Goal: Task Accomplishment & Management: Manage account settings

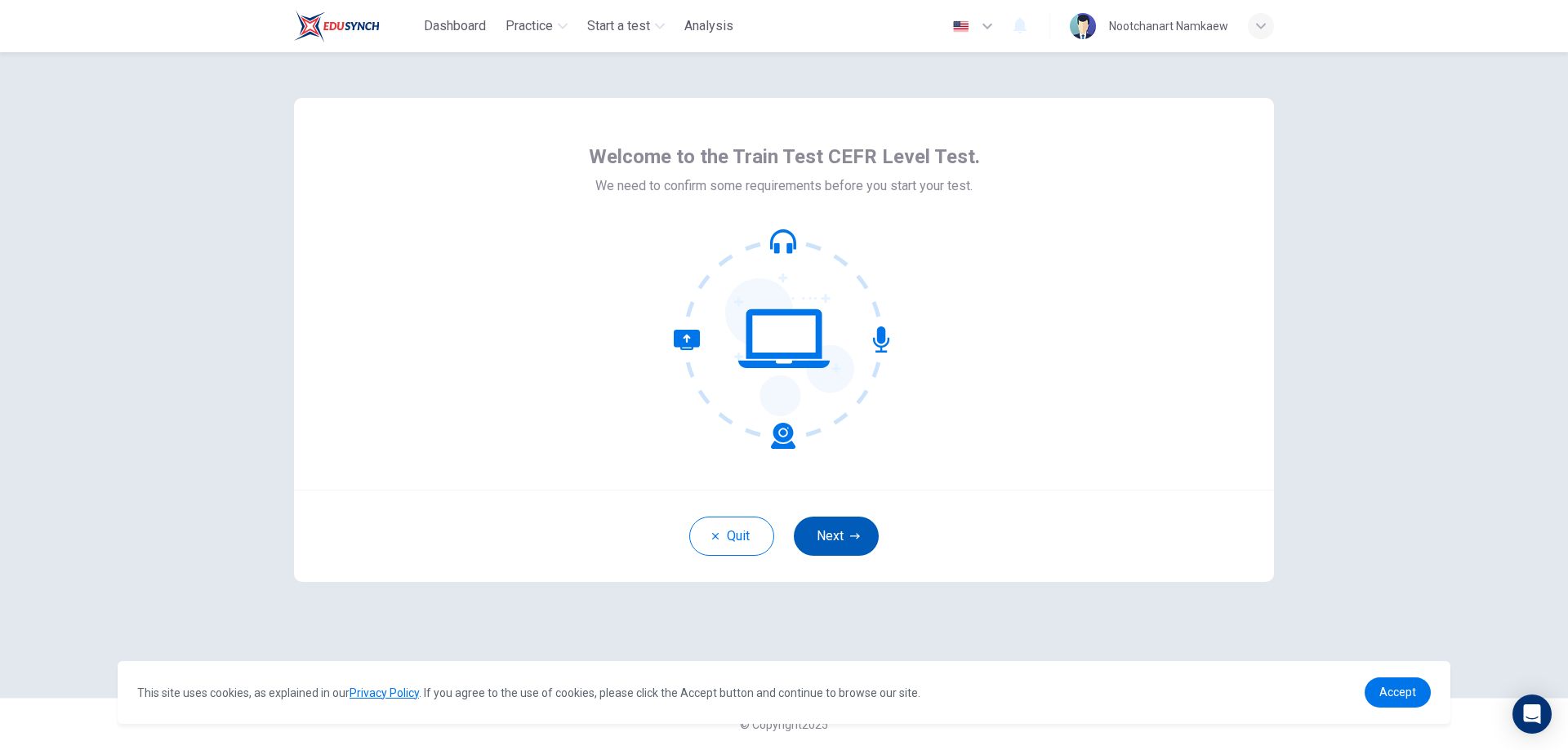
click at [827, 539] on button "Next" at bounding box center [836, 537] width 85 height 39
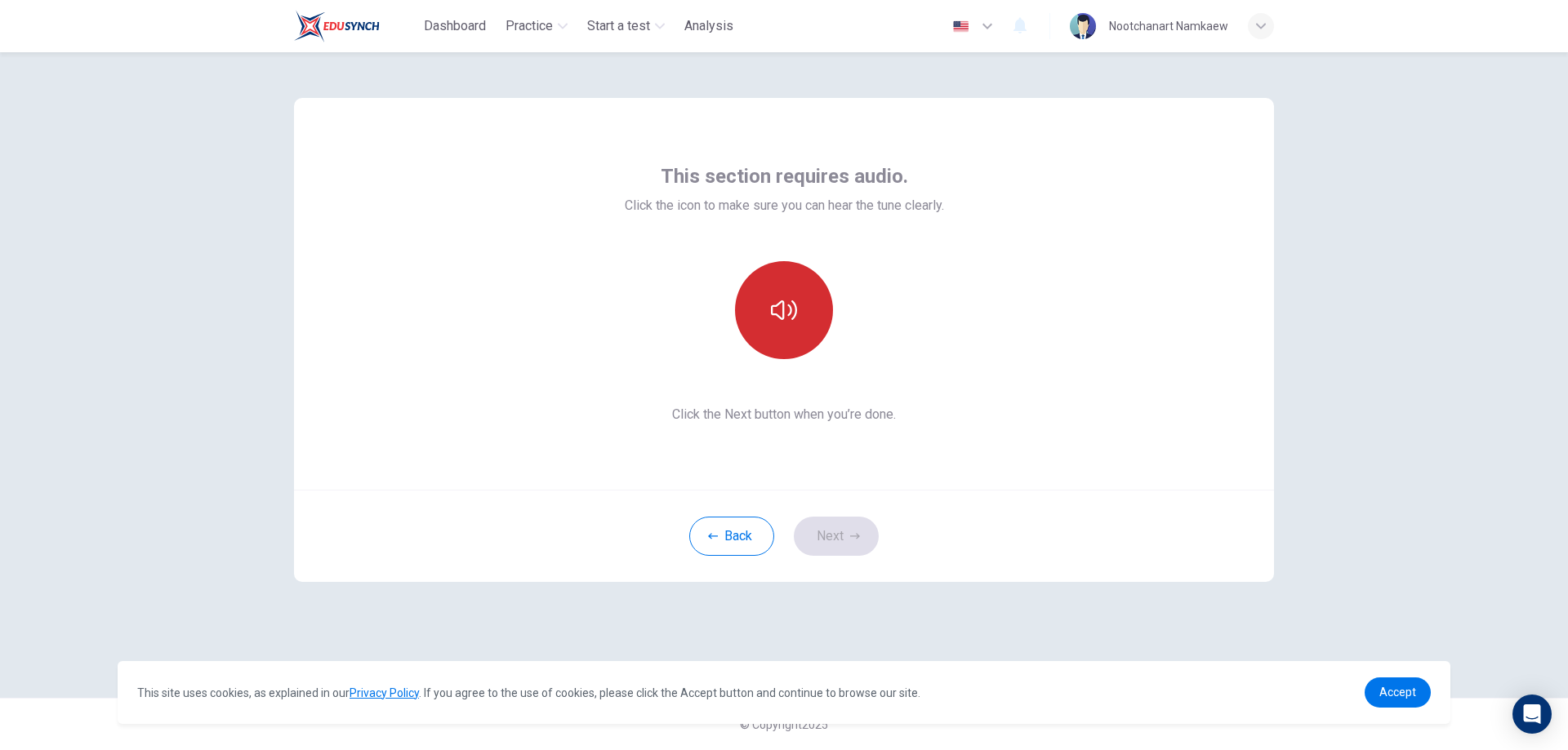
click at [790, 305] on icon "button" at bounding box center [784, 310] width 26 height 26
drag, startPoint x: 793, startPoint y: 315, endPoint x: 803, endPoint y: 427, distance: 112.4
click at [796, 315] on icon "button" at bounding box center [784, 310] width 26 height 26
click at [833, 532] on button "Next" at bounding box center [836, 537] width 85 height 39
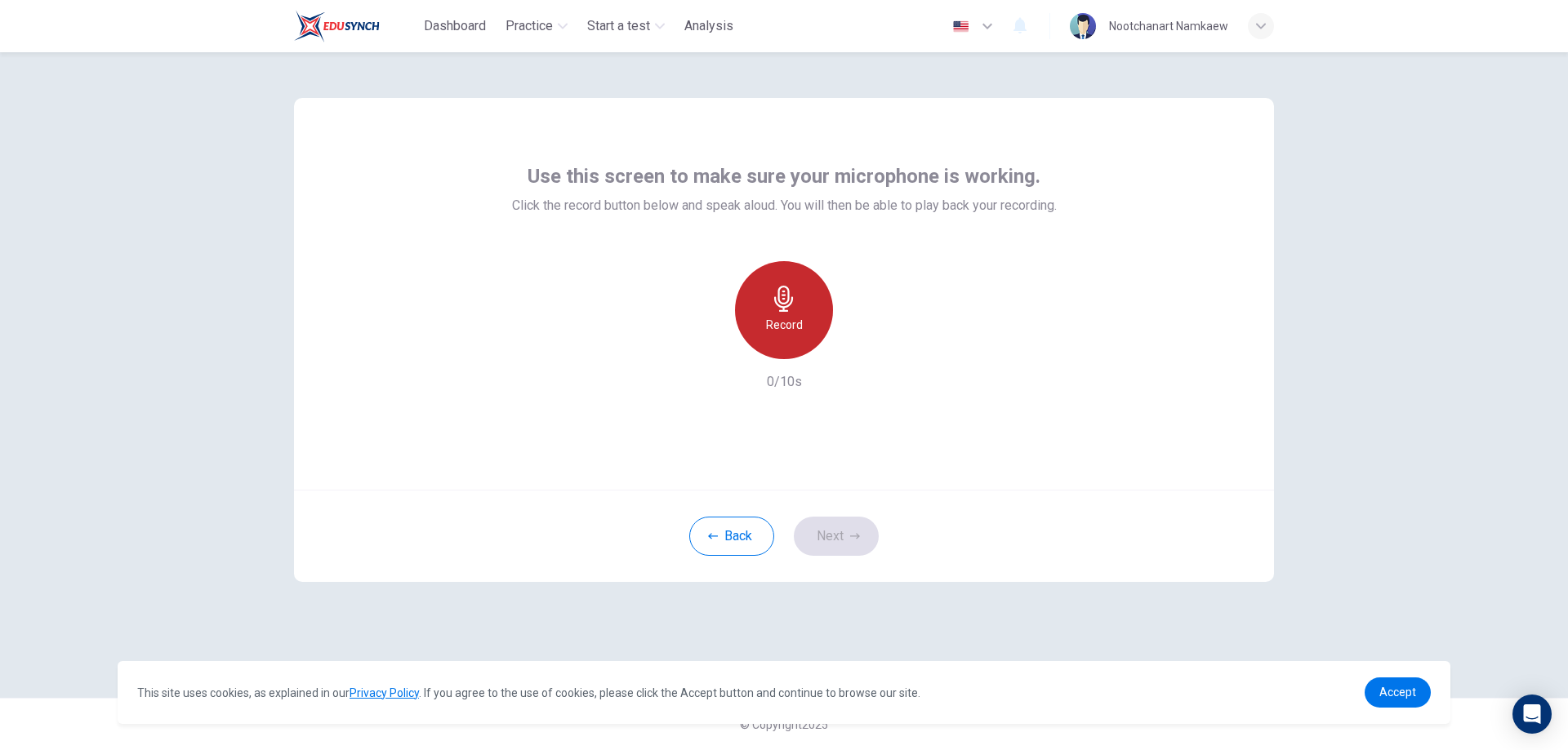
click at [793, 316] on h6 "Record" at bounding box center [784, 324] width 37 height 19
click at [777, 304] on icon "button" at bounding box center [784, 298] width 18 height 26
click at [853, 345] on icon "button" at bounding box center [859, 346] width 17 height 17
click at [843, 540] on button "Next" at bounding box center [836, 537] width 85 height 39
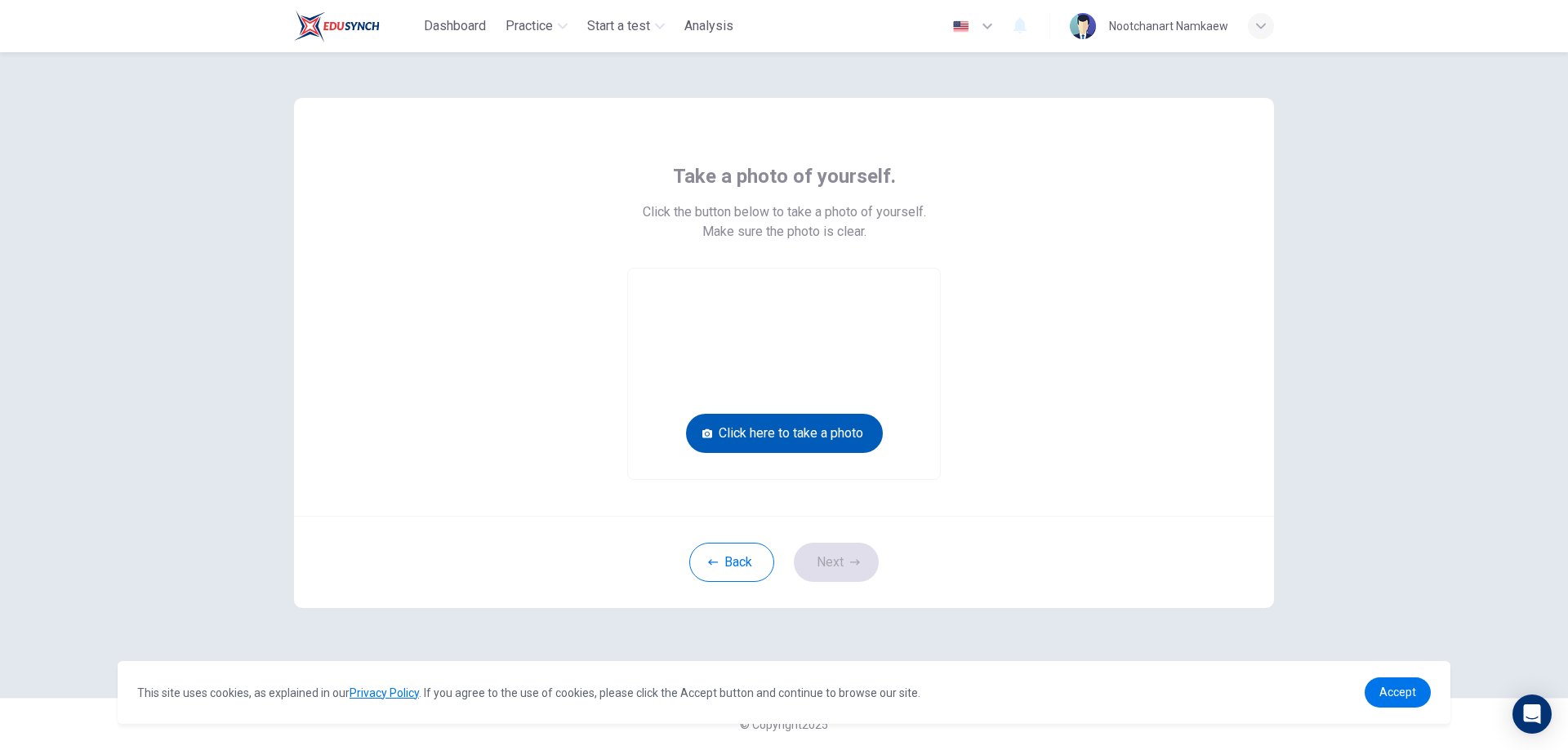
click at [794, 436] on button "Click here to take a photo" at bounding box center [784, 433] width 197 height 39
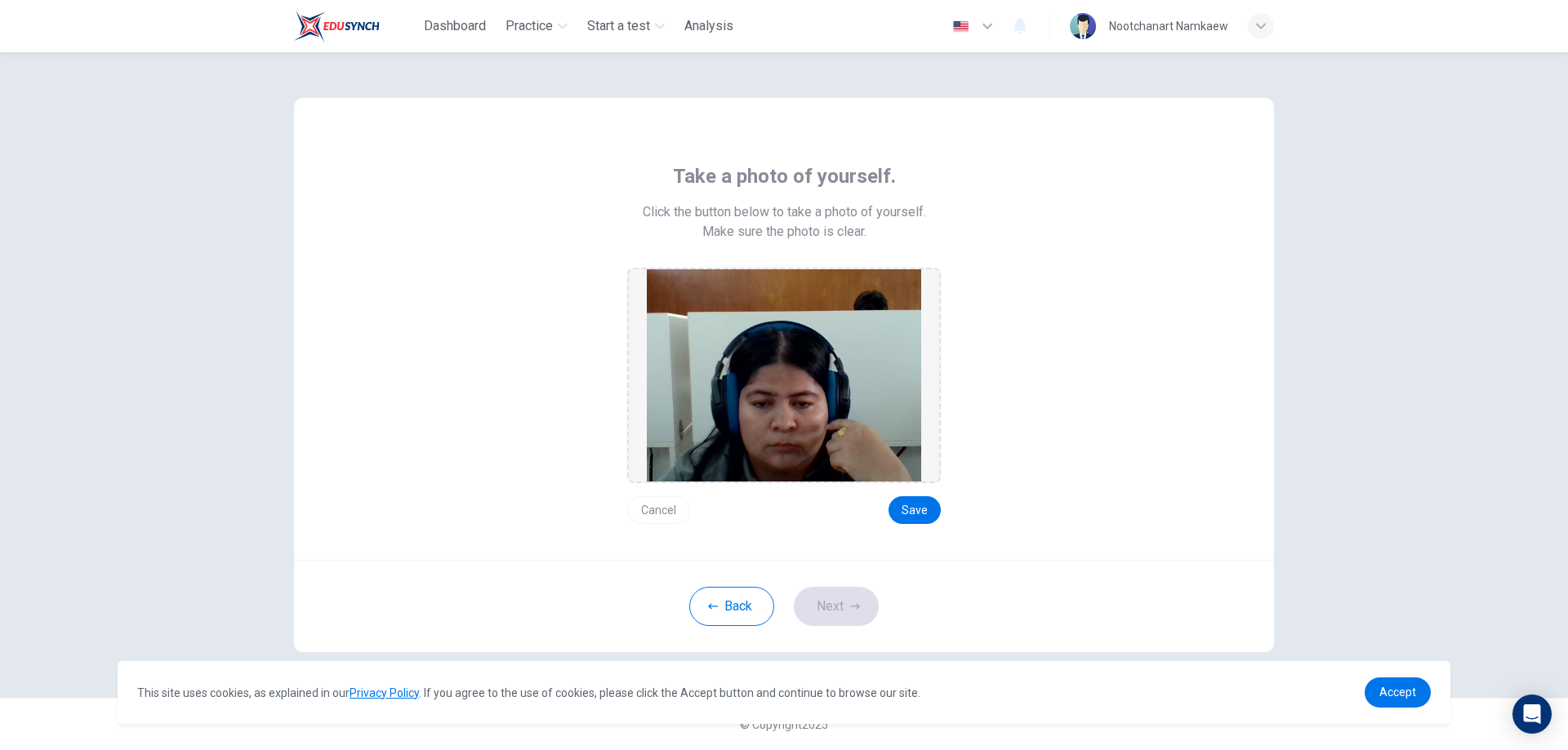
click at [650, 510] on button "Cancel" at bounding box center [659, 511] width 63 height 28
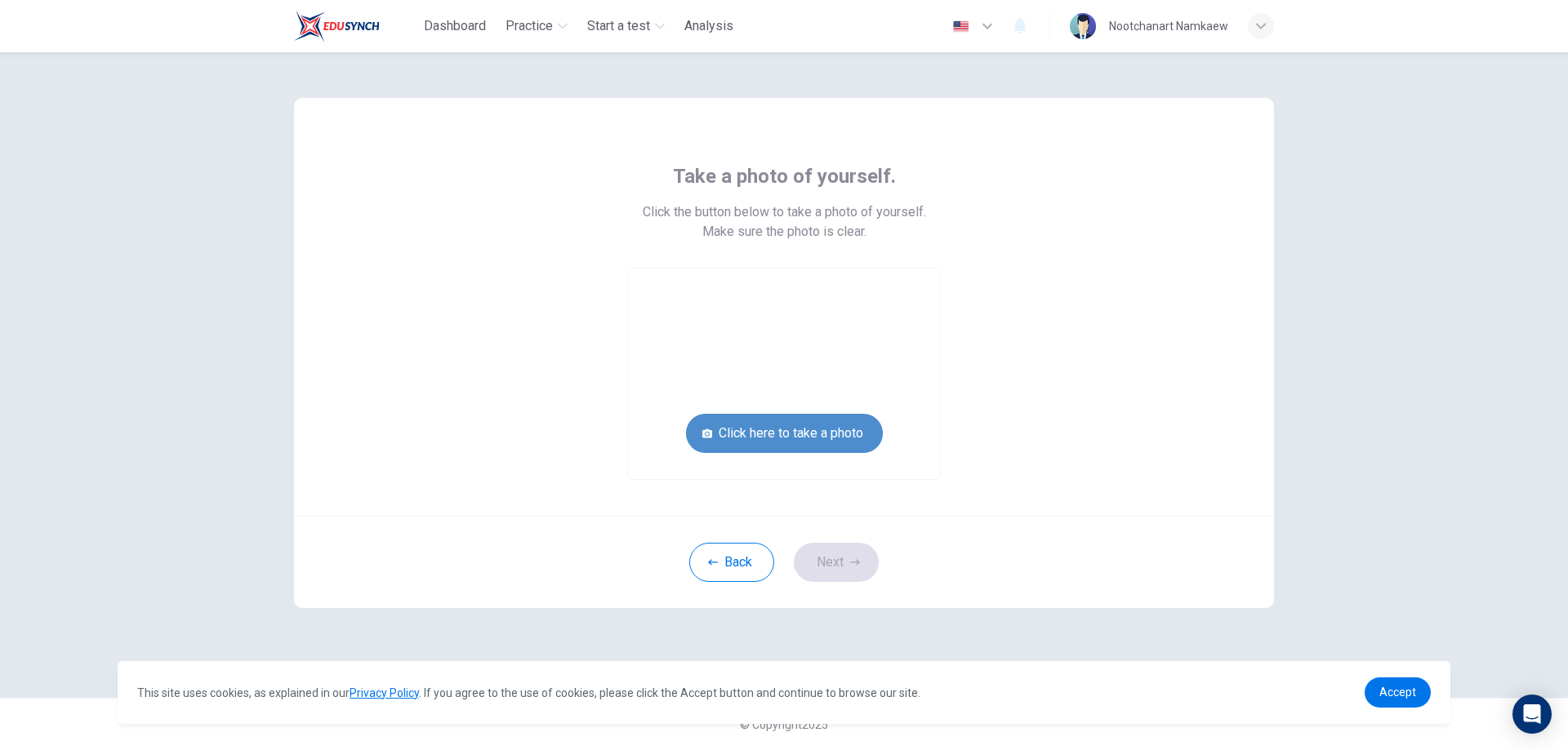
click at [779, 433] on button "Click here to take a photo" at bounding box center [784, 433] width 197 height 39
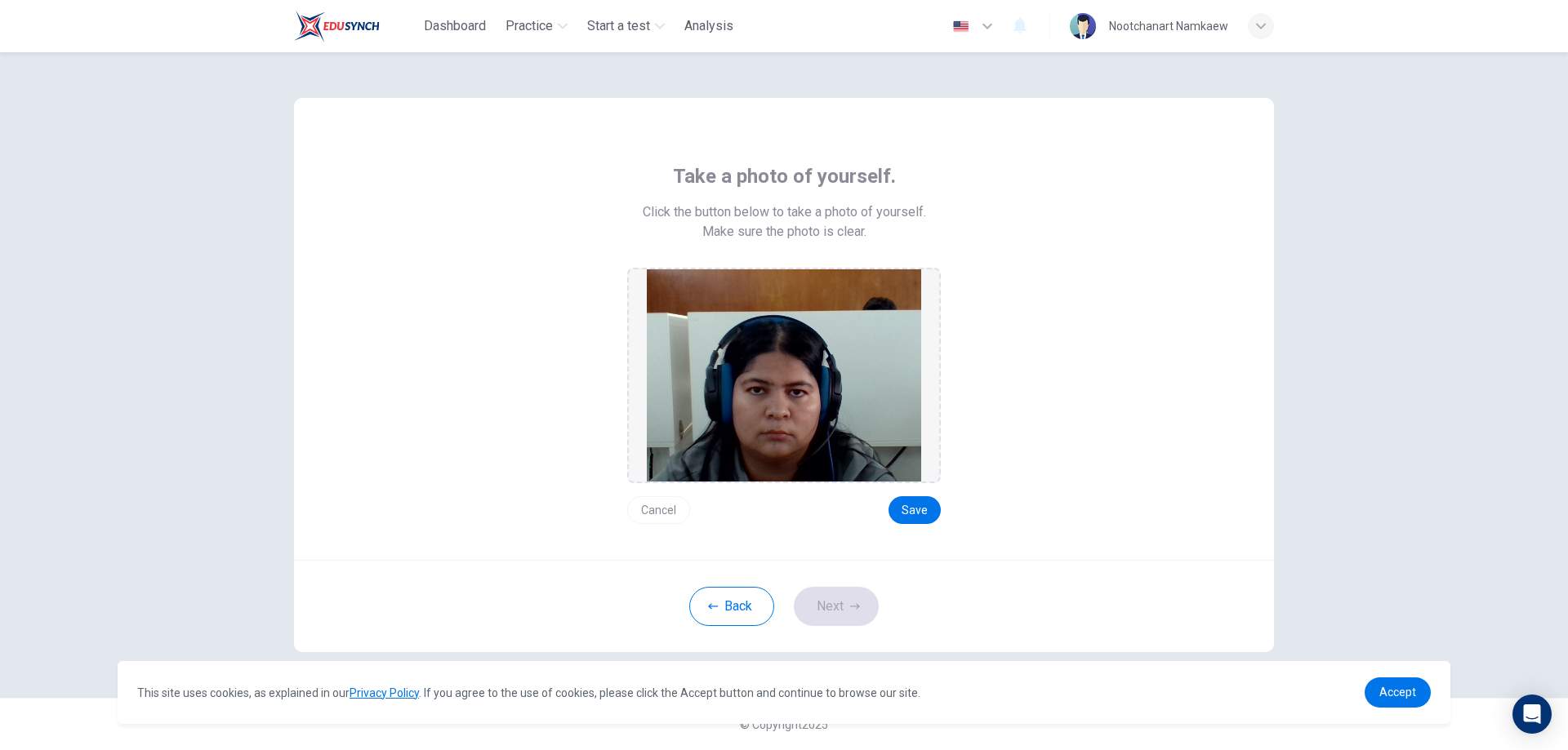
click at [664, 509] on button "Cancel" at bounding box center [659, 511] width 63 height 28
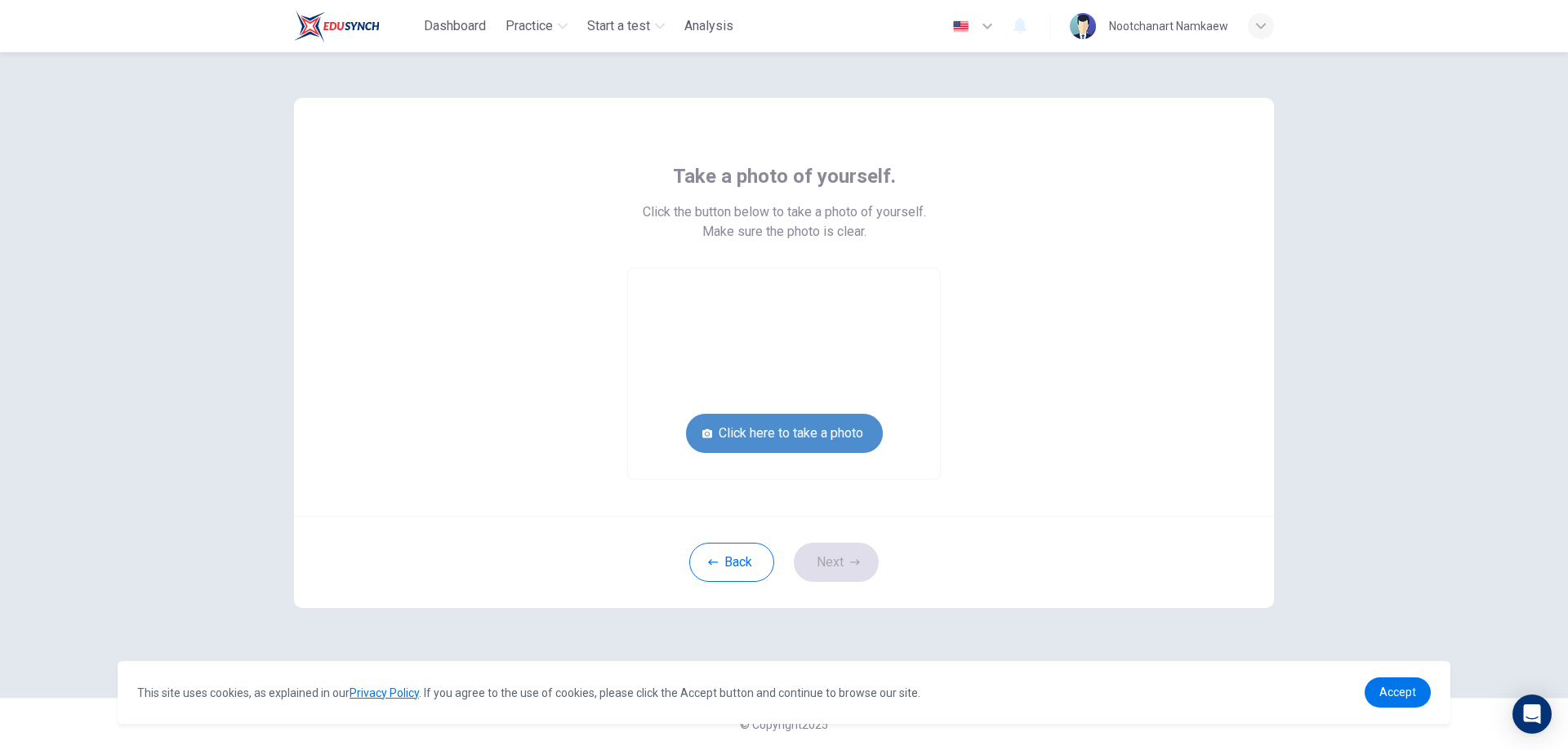
click at [778, 439] on button "Click here to take a photo" at bounding box center [784, 433] width 197 height 39
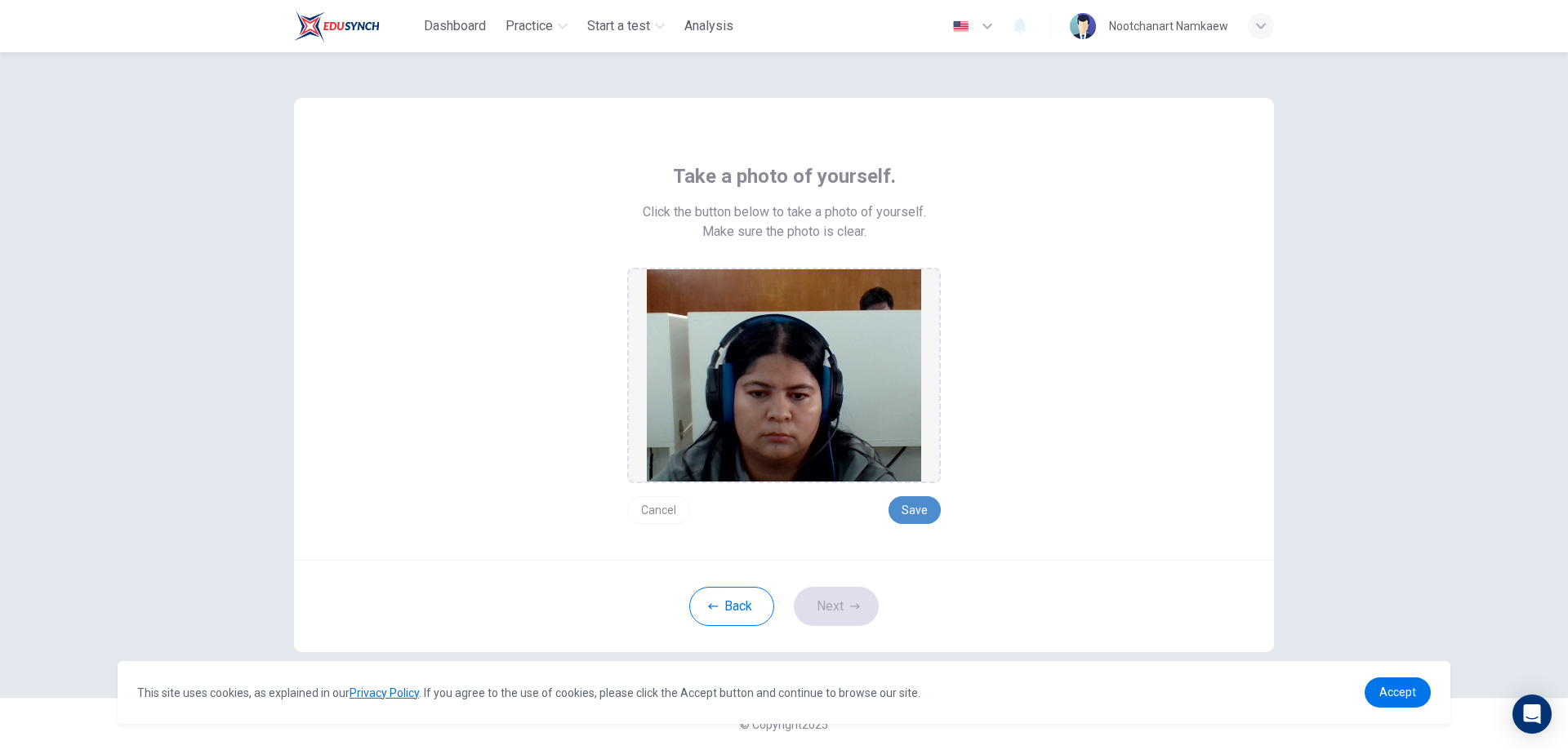
click at [920, 507] on button "Save" at bounding box center [915, 511] width 53 height 28
click at [850, 606] on icon "button" at bounding box center [855, 607] width 10 height 10
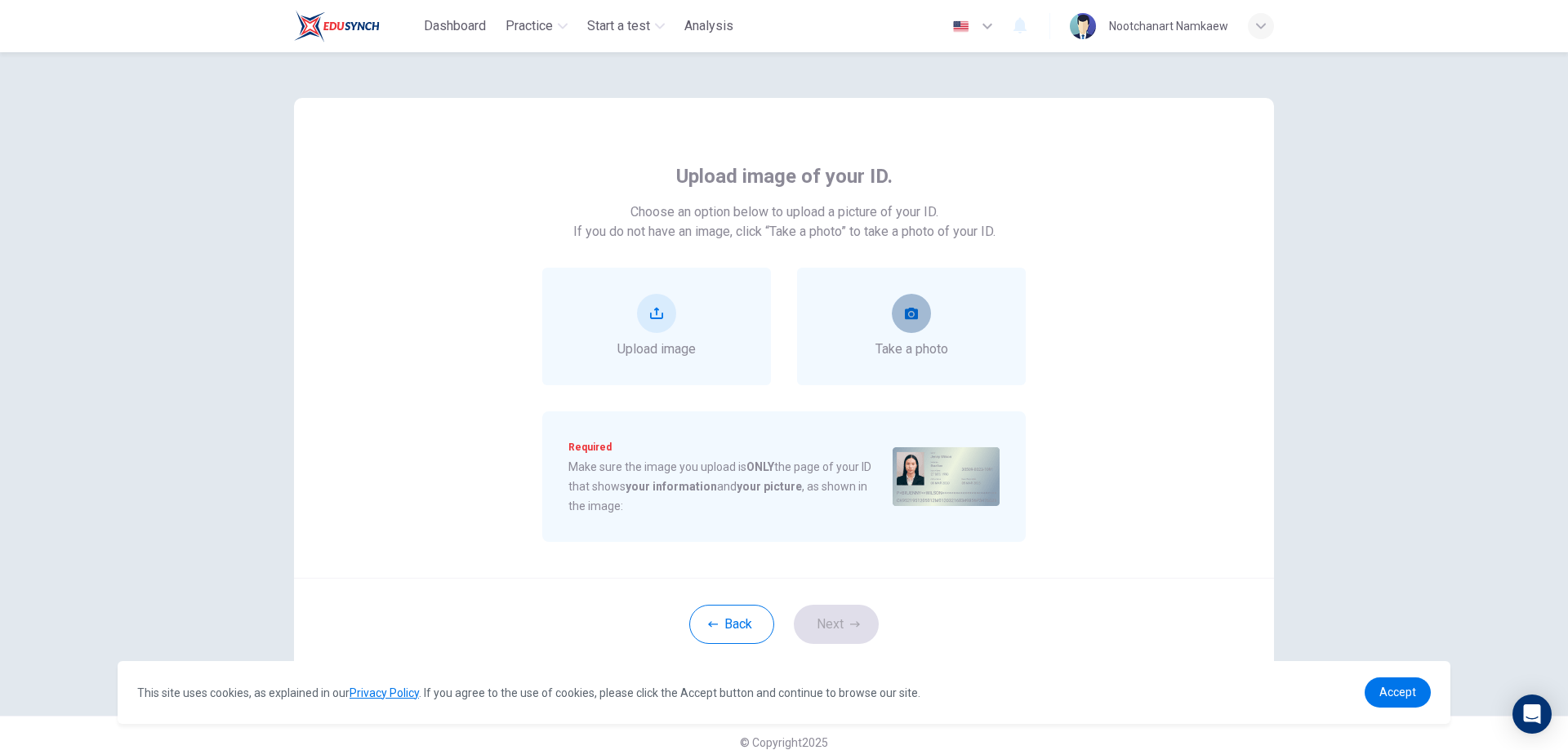
click at [899, 309] on button "take photo" at bounding box center [911, 313] width 39 height 39
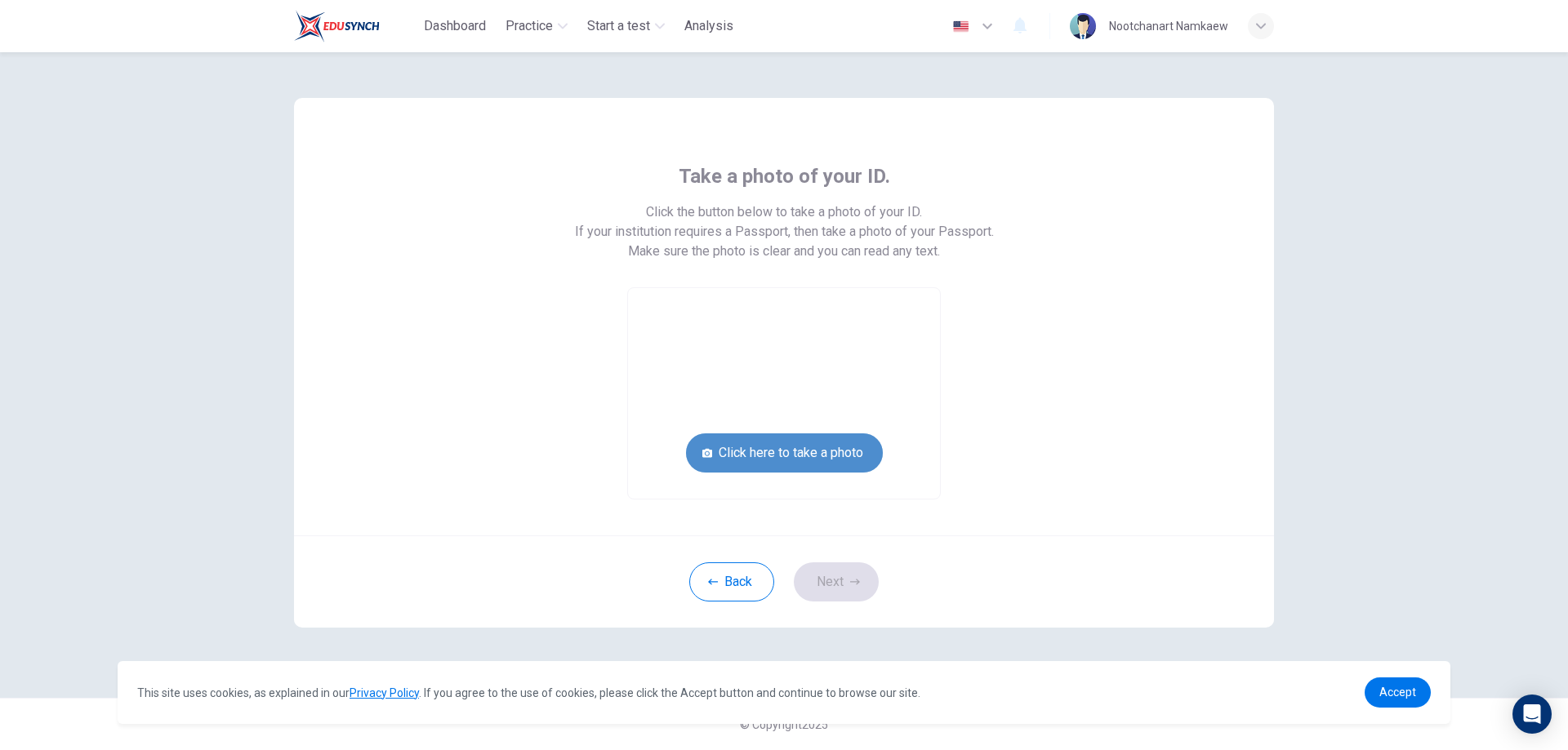
click at [754, 438] on button "Click here to take a photo" at bounding box center [784, 453] width 197 height 39
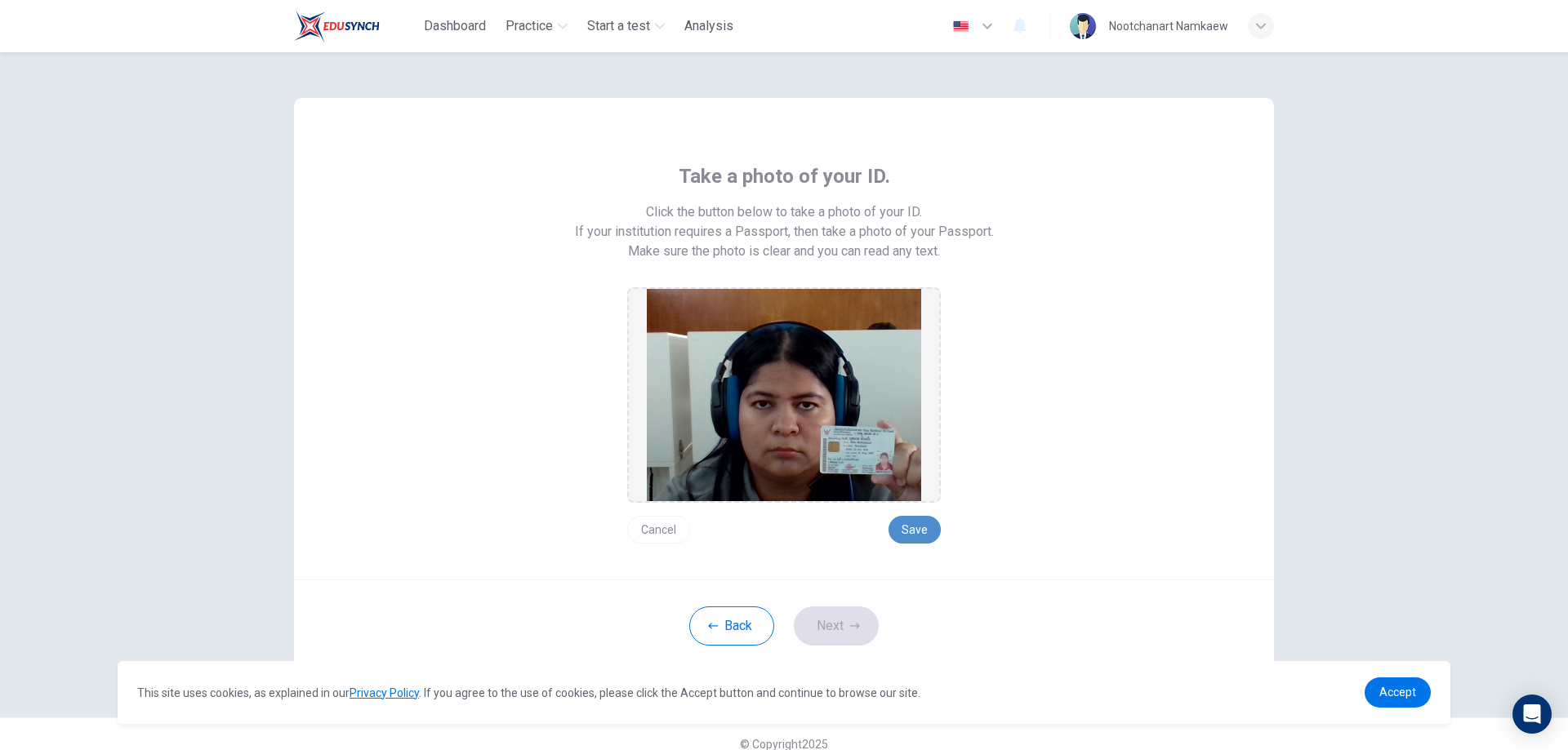
click at [907, 527] on button "Save" at bounding box center [915, 530] width 53 height 28
click at [660, 530] on button "Cancel" at bounding box center [659, 530] width 63 height 28
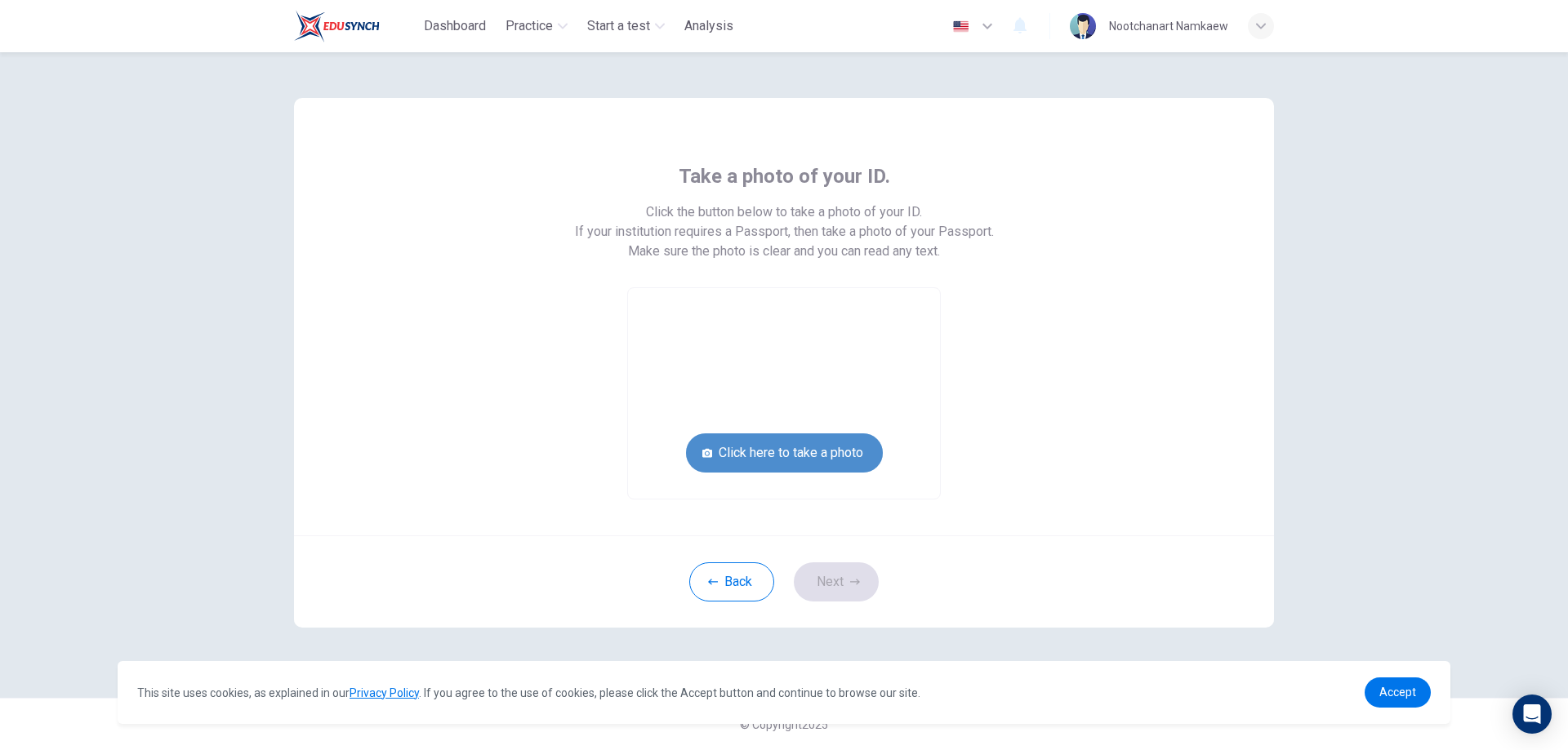
click at [838, 449] on button "Click here to take a photo" at bounding box center [784, 453] width 197 height 39
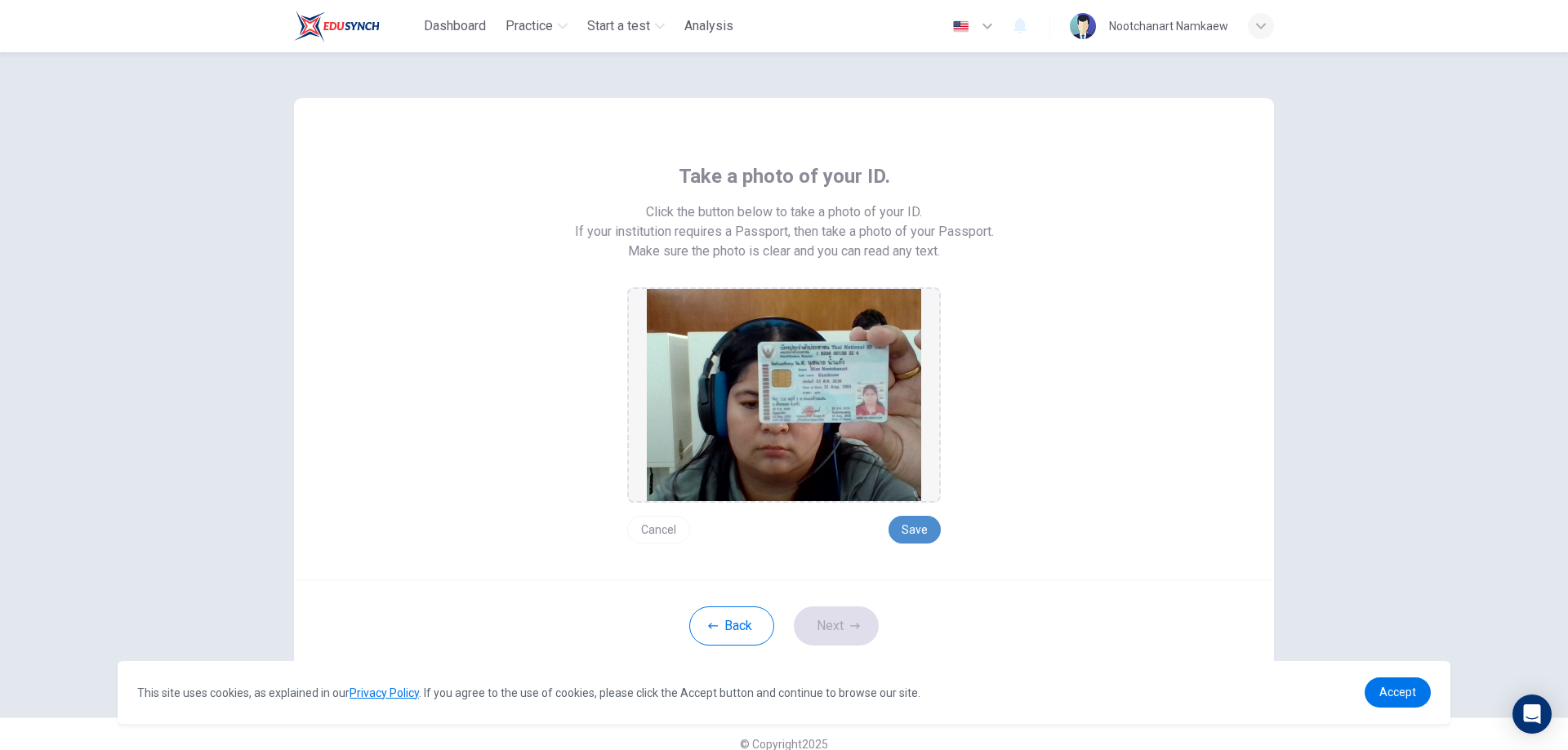
click at [902, 532] on button "Save" at bounding box center [915, 530] width 53 height 28
click at [809, 625] on button "Next" at bounding box center [836, 626] width 85 height 39
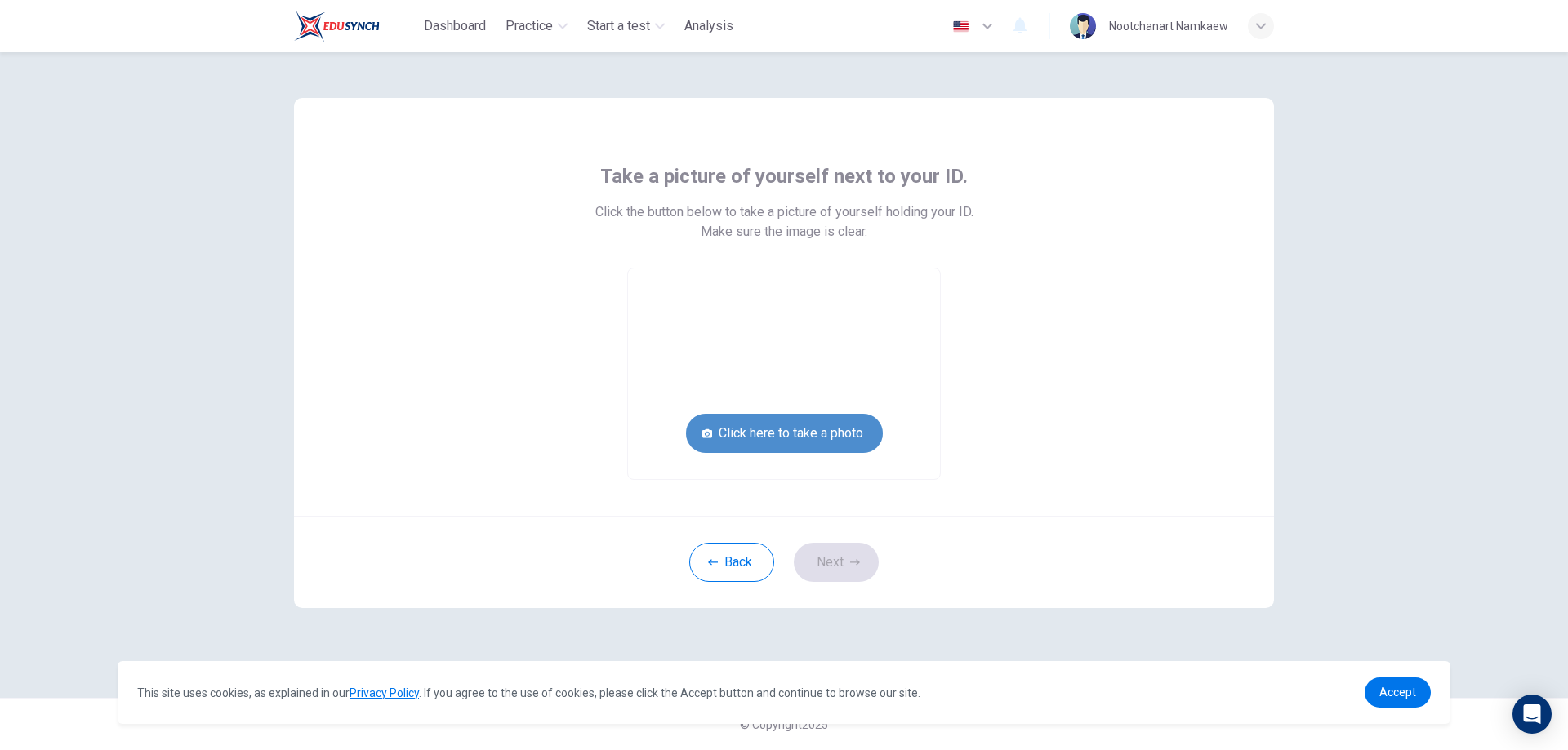
click at [863, 429] on button "Click here to take a photo" at bounding box center [784, 433] width 197 height 39
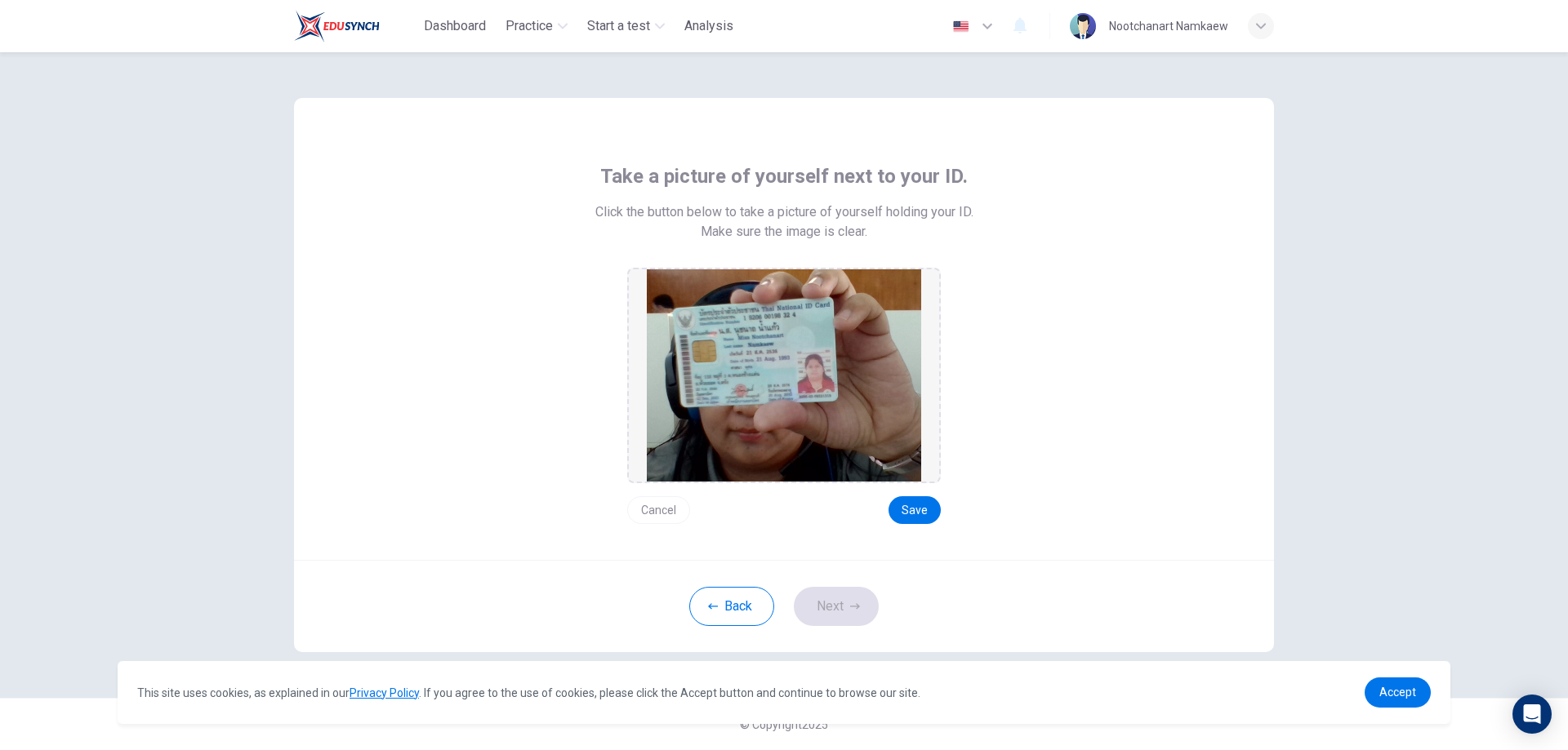
click at [681, 506] on button "Cancel" at bounding box center [659, 511] width 63 height 28
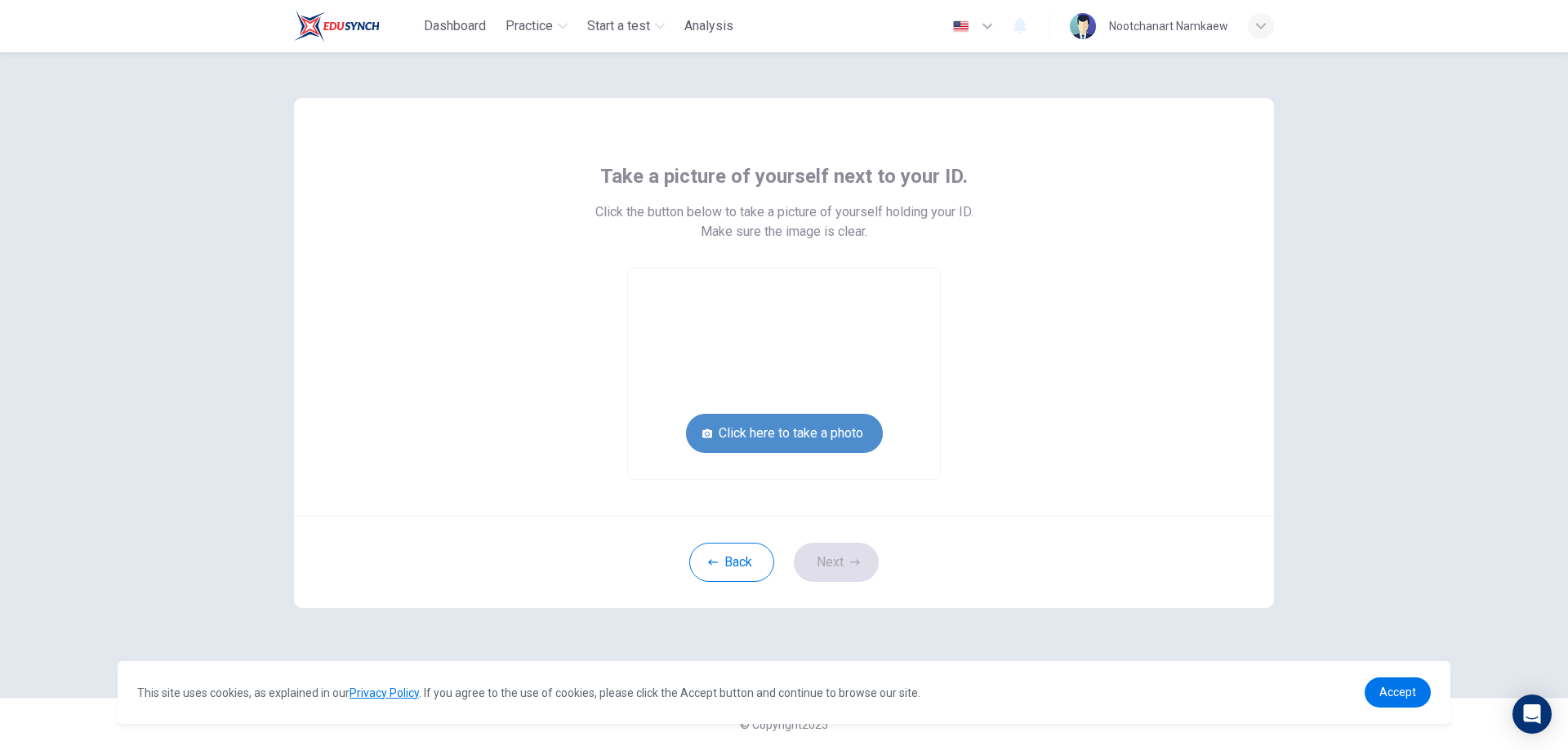
click at [788, 447] on button "Click here to take a photo" at bounding box center [784, 433] width 197 height 39
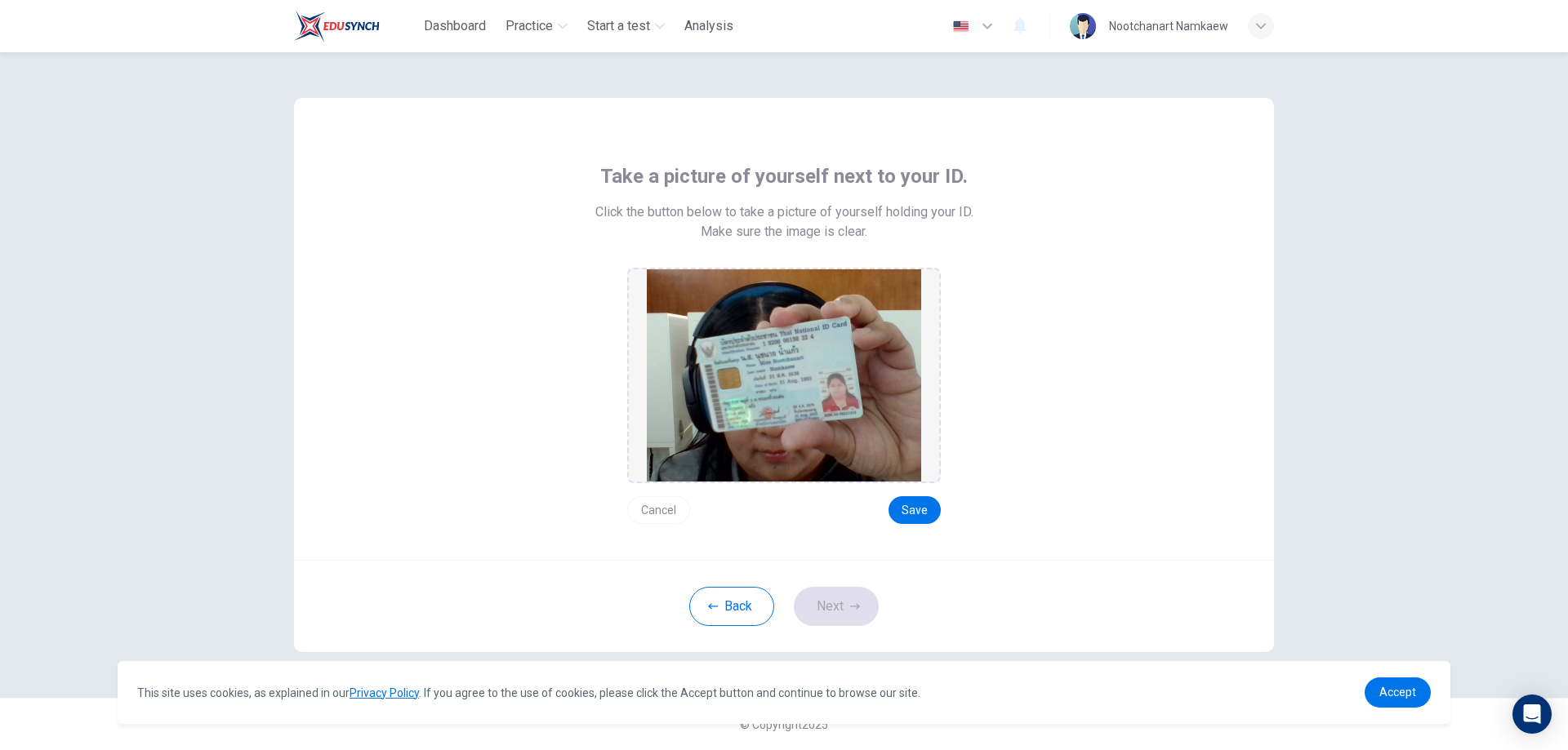
click at [643, 508] on button "Cancel" at bounding box center [659, 511] width 63 height 28
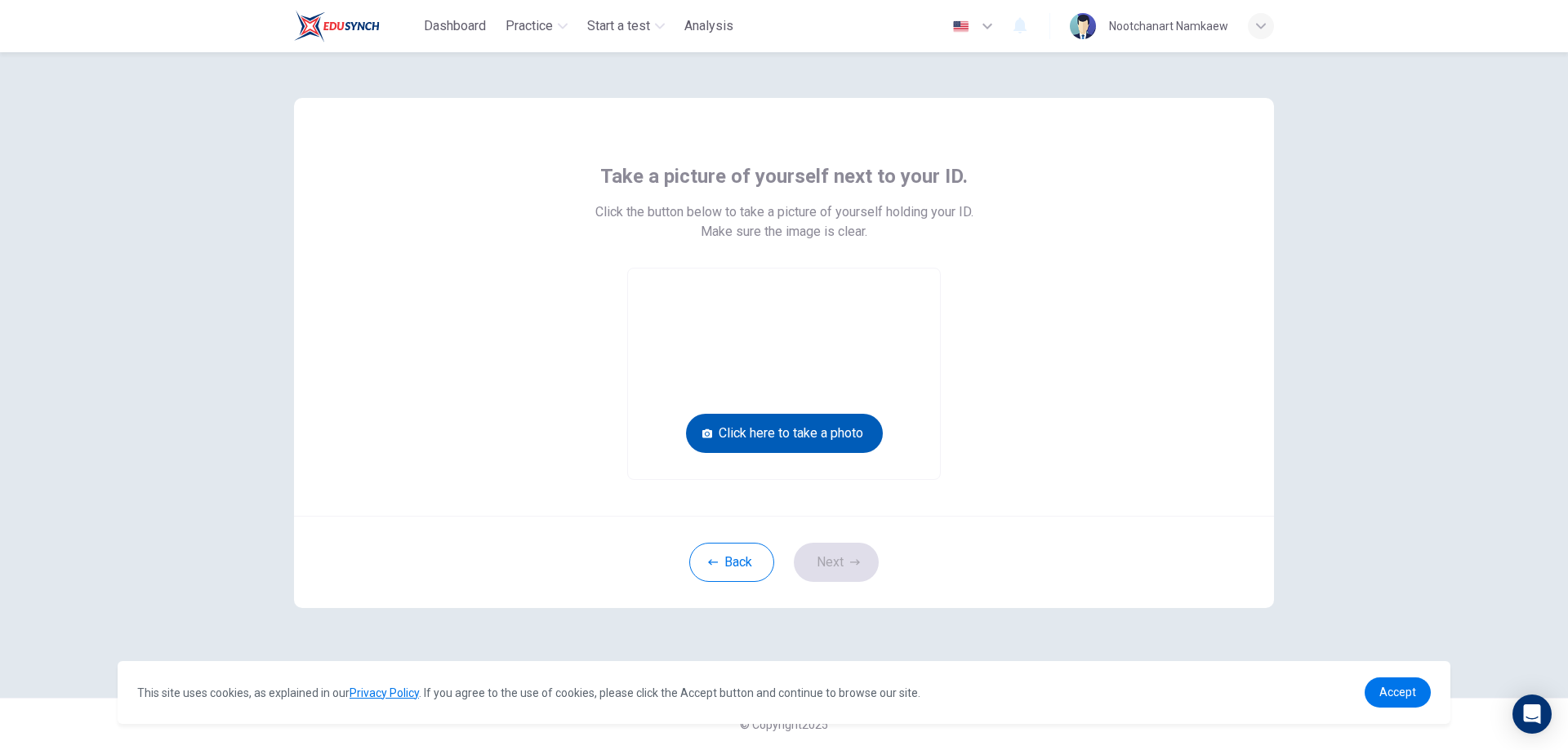
click at [784, 438] on button "Click here to take a photo" at bounding box center [784, 433] width 197 height 39
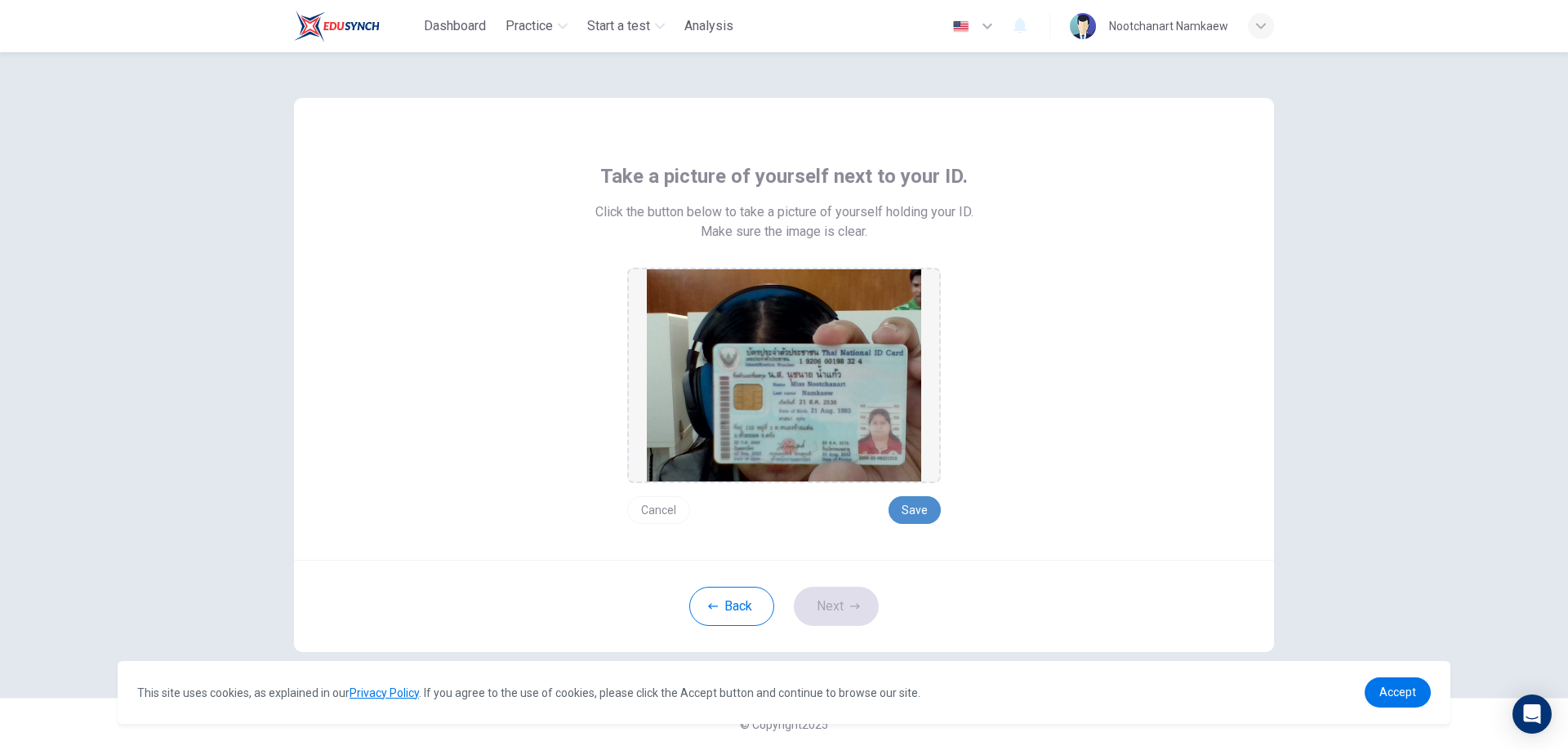
click at [927, 502] on button "Save" at bounding box center [915, 511] width 53 height 28
click at [811, 599] on button "Next" at bounding box center [836, 607] width 85 height 39
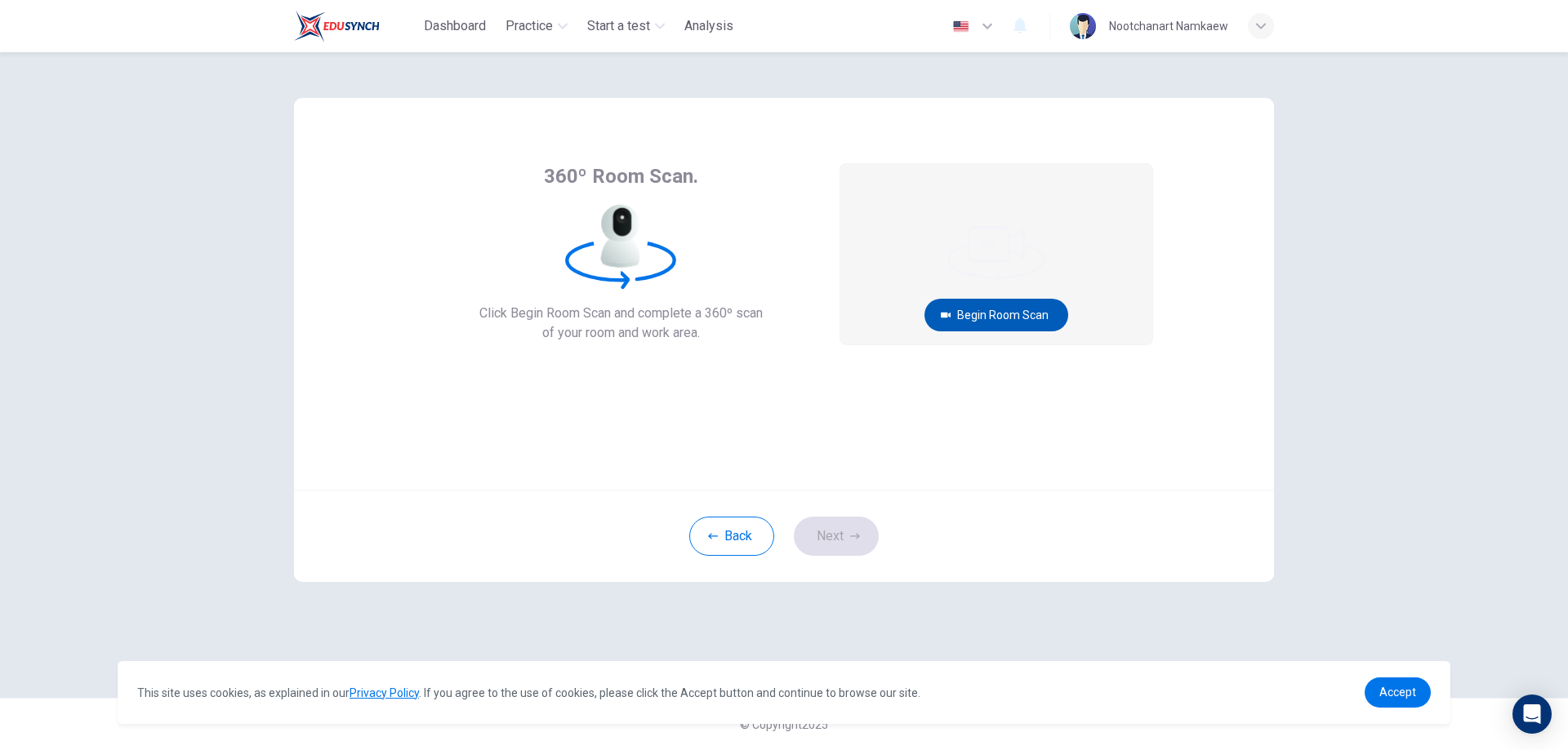
click at [992, 312] on button "Begin Room Scan" at bounding box center [997, 315] width 144 height 32
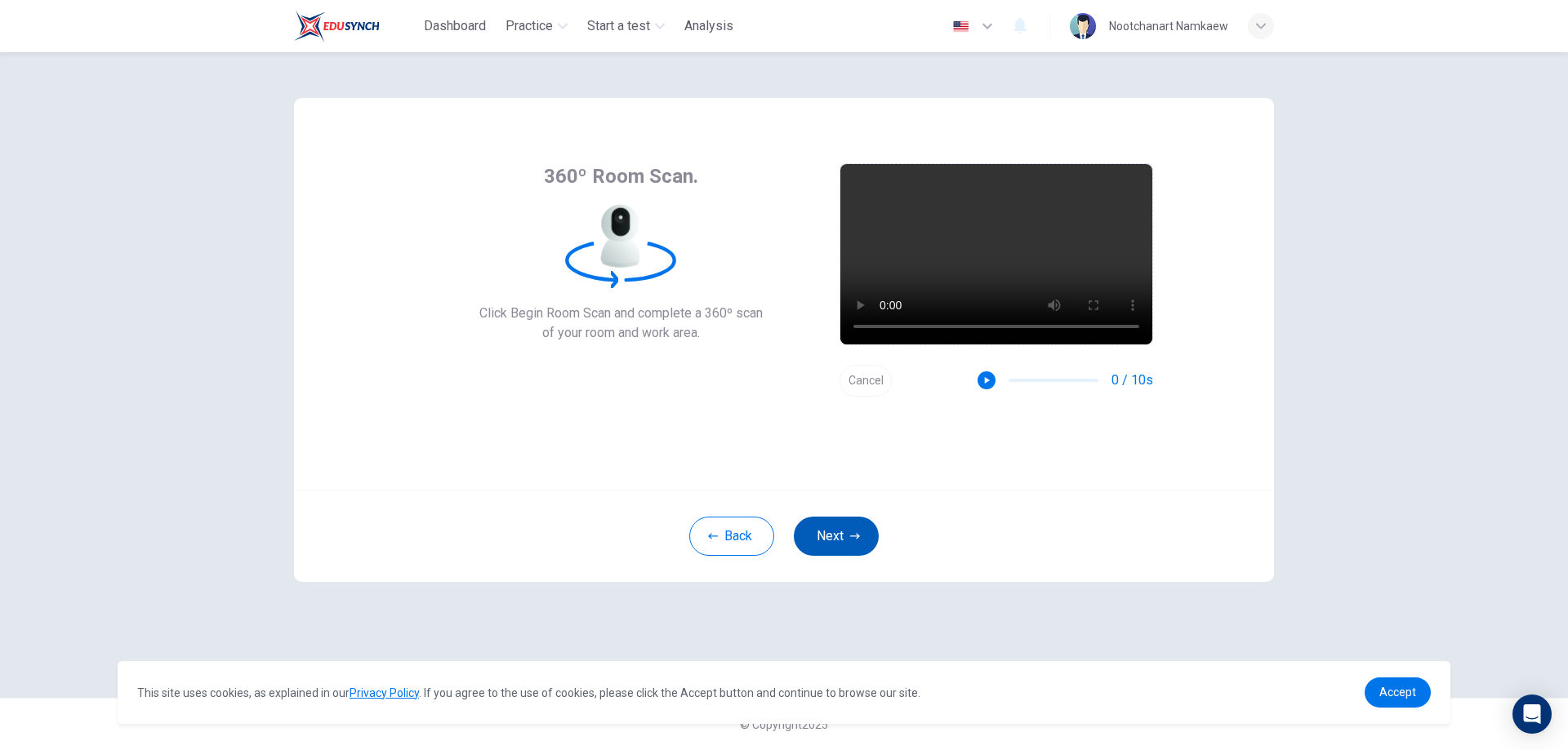
click at [842, 542] on button "Next" at bounding box center [836, 537] width 85 height 39
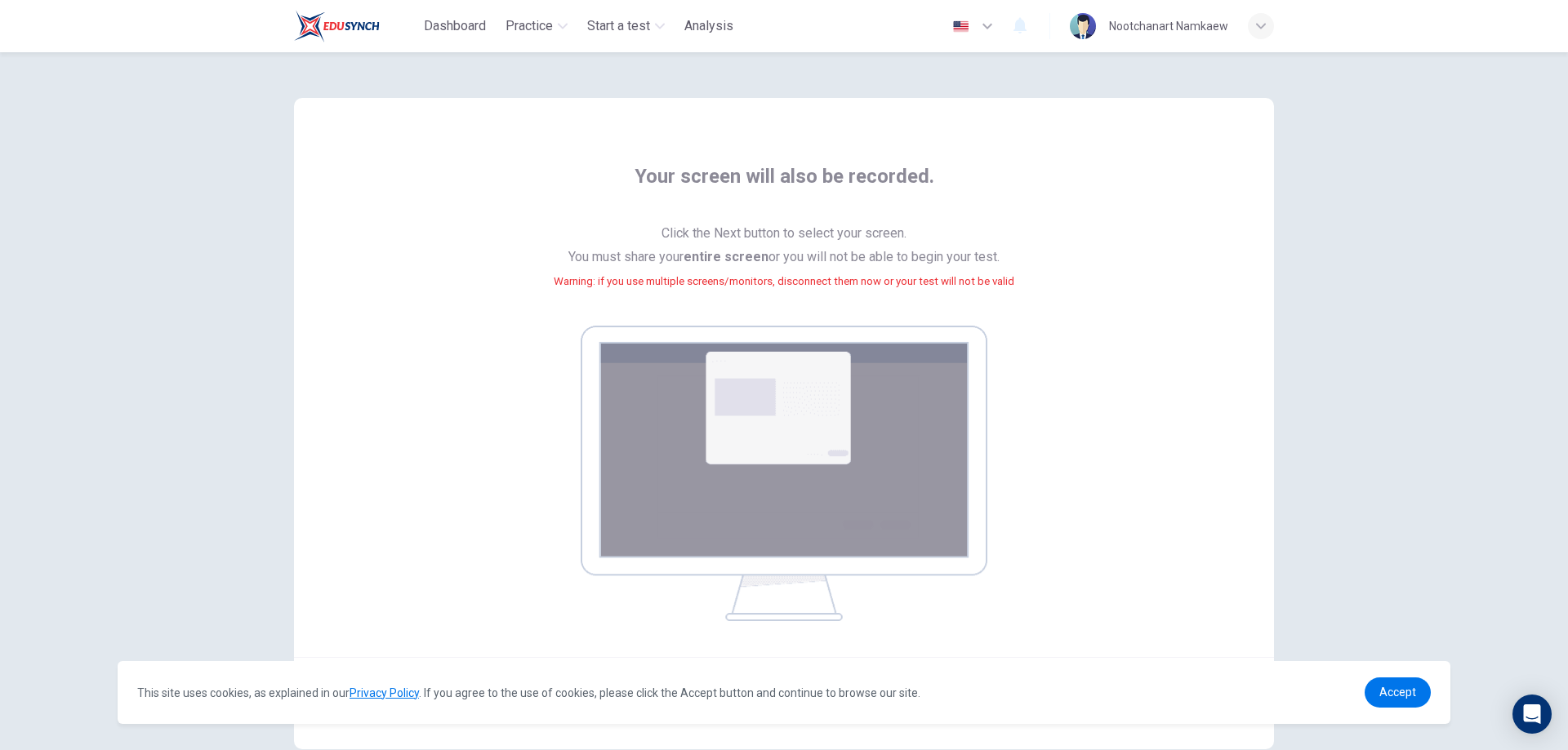
click at [1089, 373] on div "Your screen will also be recorded. Click the Next button to select your screen.…" at bounding box center [784, 393] width 738 height 458
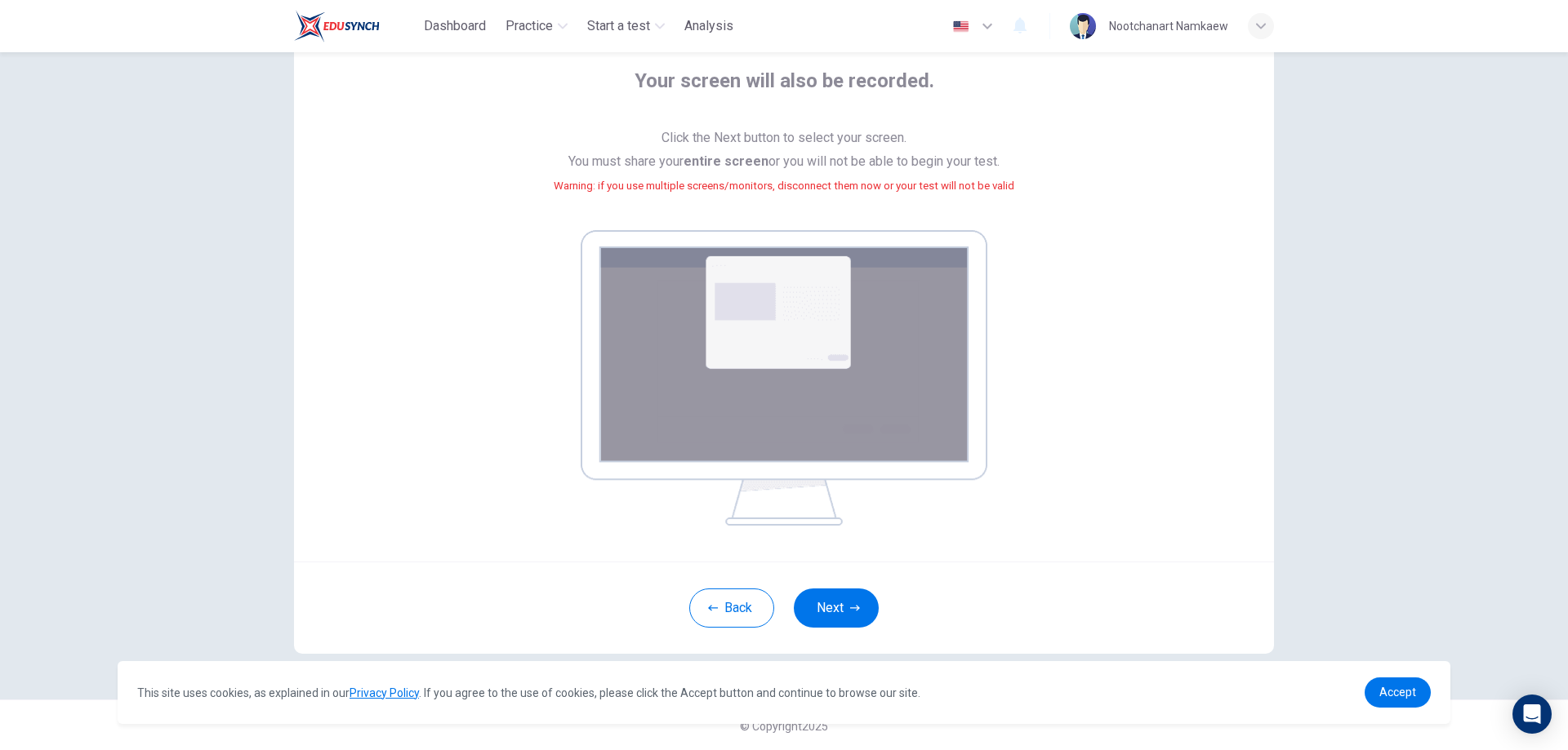
scroll to position [96, 0]
click at [827, 592] on button "Next" at bounding box center [836, 608] width 85 height 39
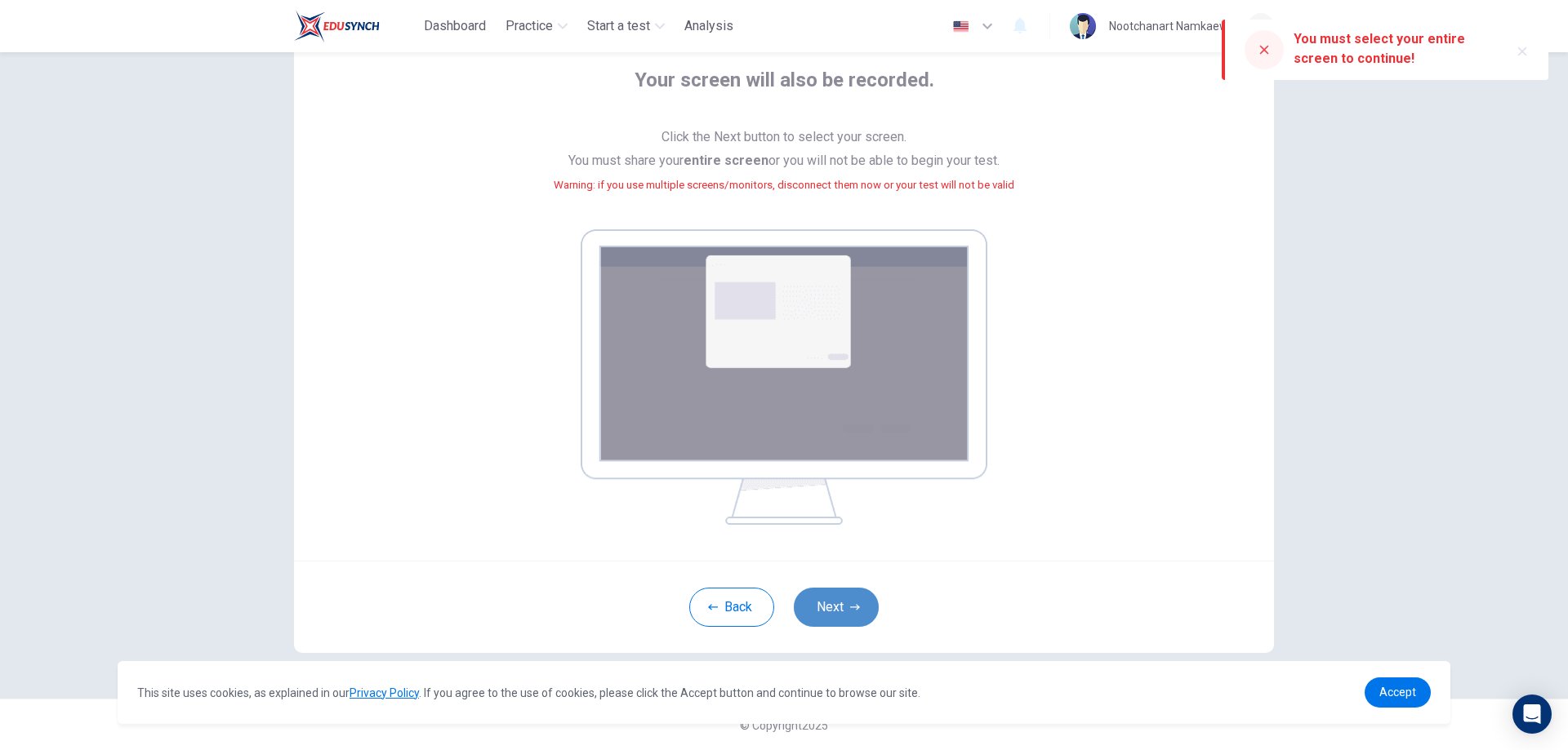
click at [831, 589] on button "Next" at bounding box center [836, 608] width 85 height 39
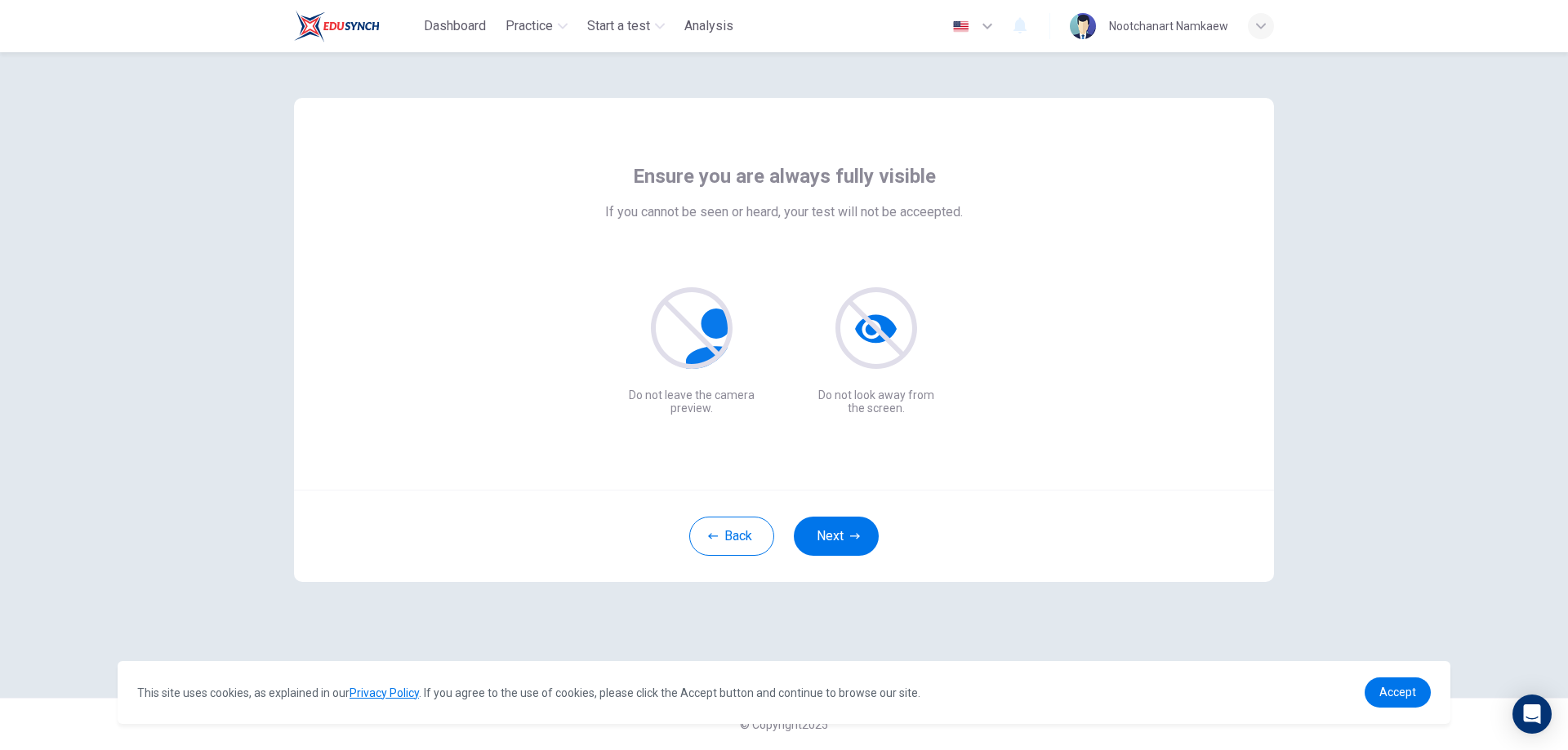
scroll to position [0, 0]
click at [857, 528] on button "Next" at bounding box center [836, 537] width 85 height 39
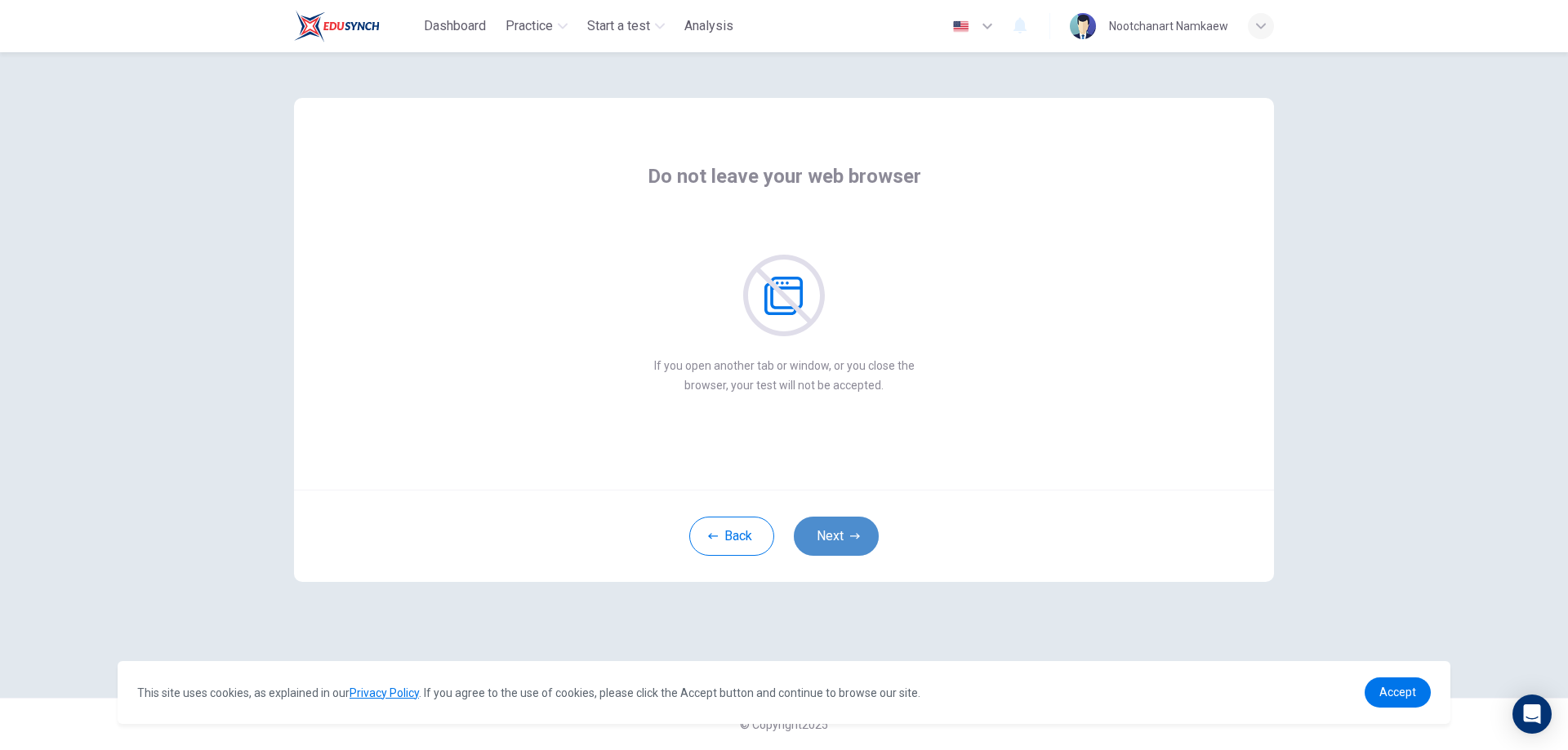
click at [835, 523] on button "Next" at bounding box center [836, 537] width 85 height 39
click at [845, 530] on button "Next" at bounding box center [836, 537] width 85 height 39
click at [845, 535] on button "Next" at bounding box center [836, 537] width 85 height 39
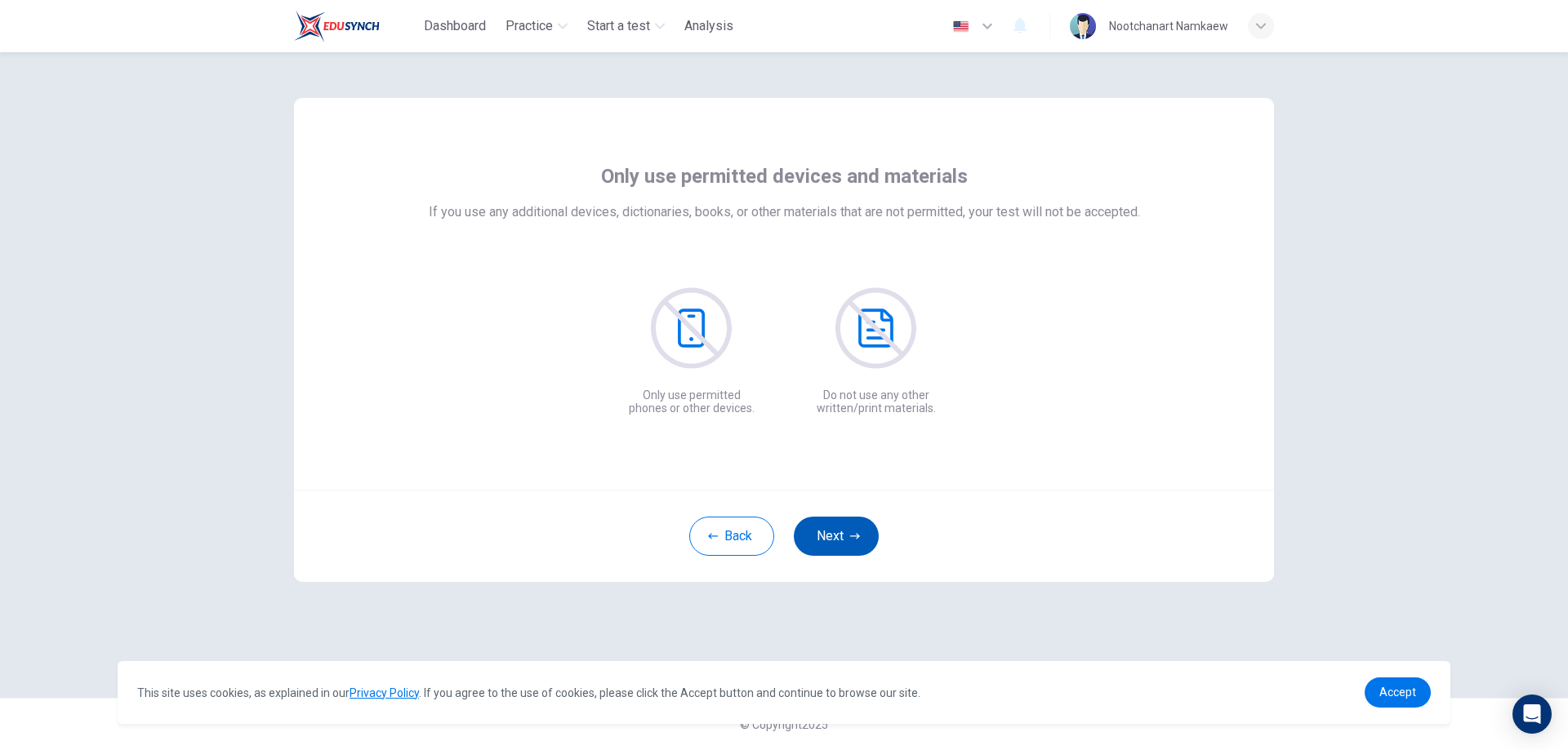
click at [845, 526] on button "Next" at bounding box center [836, 537] width 85 height 39
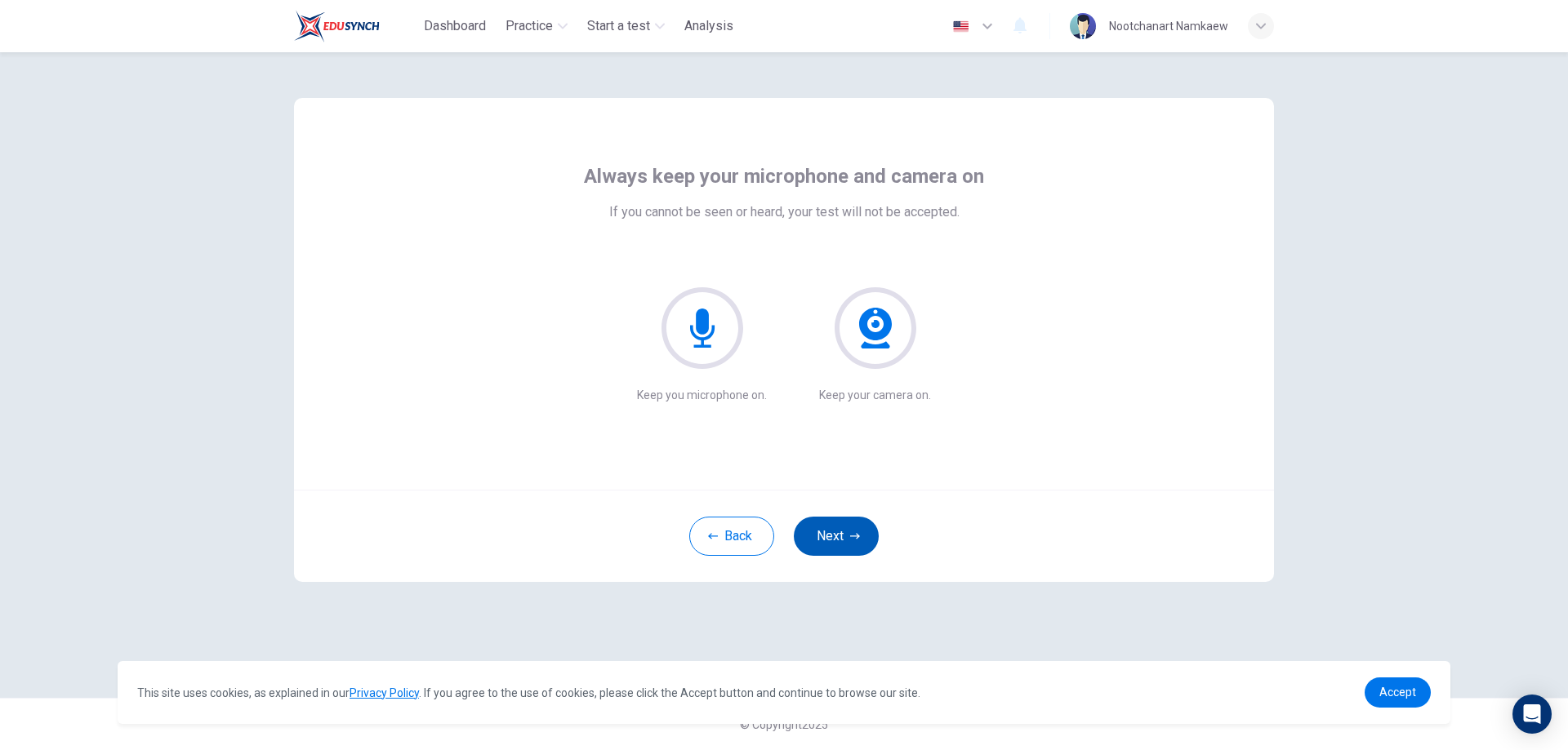
click at [850, 532] on icon "button" at bounding box center [855, 537] width 10 height 10
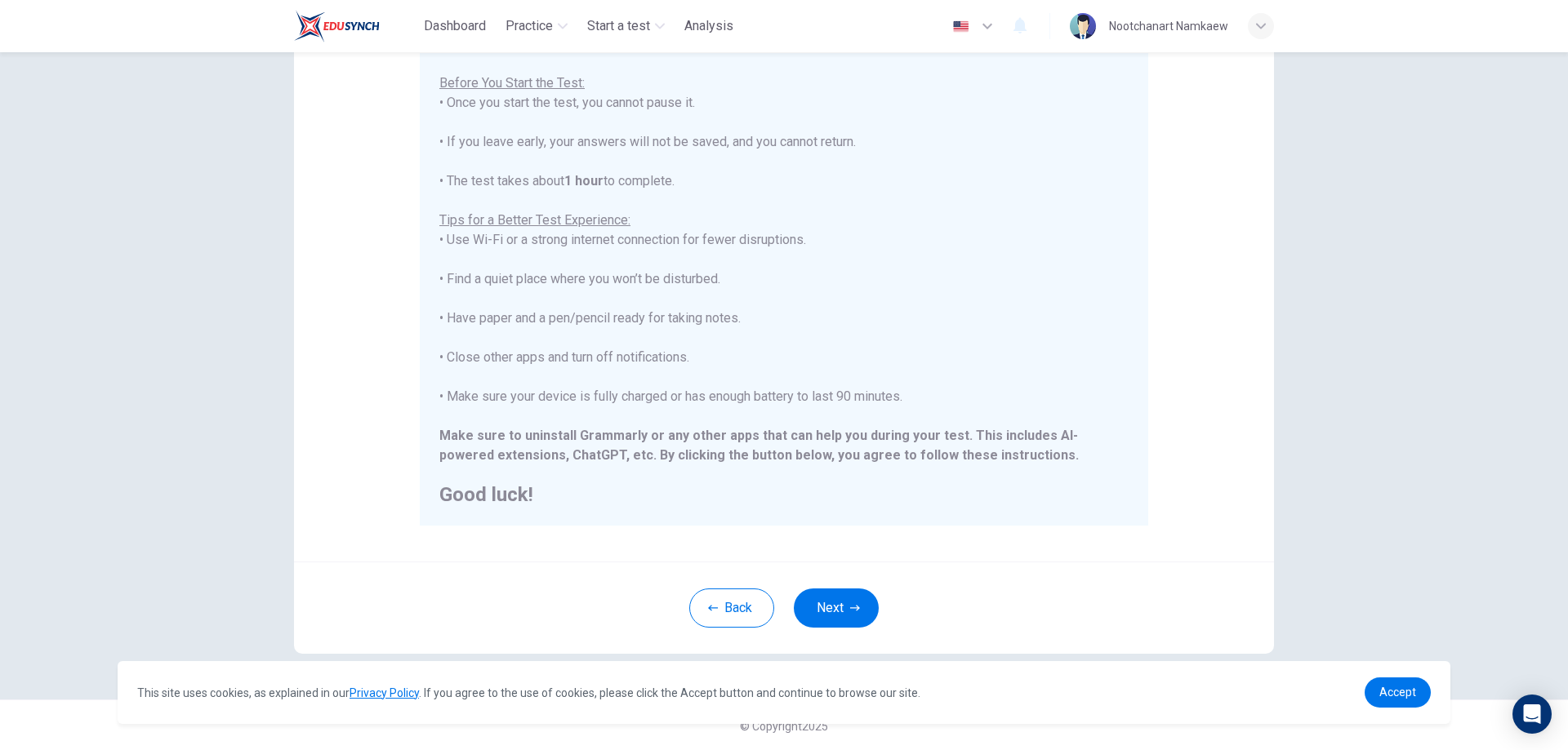
scroll to position [158, 0]
click at [823, 602] on button "Next" at bounding box center [836, 607] width 85 height 39
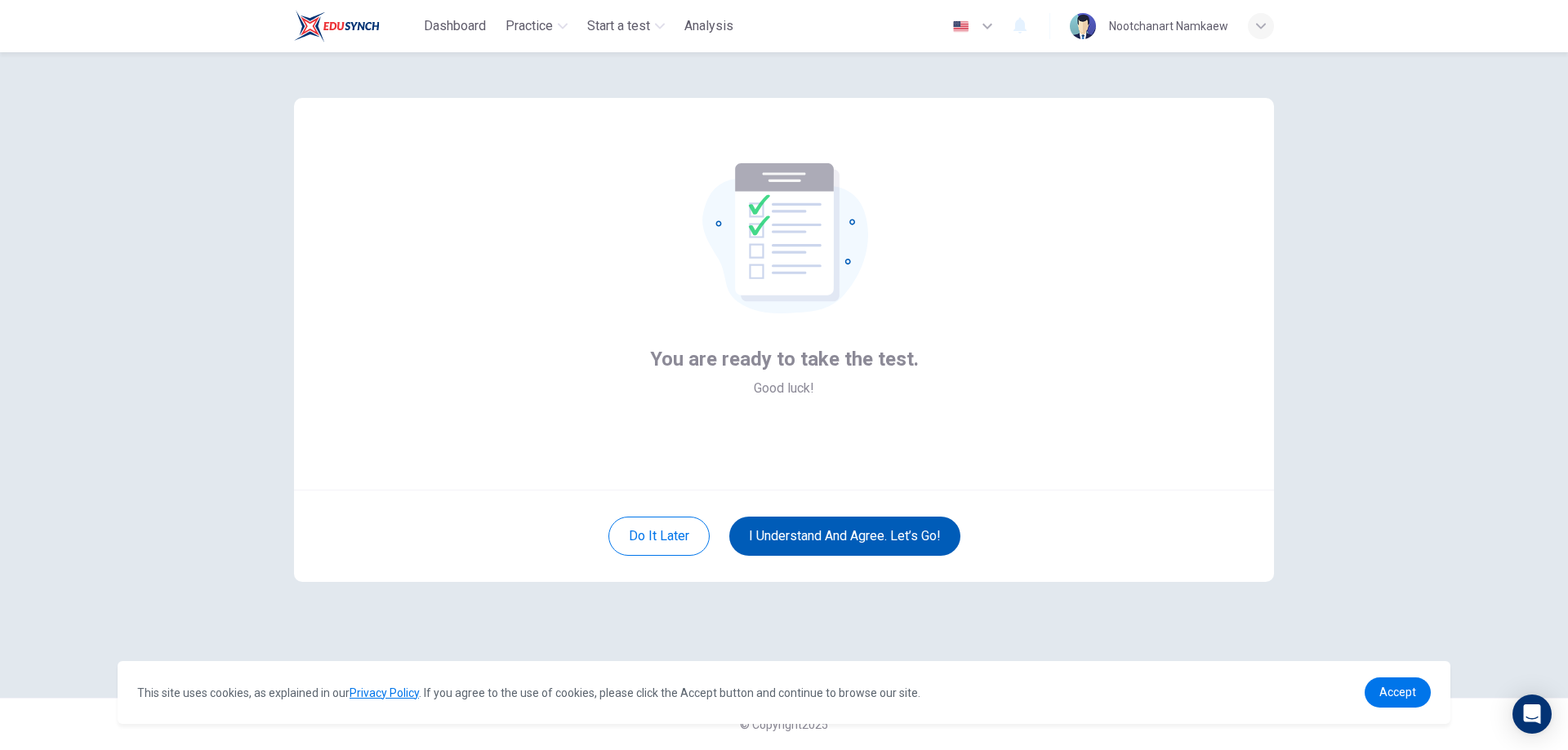
scroll to position [0, 0]
click at [870, 539] on button "I understand and agree. Let’s go!" at bounding box center [845, 537] width 231 height 39
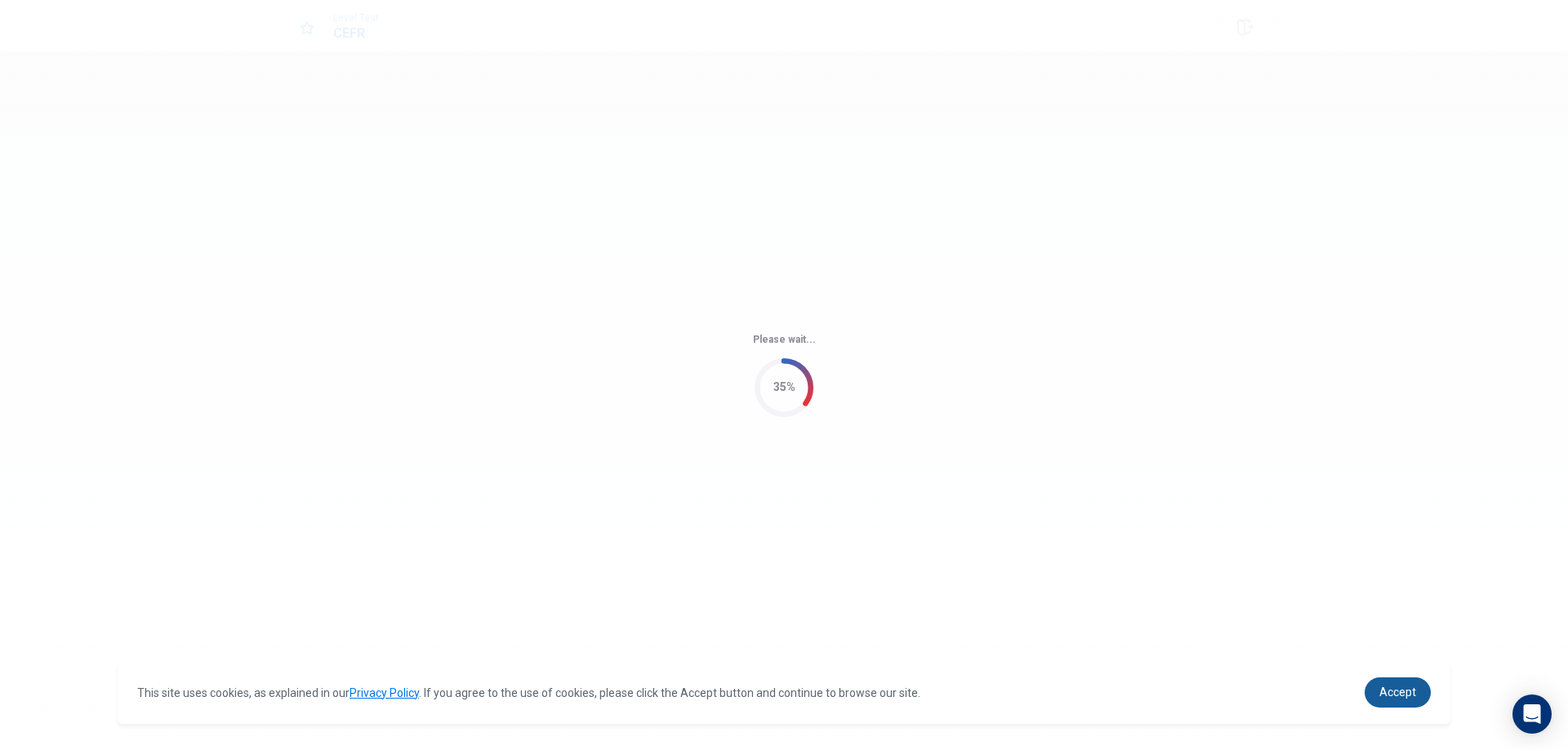
click at [1388, 690] on span "Accept" at bounding box center [1398, 693] width 37 height 13
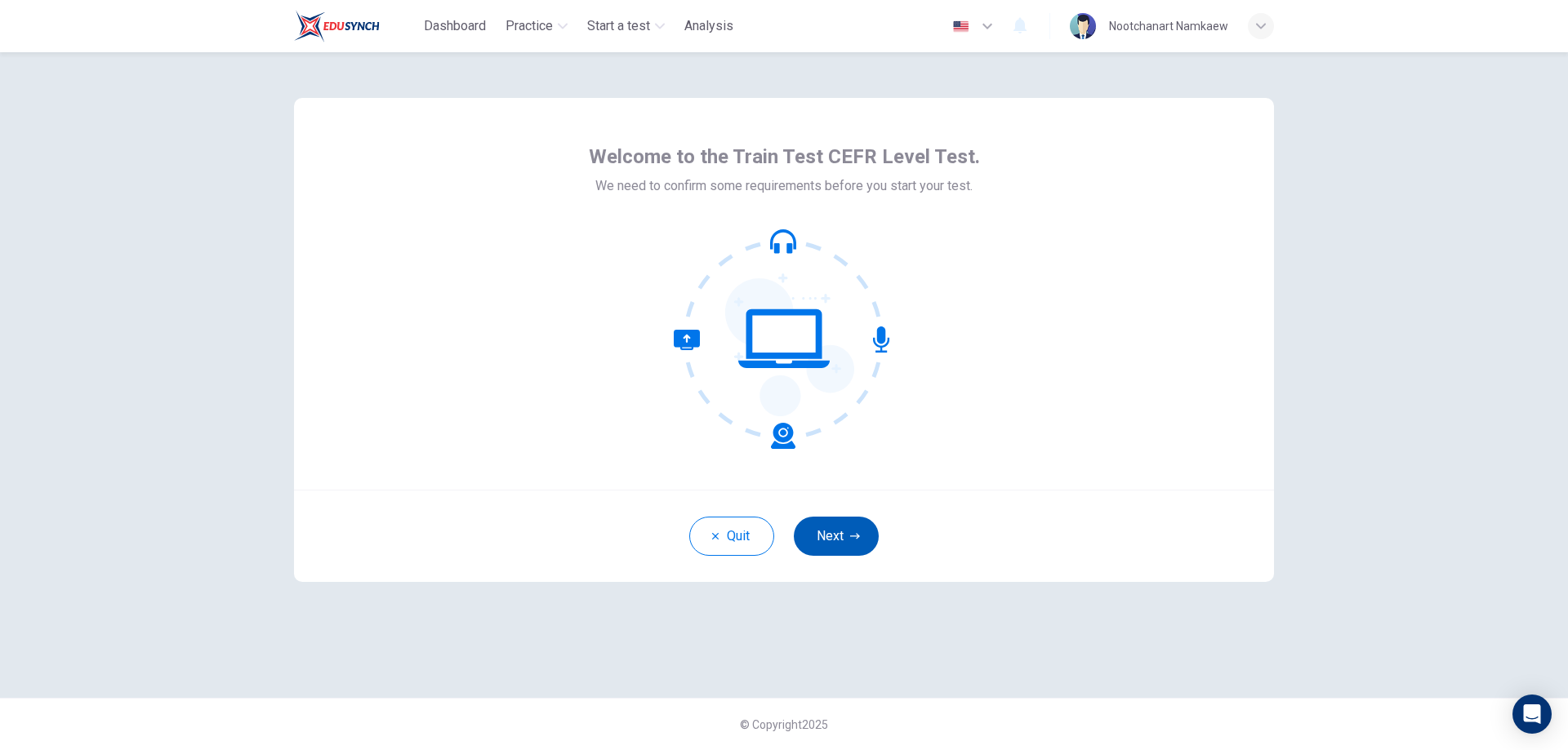
click at [824, 544] on button "Next" at bounding box center [836, 537] width 85 height 39
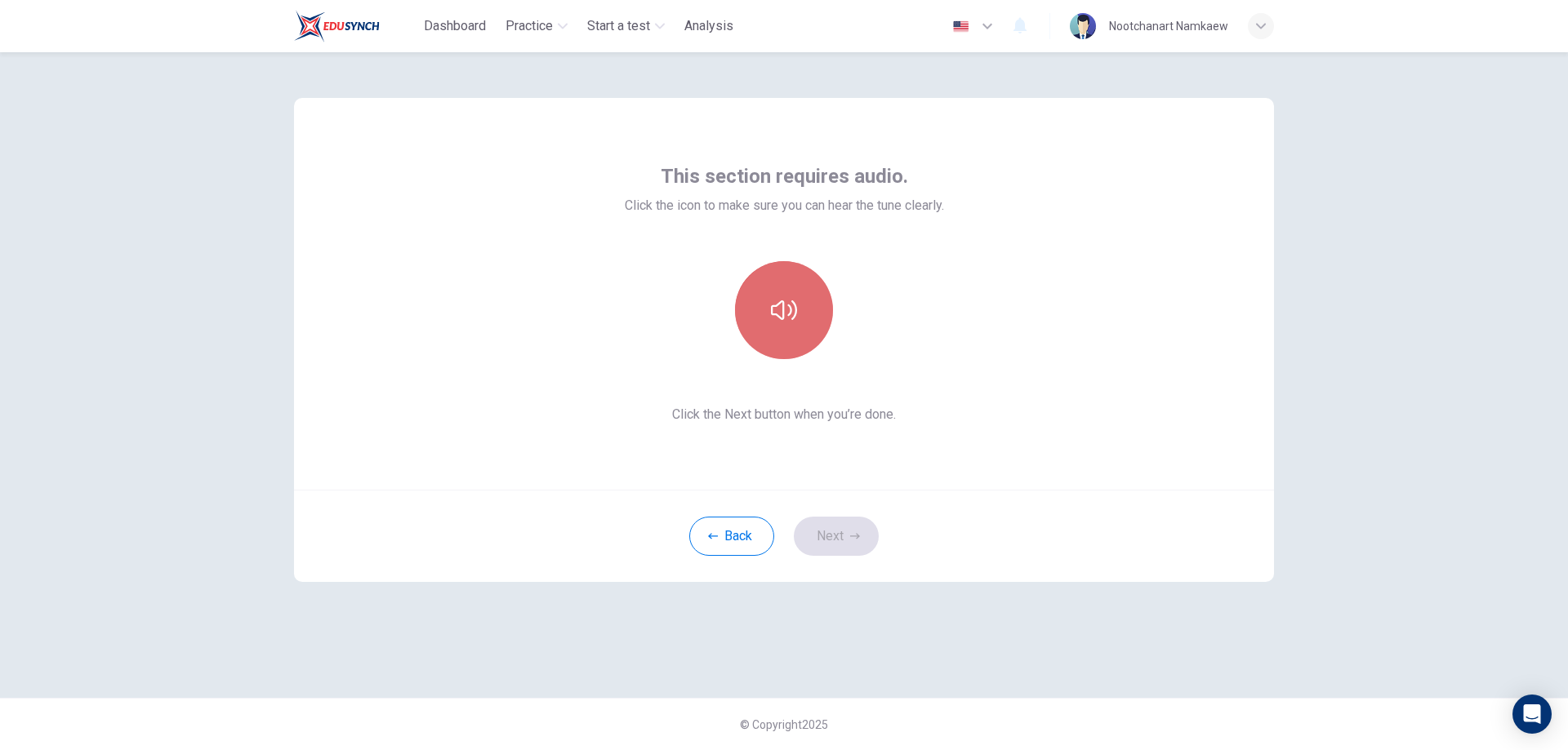
click at [779, 310] on icon "button" at bounding box center [784, 310] width 26 height 26
click at [835, 538] on button "Next" at bounding box center [836, 537] width 85 height 39
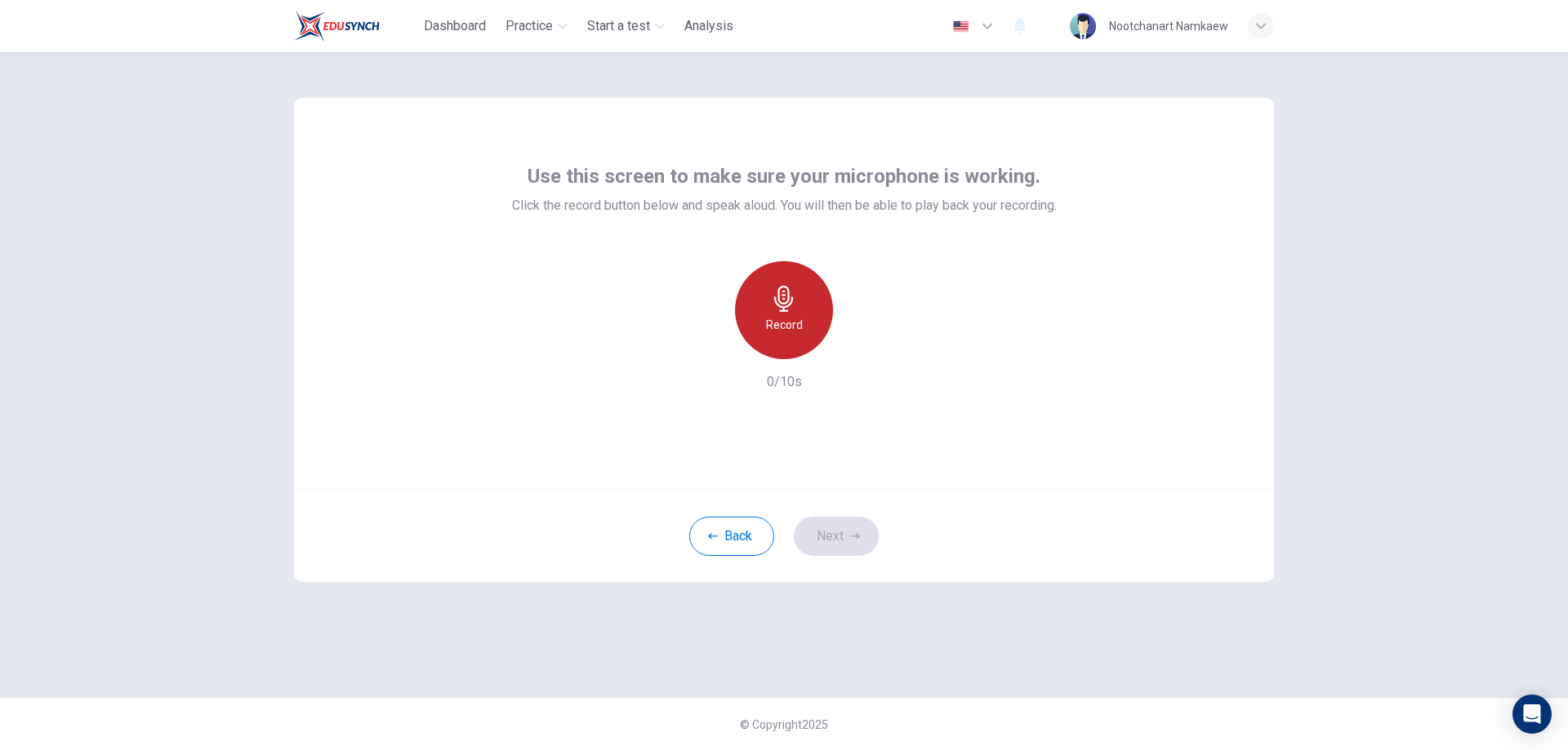
click at [784, 306] on icon "button" at bounding box center [784, 298] width 26 height 26
click at [779, 317] on h6 "Stop" at bounding box center [784, 324] width 25 height 19
click at [859, 348] on icon "button" at bounding box center [860, 346] width 7 height 10
click at [833, 530] on button "Next" at bounding box center [836, 537] width 85 height 39
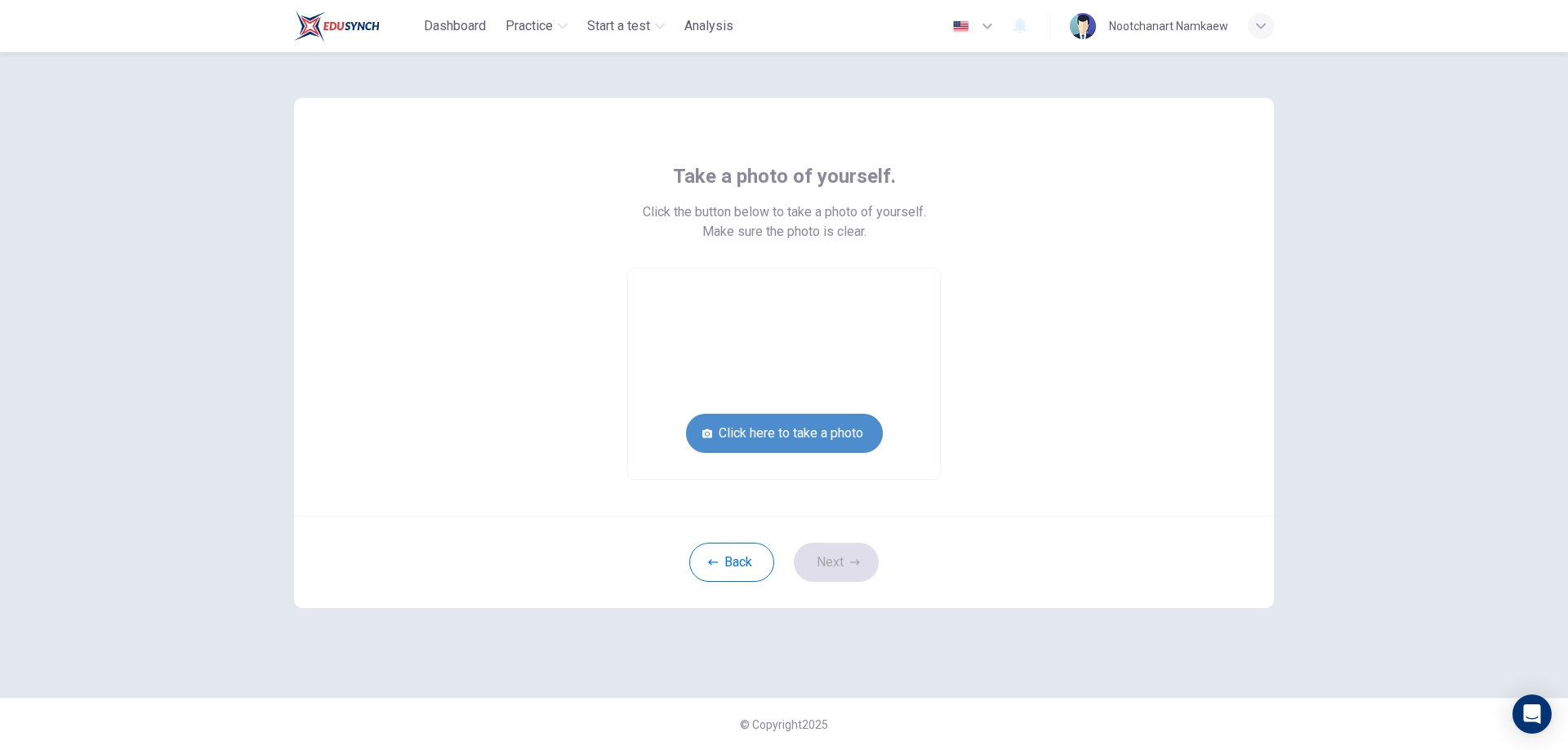
click at [786, 427] on button "Click here to take a photo" at bounding box center [784, 433] width 197 height 39
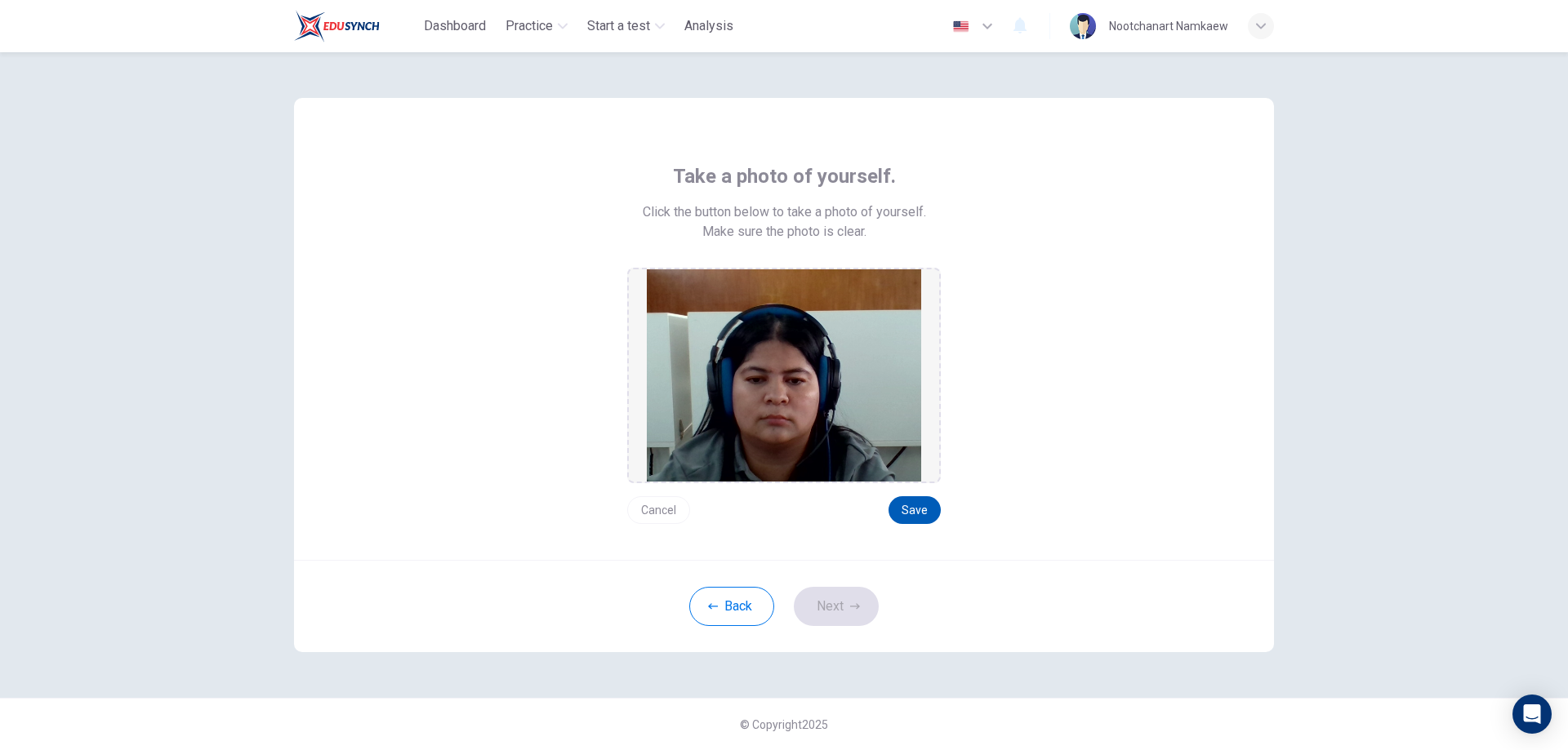
click at [927, 502] on button "Save" at bounding box center [915, 511] width 53 height 28
click at [833, 603] on button "Next" at bounding box center [836, 607] width 85 height 39
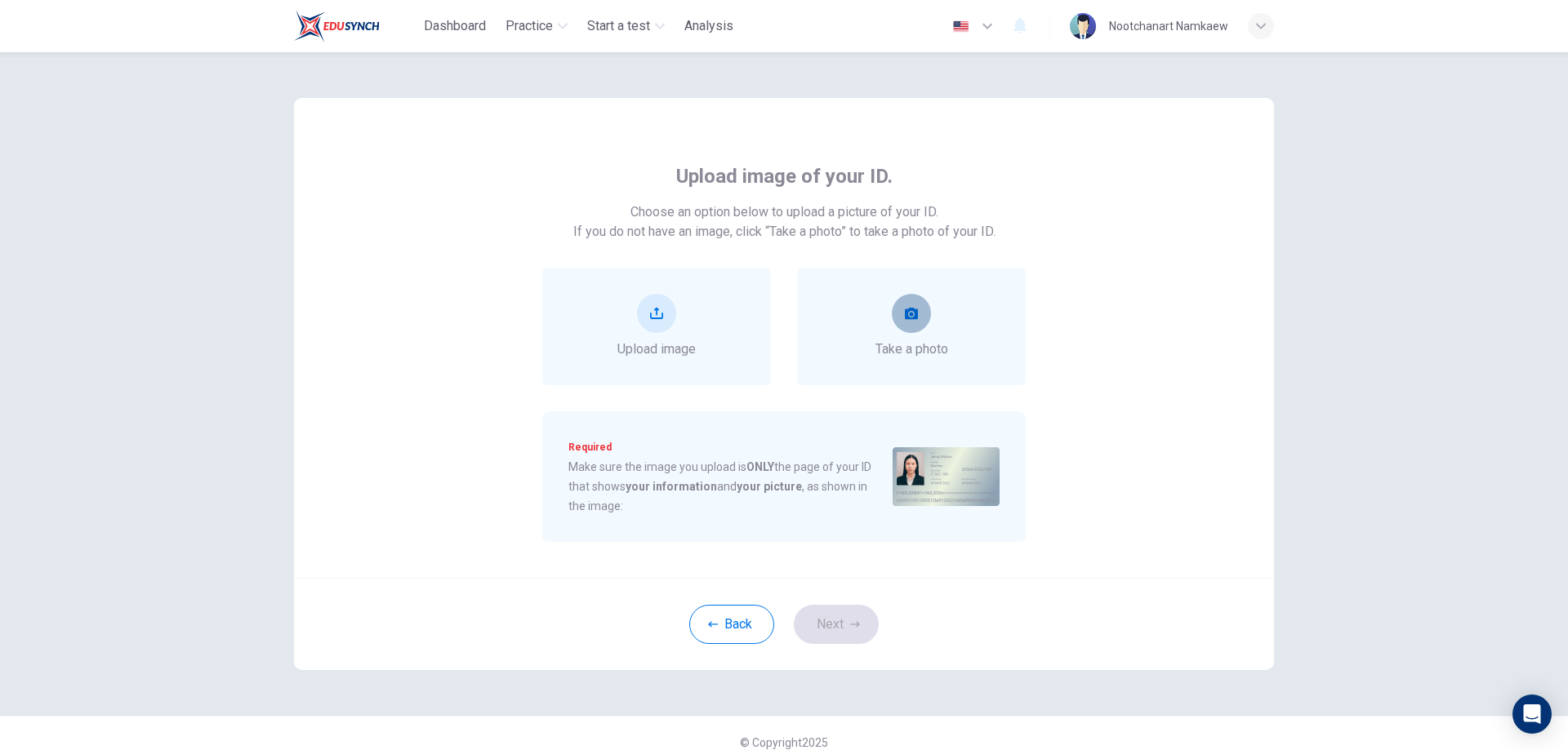
click at [892, 306] on button "take photo" at bounding box center [911, 313] width 39 height 39
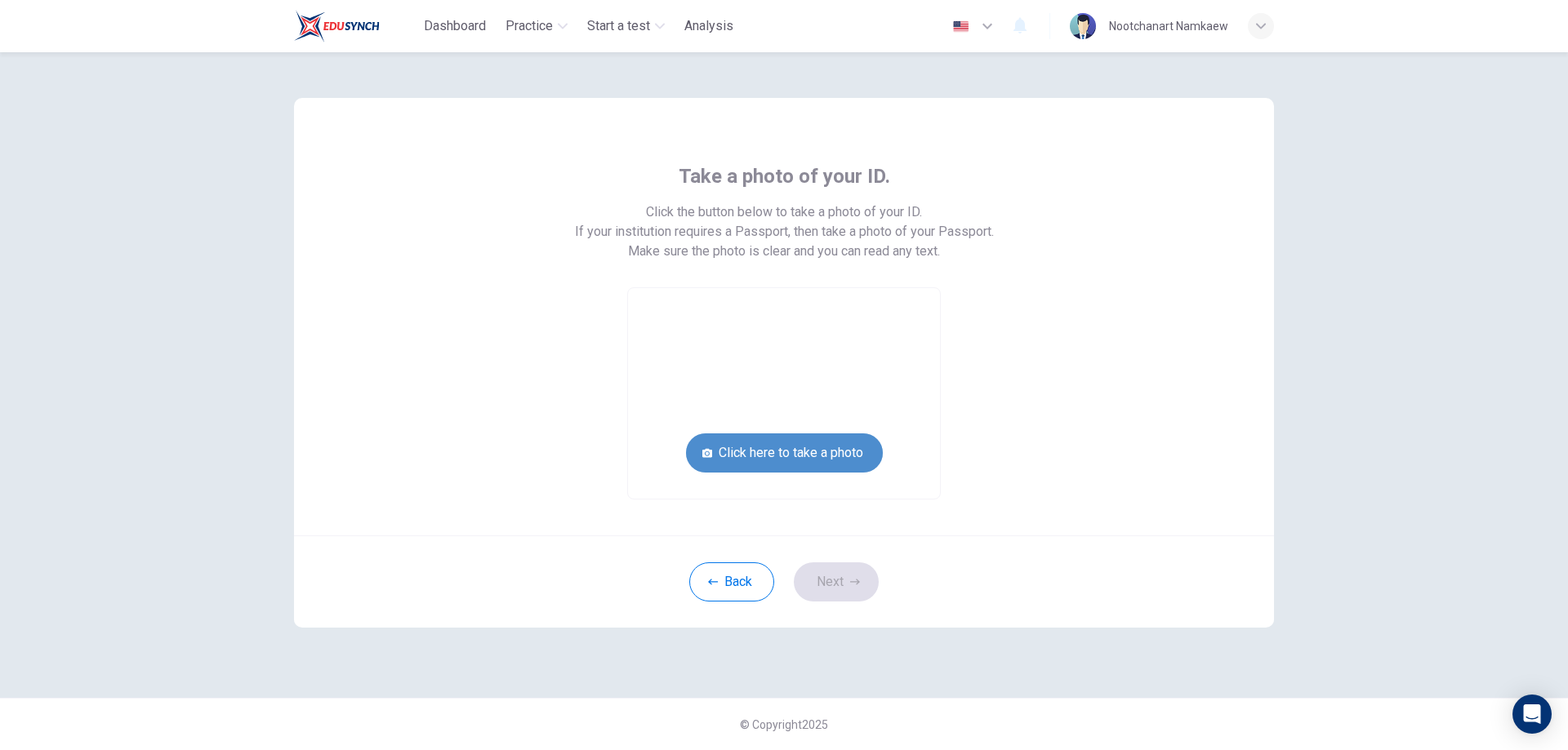
click at [828, 458] on button "Click here to take a photo" at bounding box center [784, 453] width 197 height 39
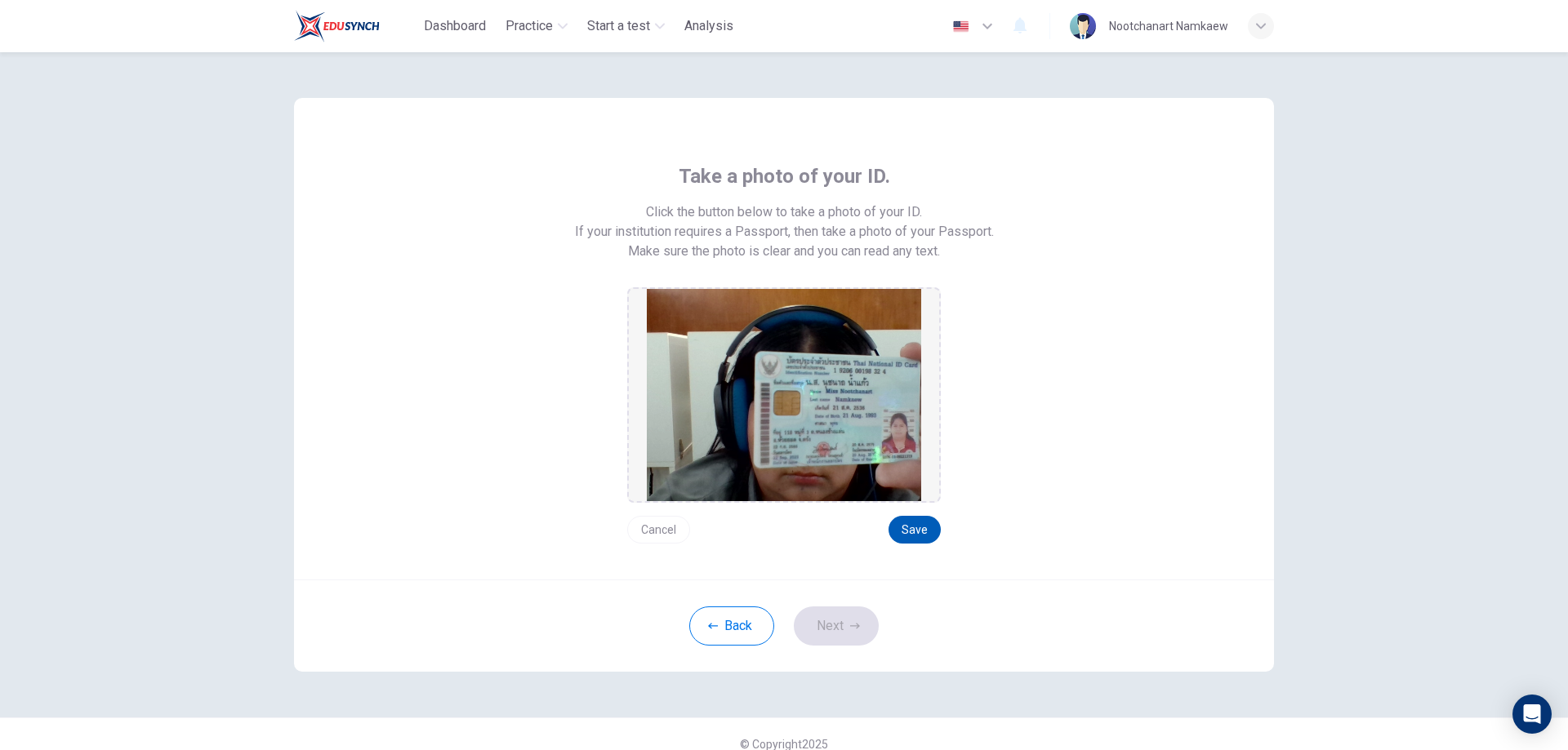
click at [901, 526] on button "Save" at bounding box center [915, 530] width 53 height 28
click at [834, 633] on button "Next" at bounding box center [836, 626] width 85 height 39
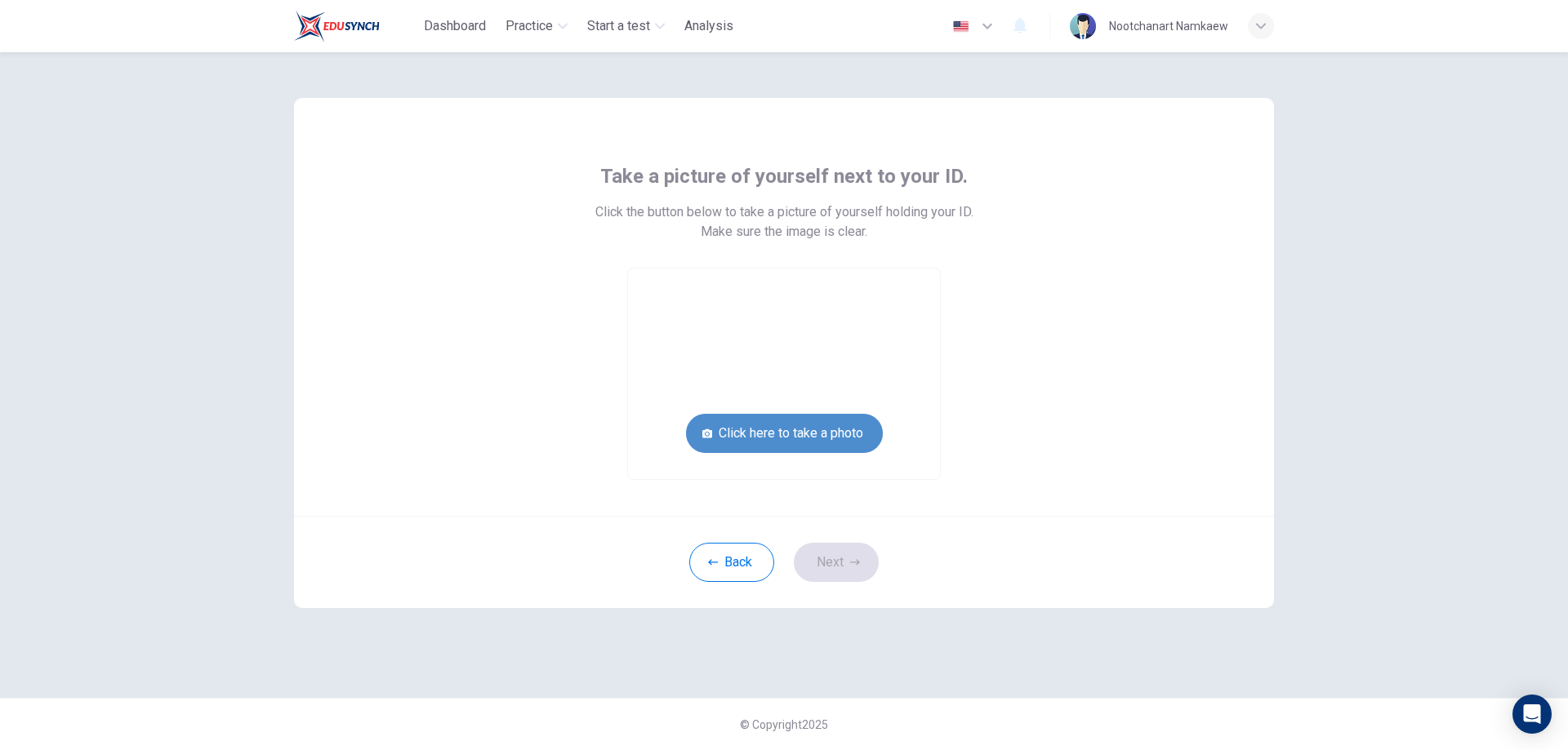
click at [868, 433] on button "Click here to take a photo" at bounding box center [784, 433] width 197 height 39
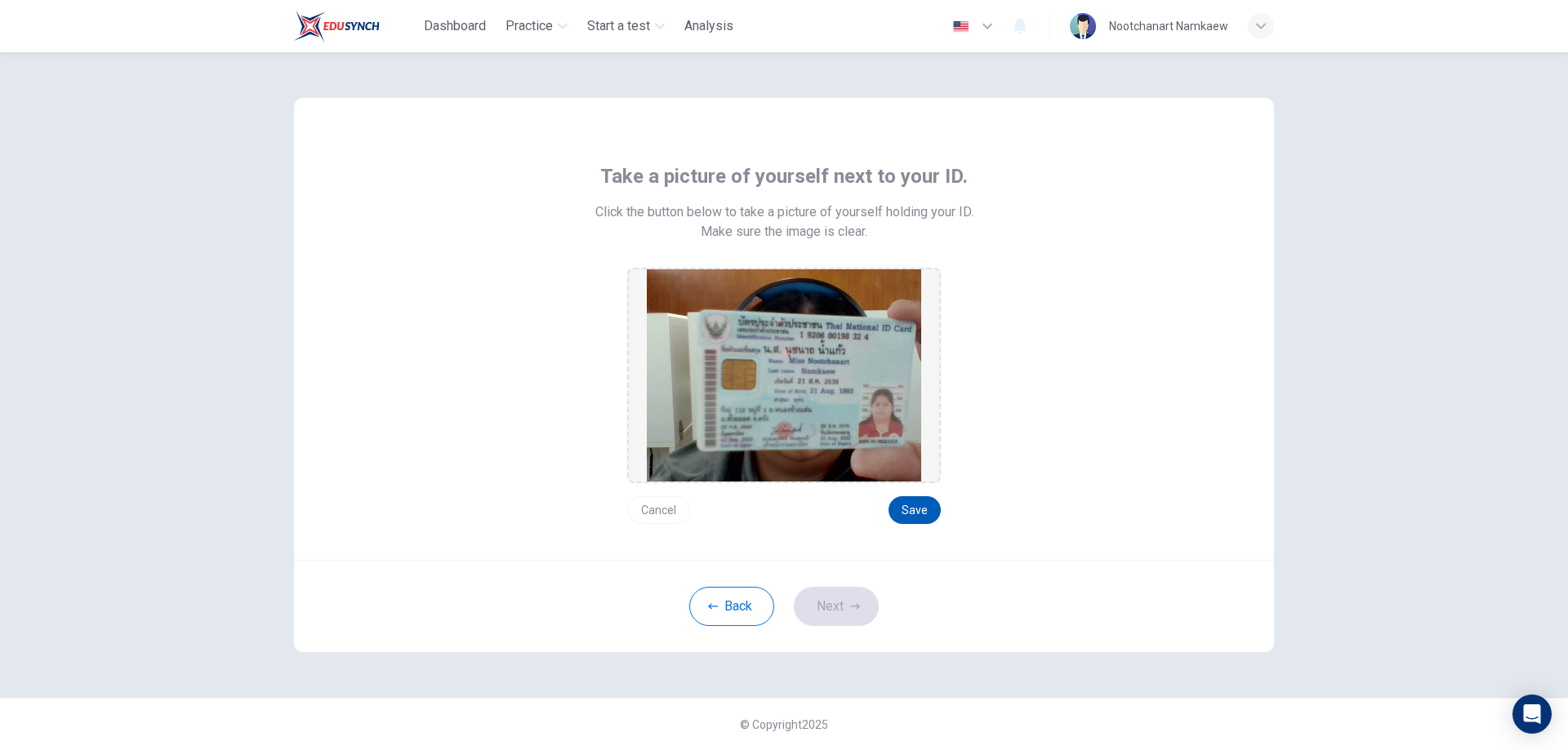
click at [925, 516] on button "Save" at bounding box center [915, 511] width 53 height 28
click at [846, 600] on button "Next" at bounding box center [836, 607] width 85 height 39
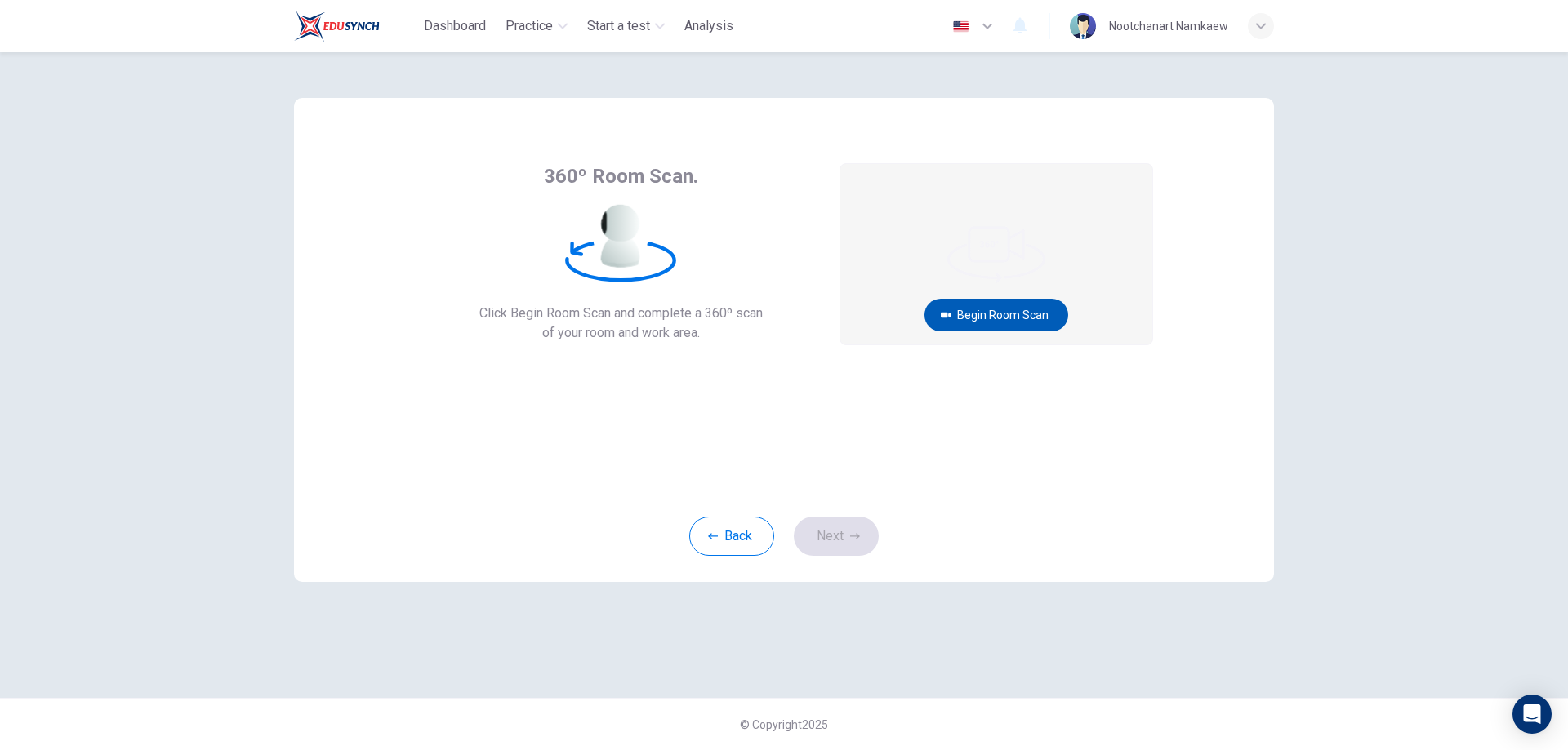
click at [1012, 307] on button "Begin Room Scan" at bounding box center [997, 315] width 144 height 32
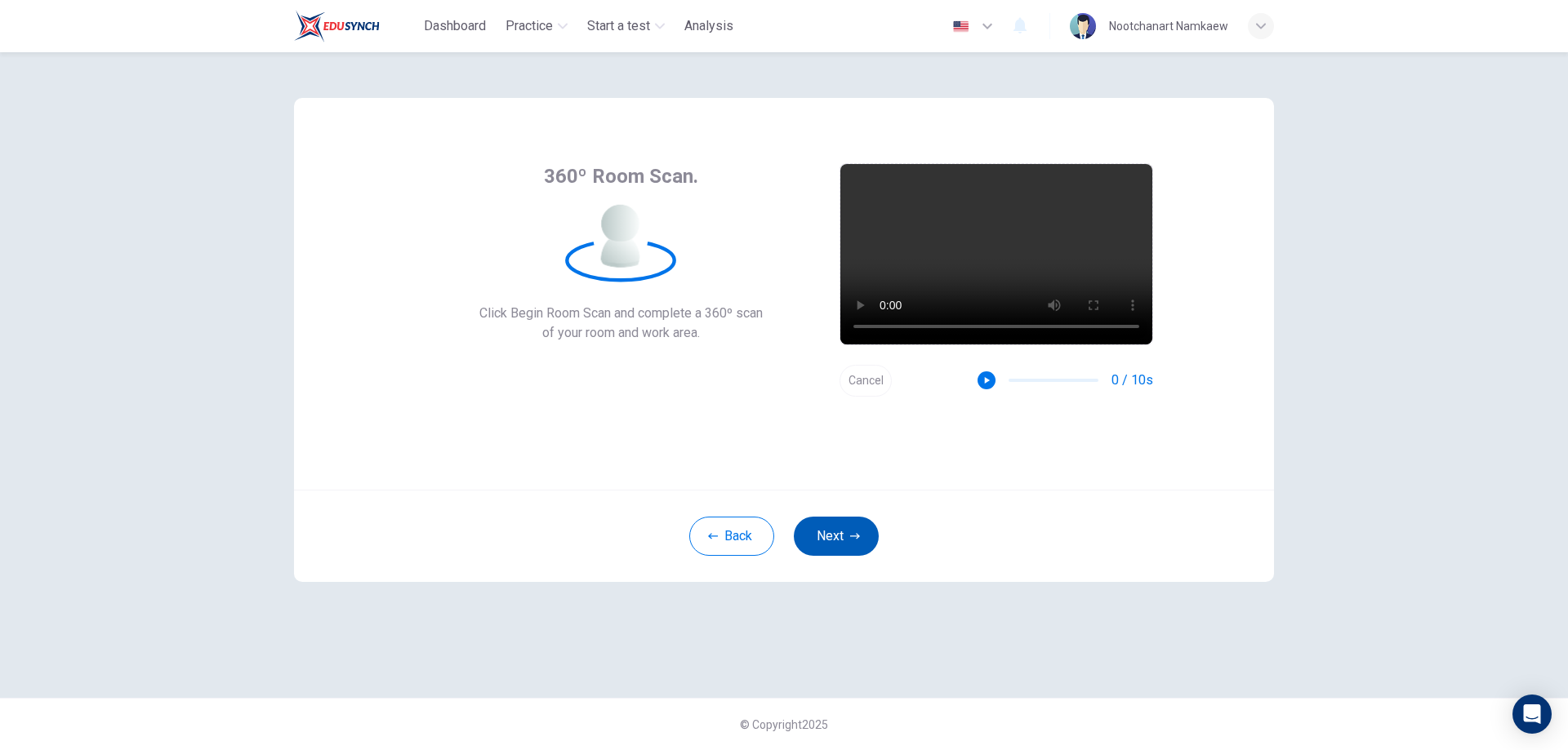
click at [837, 531] on button "Next" at bounding box center [836, 537] width 85 height 39
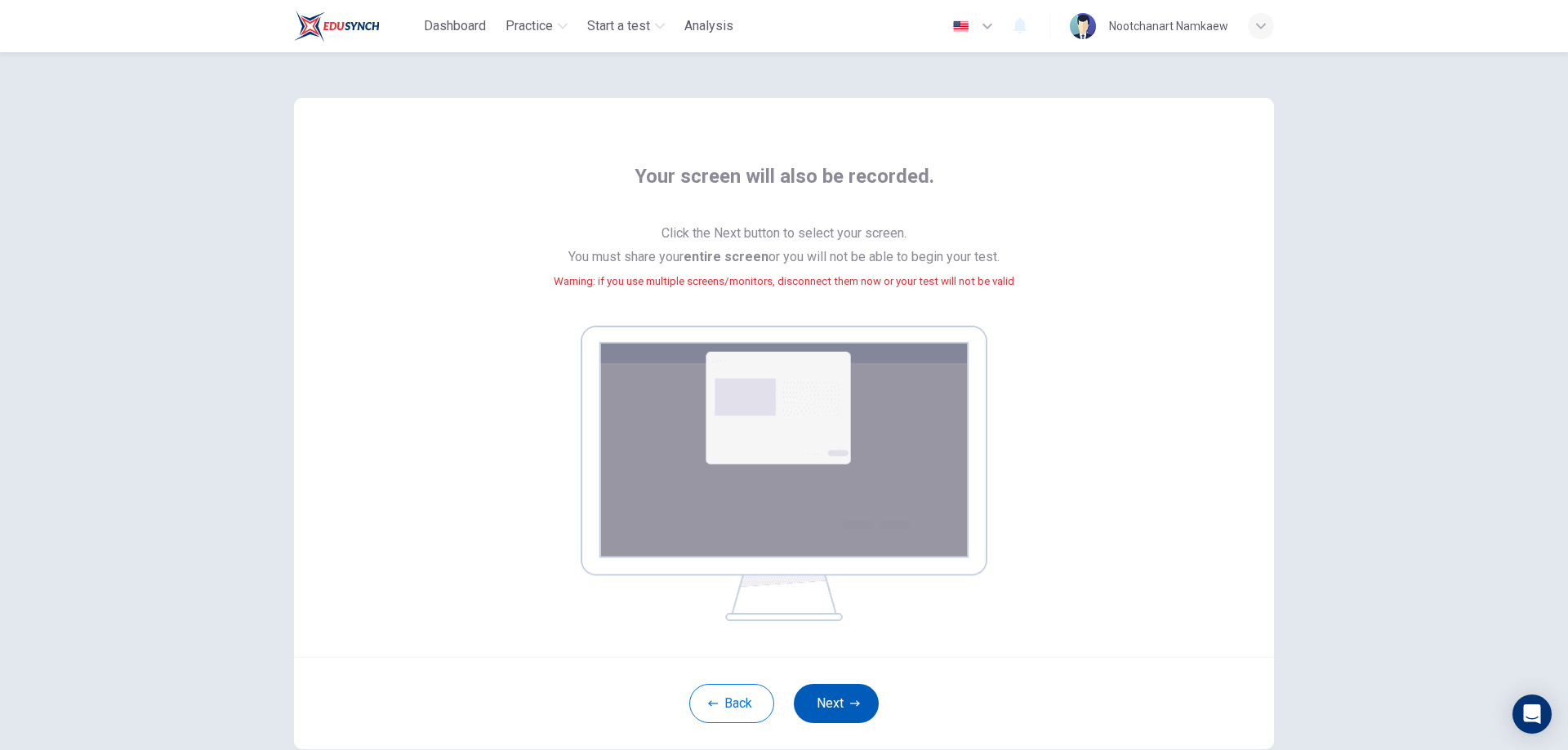
click at [842, 708] on button "Next" at bounding box center [836, 704] width 85 height 39
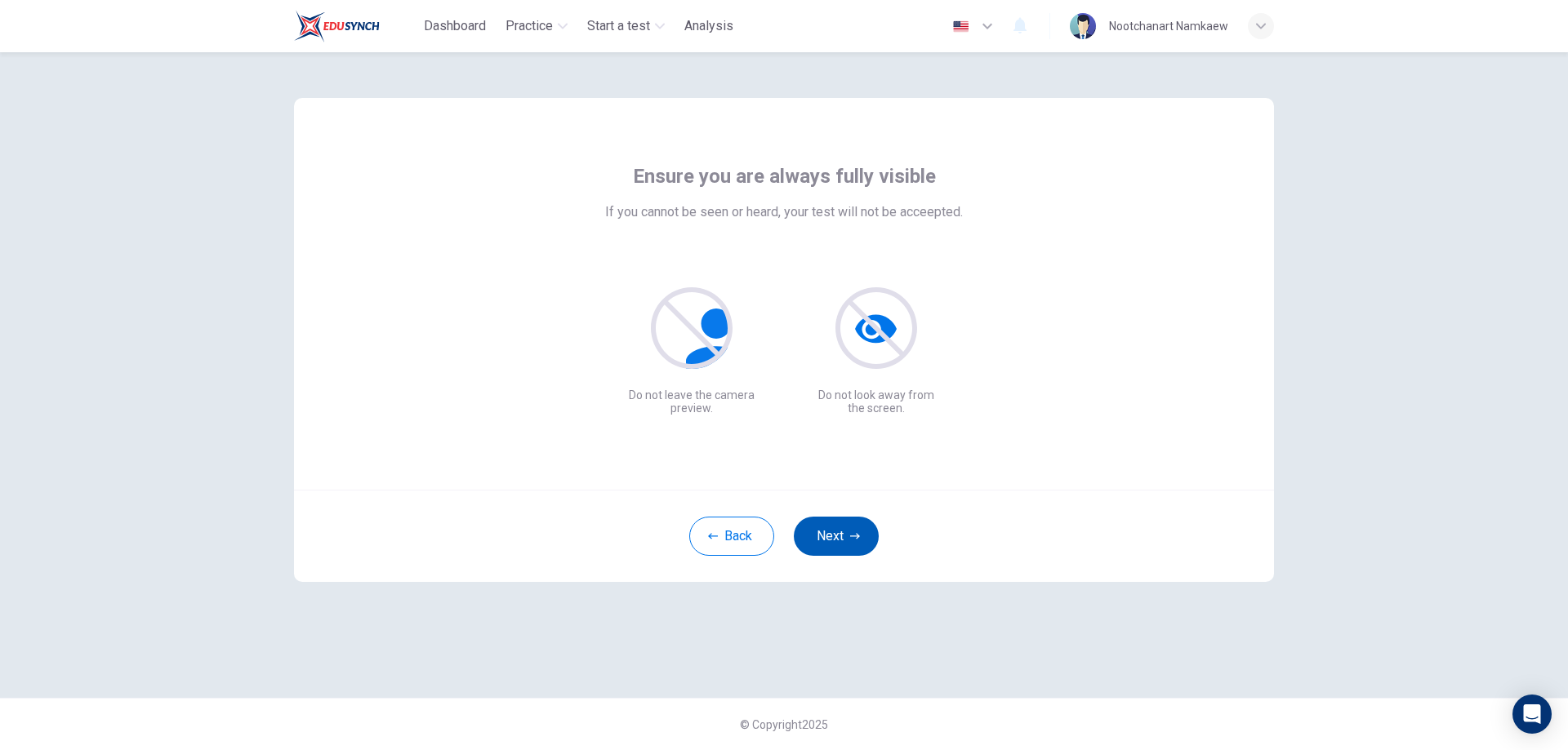
click at [868, 532] on button "Next" at bounding box center [836, 537] width 85 height 39
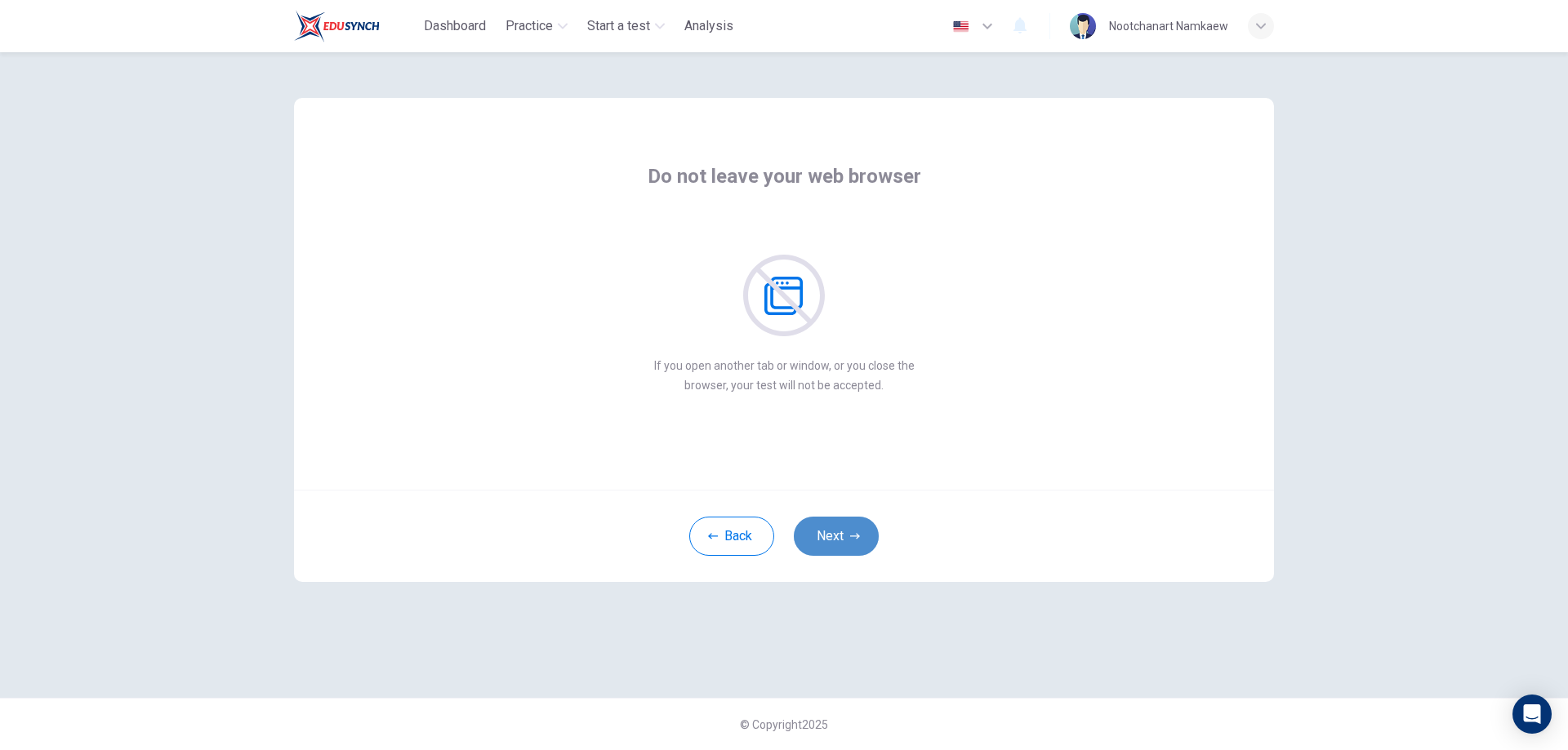
click at [857, 531] on button "Next" at bounding box center [836, 537] width 85 height 39
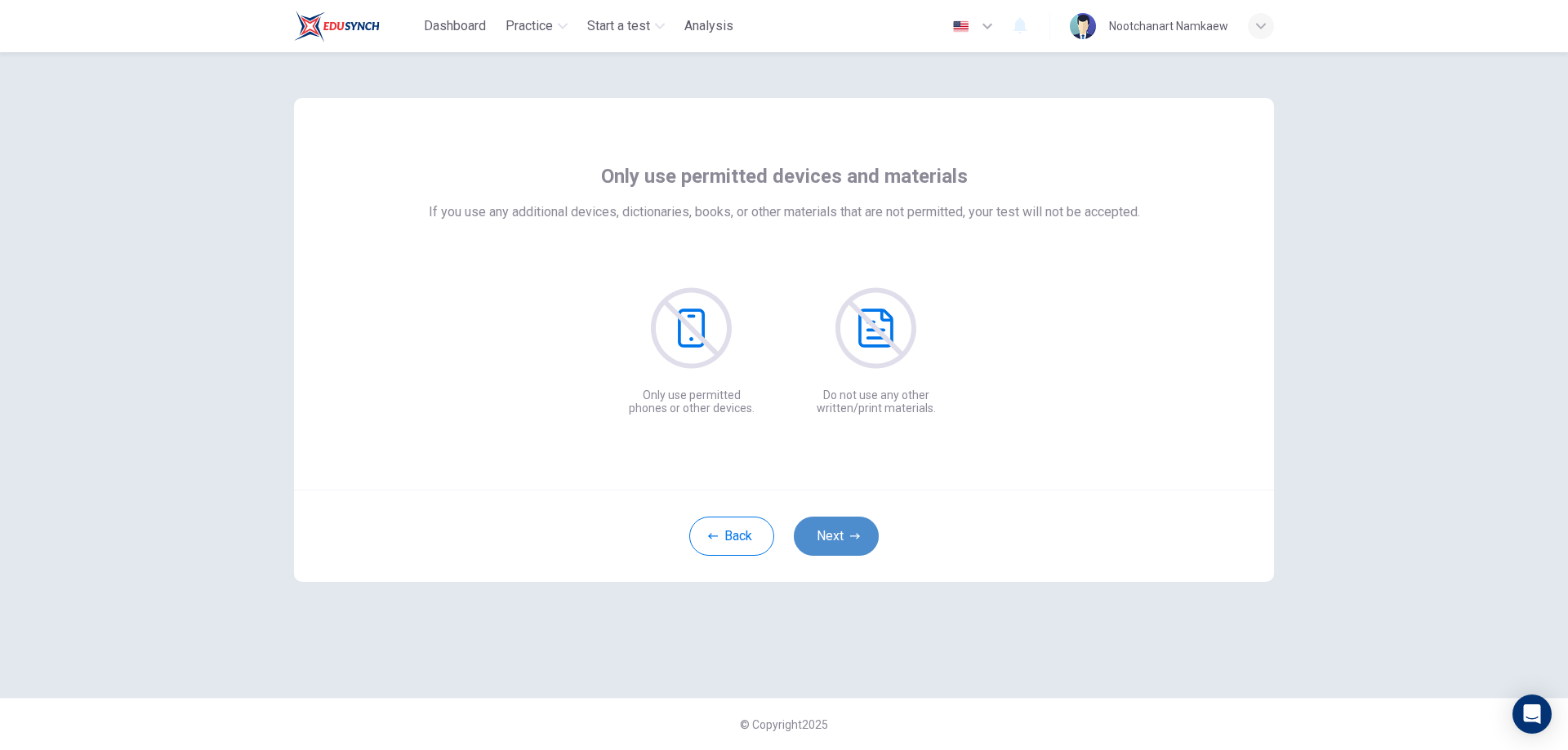
click at [857, 531] on button "Next" at bounding box center [836, 537] width 85 height 39
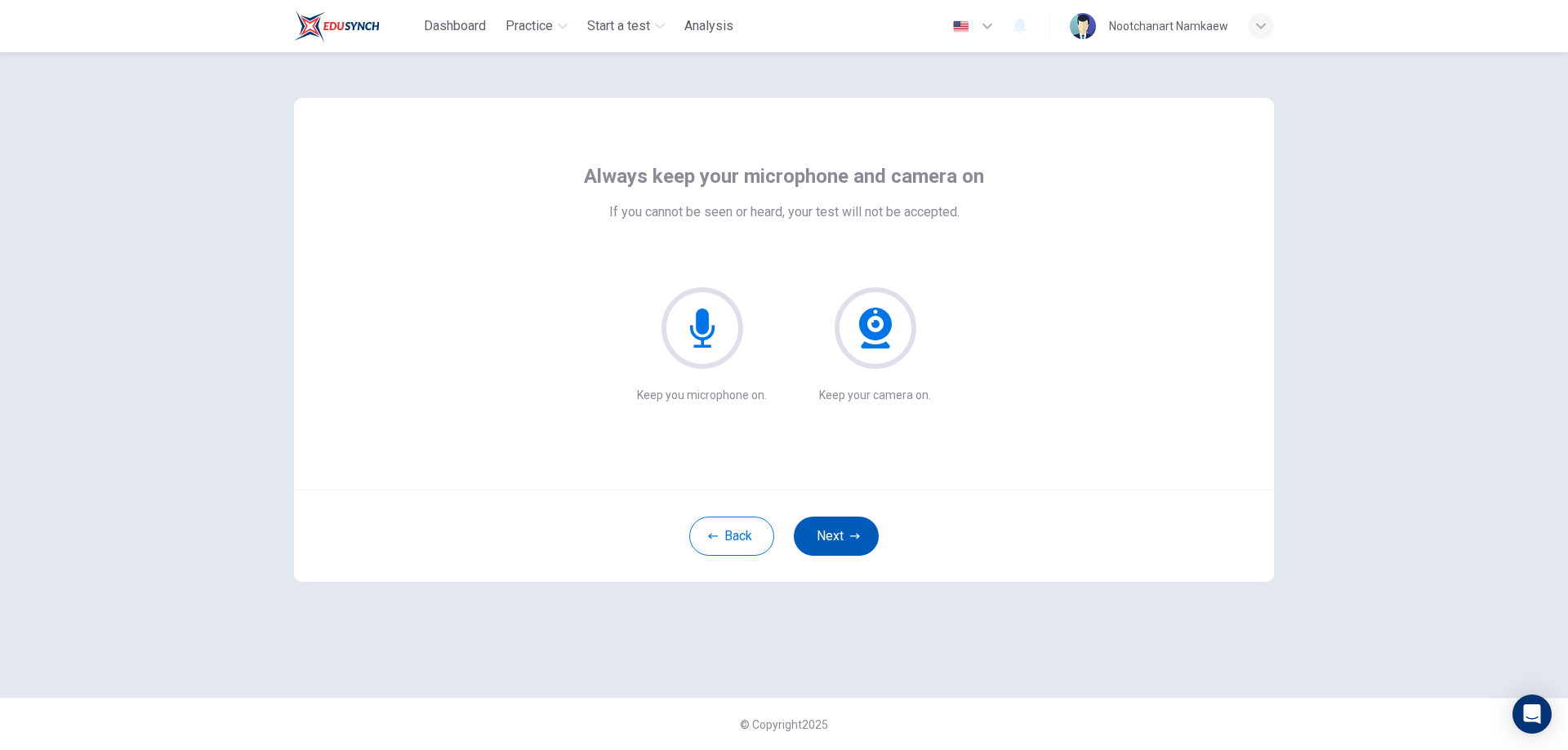
click at [857, 531] on button "Next" at bounding box center [836, 537] width 85 height 39
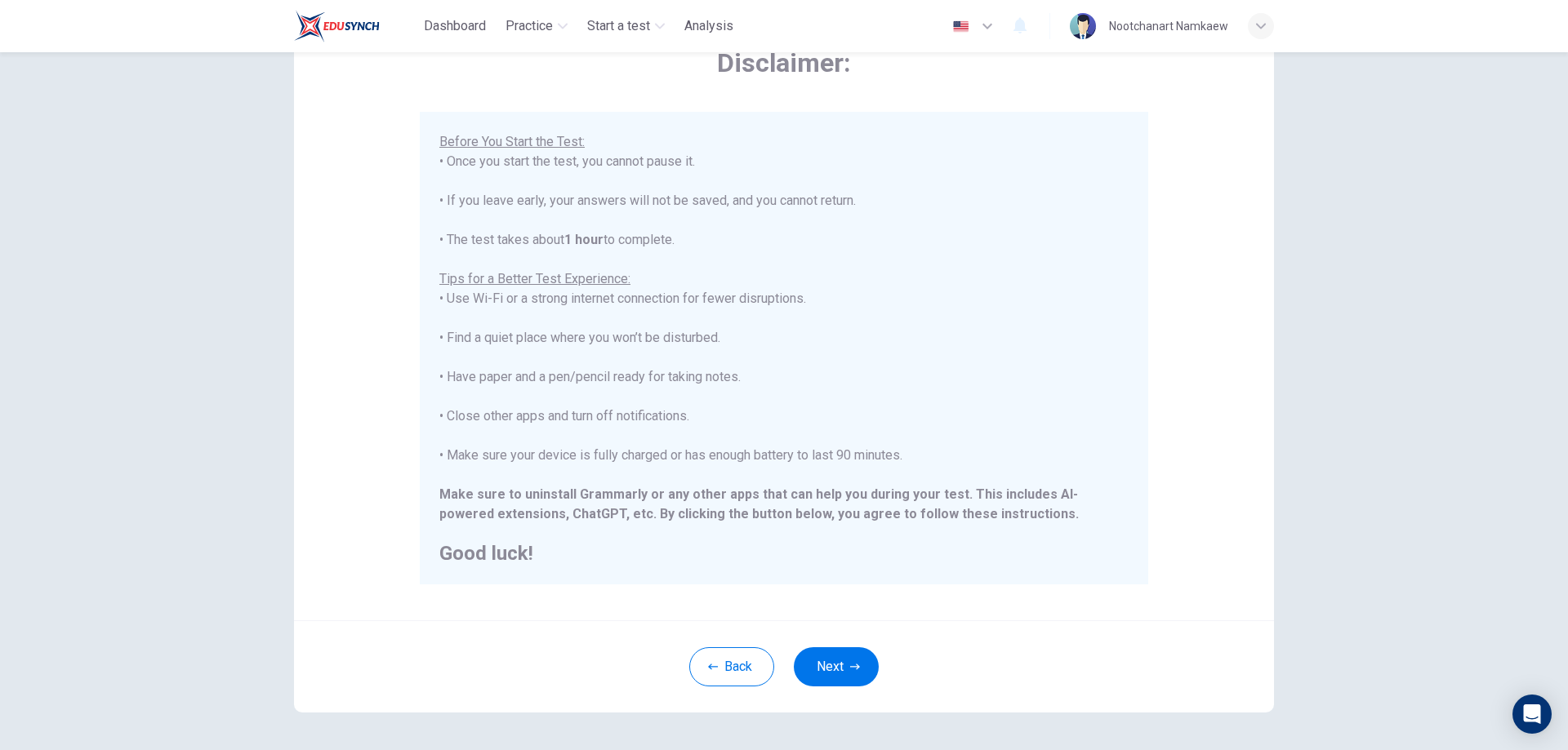
scroll to position [158, 0]
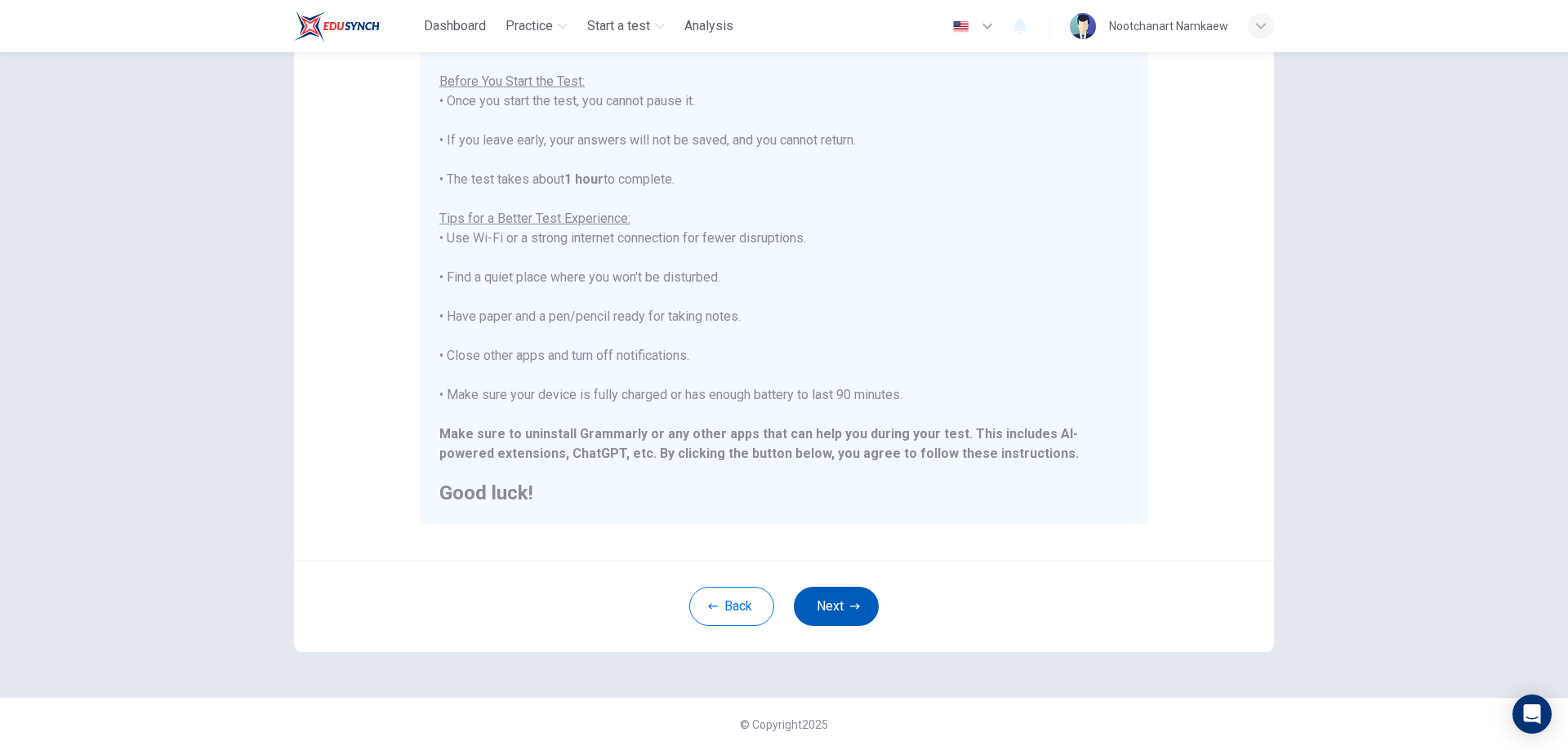
click at [822, 593] on button "Next" at bounding box center [836, 607] width 85 height 39
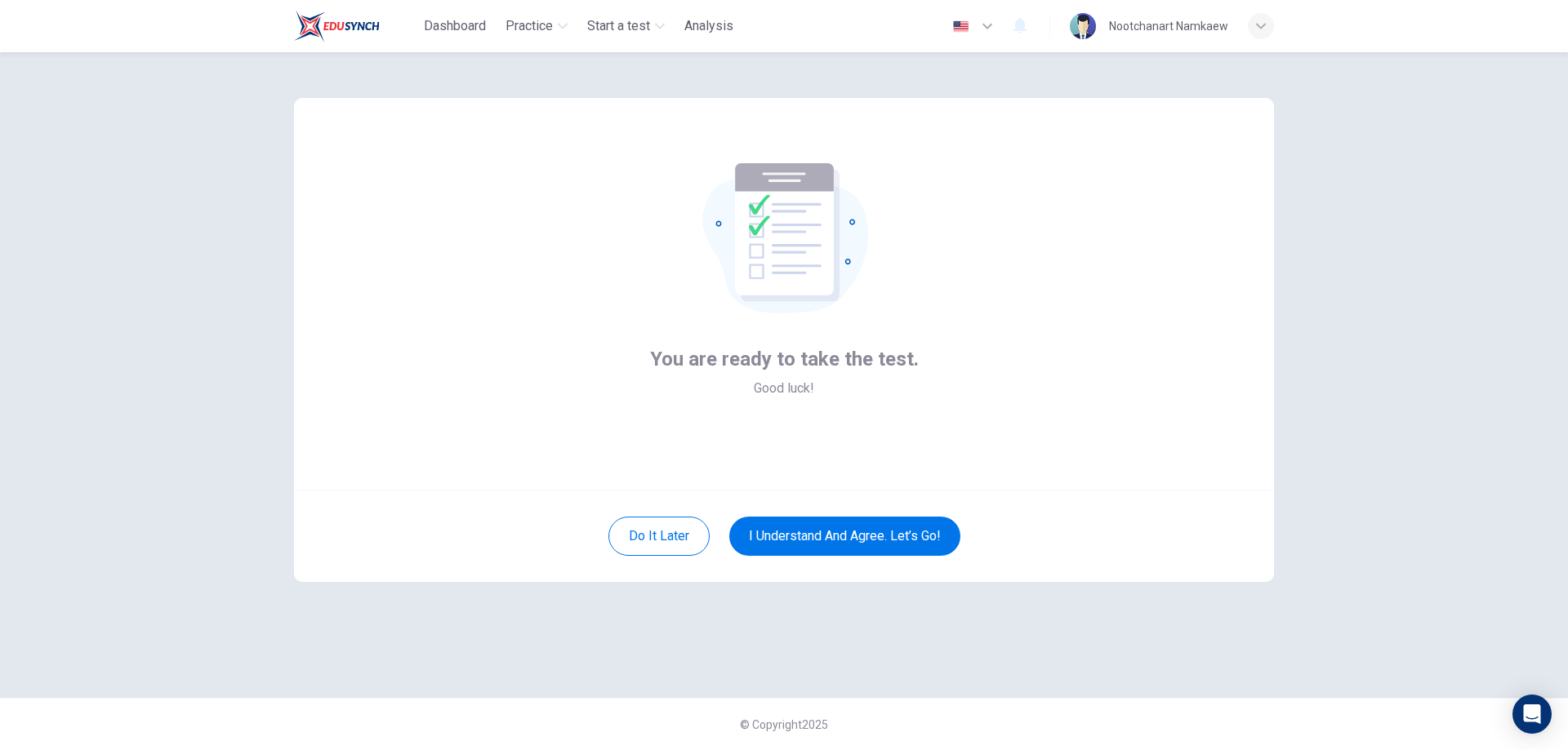
scroll to position [0, 0]
click at [848, 525] on button "I understand and agree. Let’s go!" at bounding box center [845, 537] width 231 height 39
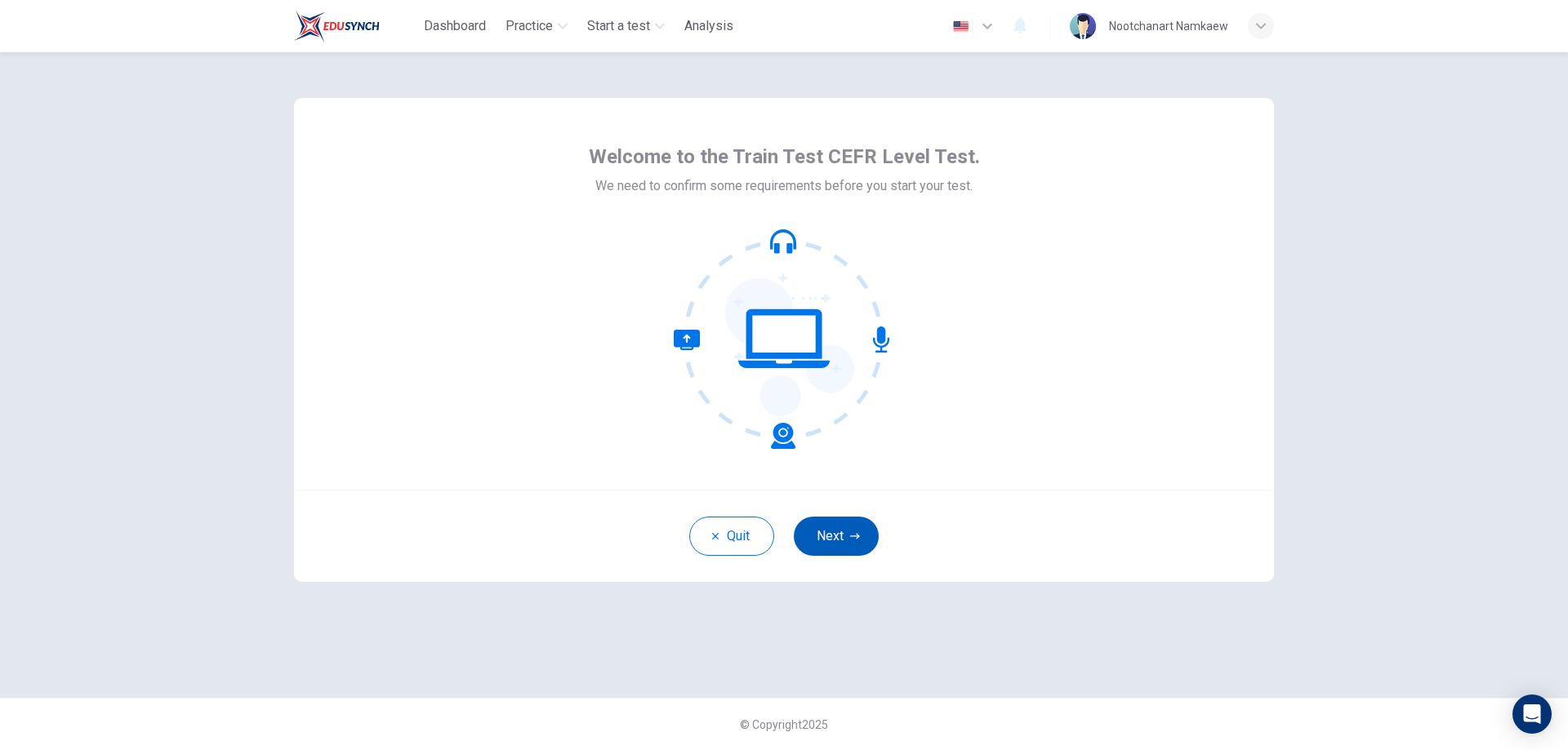
click at [834, 543] on button "Next" at bounding box center [836, 537] width 85 height 39
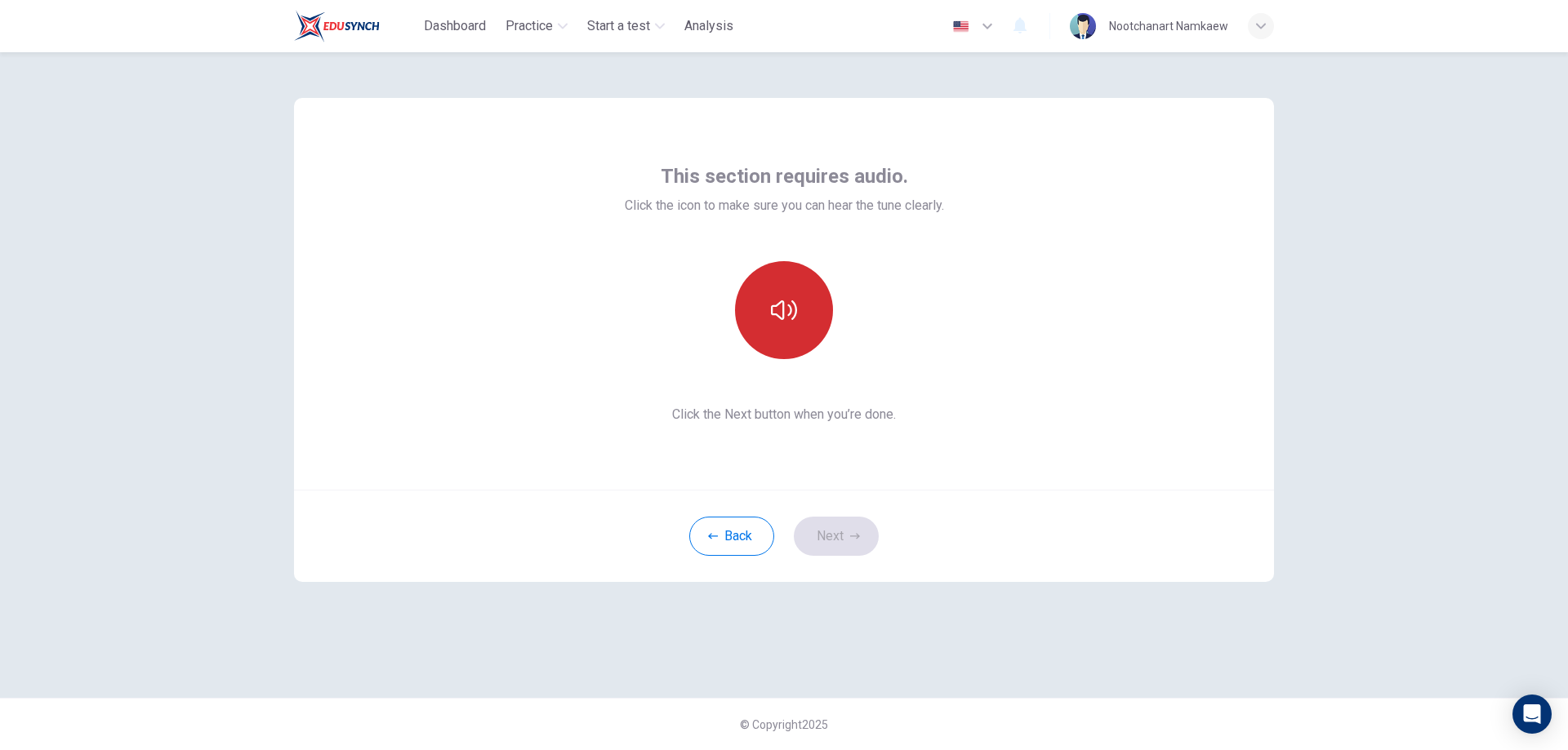
click at [777, 323] on button "button" at bounding box center [784, 310] width 98 height 98
click at [850, 536] on icon "button" at bounding box center [855, 537] width 10 height 10
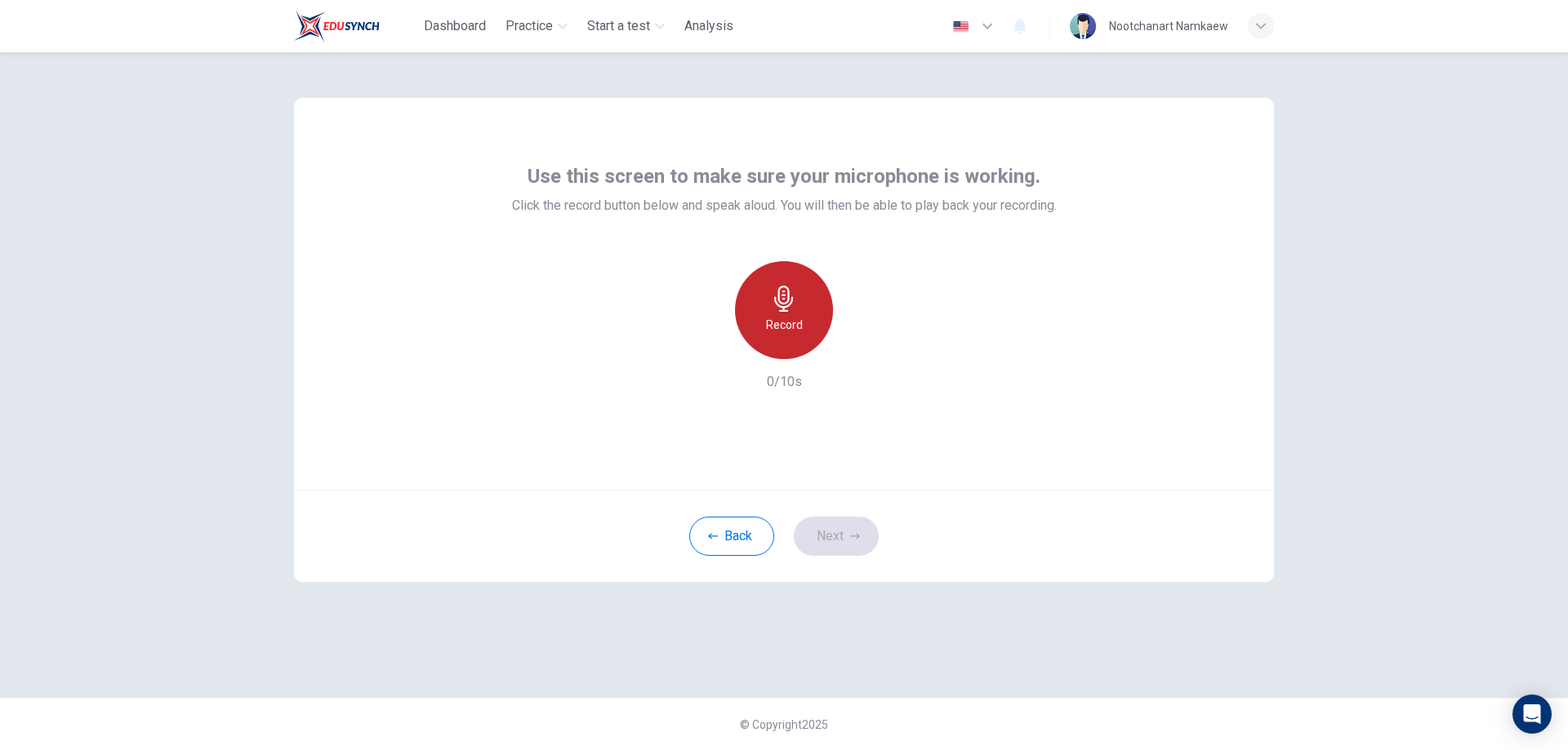
click at [787, 302] on icon "button" at bounding box center [784, 298] width 26 height 26
click at [792, 344] on div "Stop" at bounding box center [784, 310] width 98 height 98
click at [857, 342] on icon "button" at bounding box center [860, 346] width 7 height 10
click at [833, 531] on button "Next" at bounding box center [836, 537] width 85 height 39
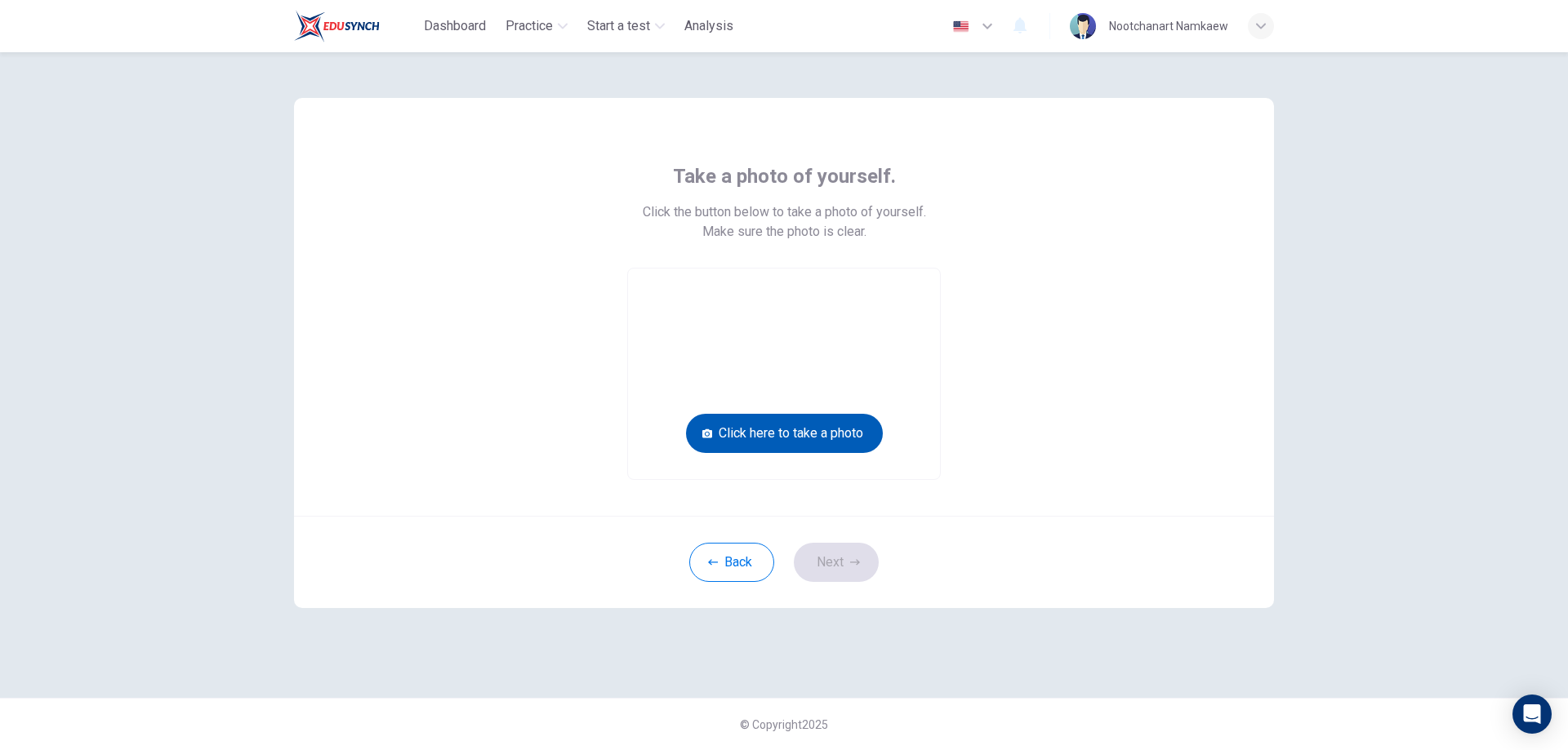
click at [796, 433] on button "Click here to take a photo" at bounding box center [784, 433] width 197 height 39
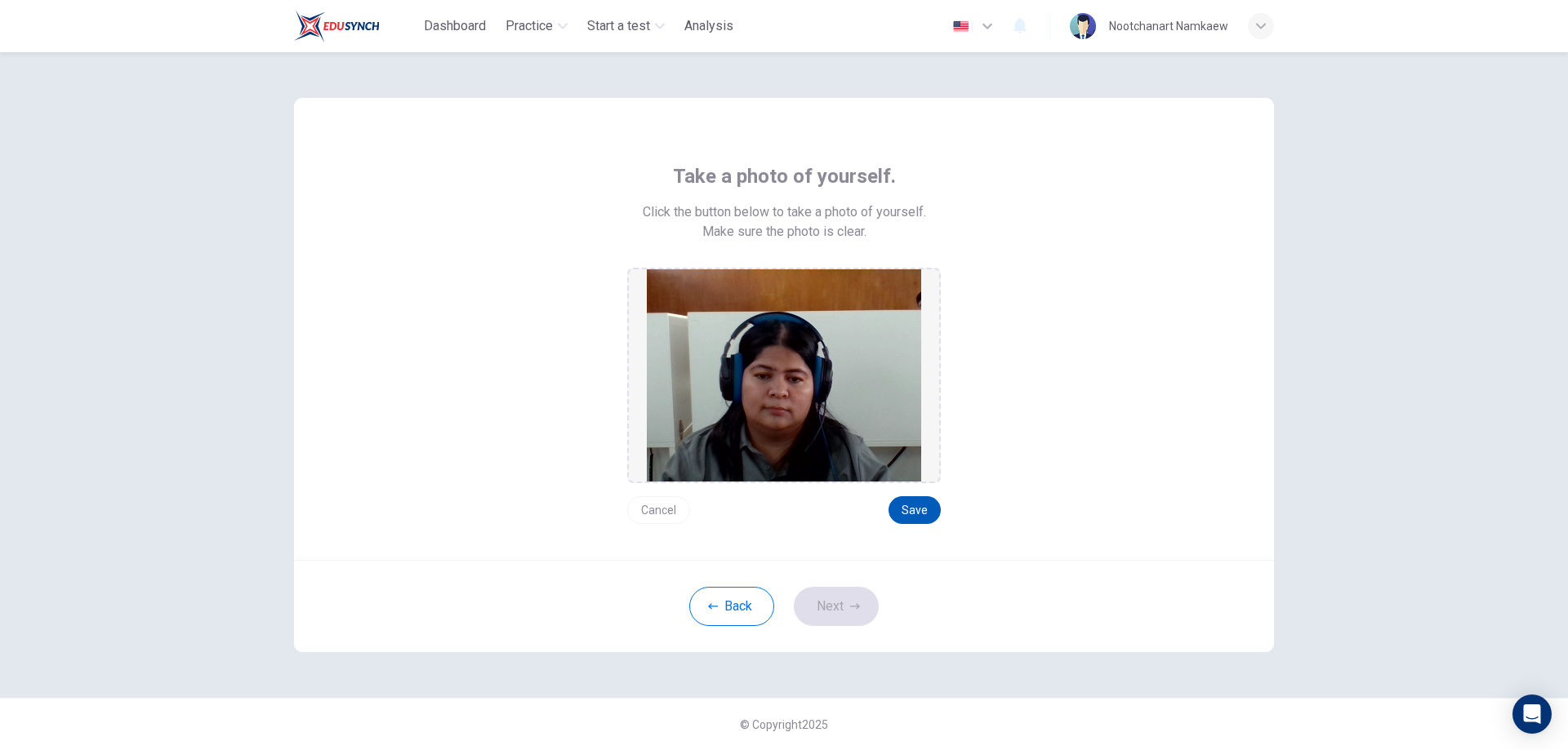
click at [913, 514] on button "Save" at bounding box center [915, 511] width 53 height 28
click at [841, 607] on button "Next" at bounding box center [836, 607] width 85 height 39
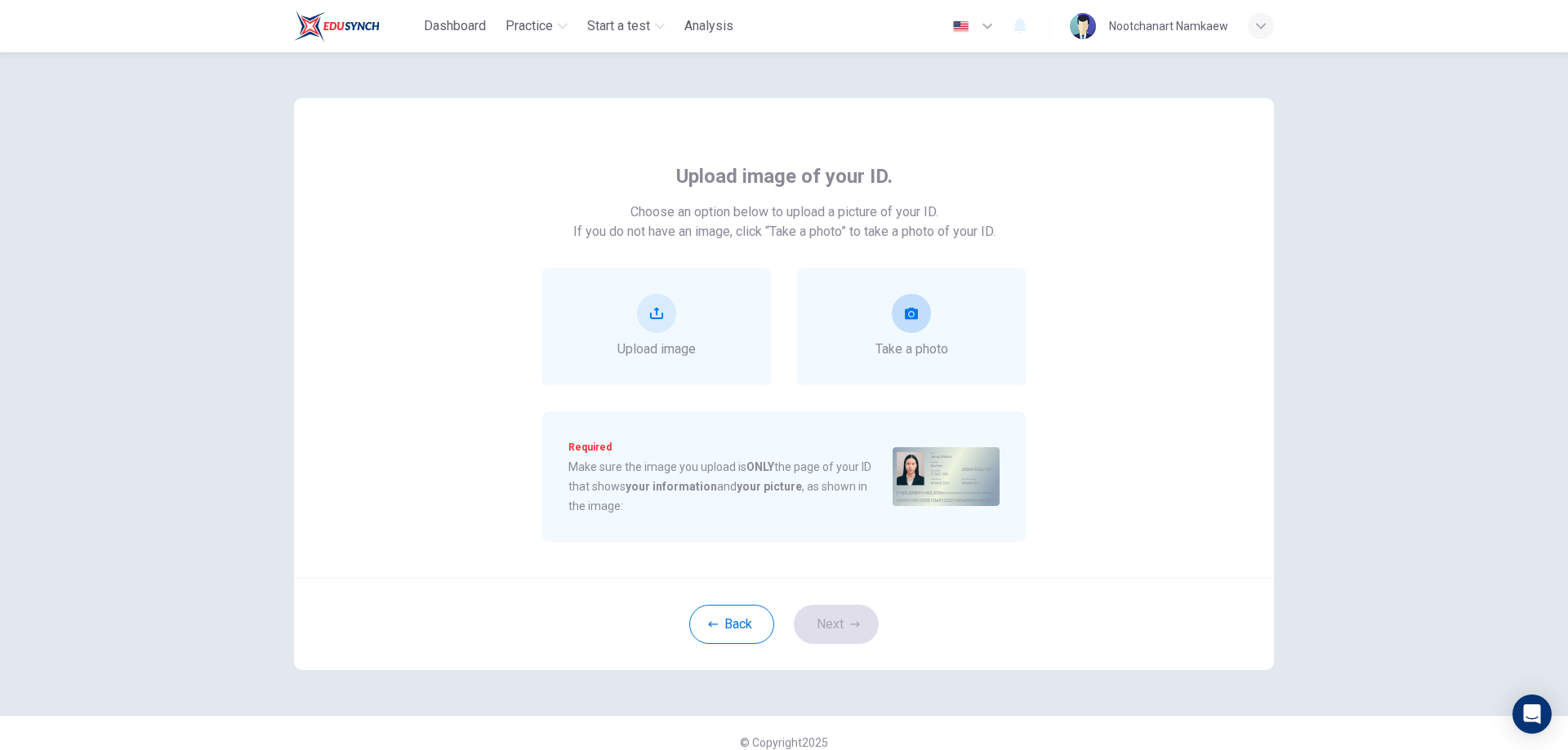
click at [928, 287] on div "Take a photo" at bounding box center [912, 326] width 229 height 117
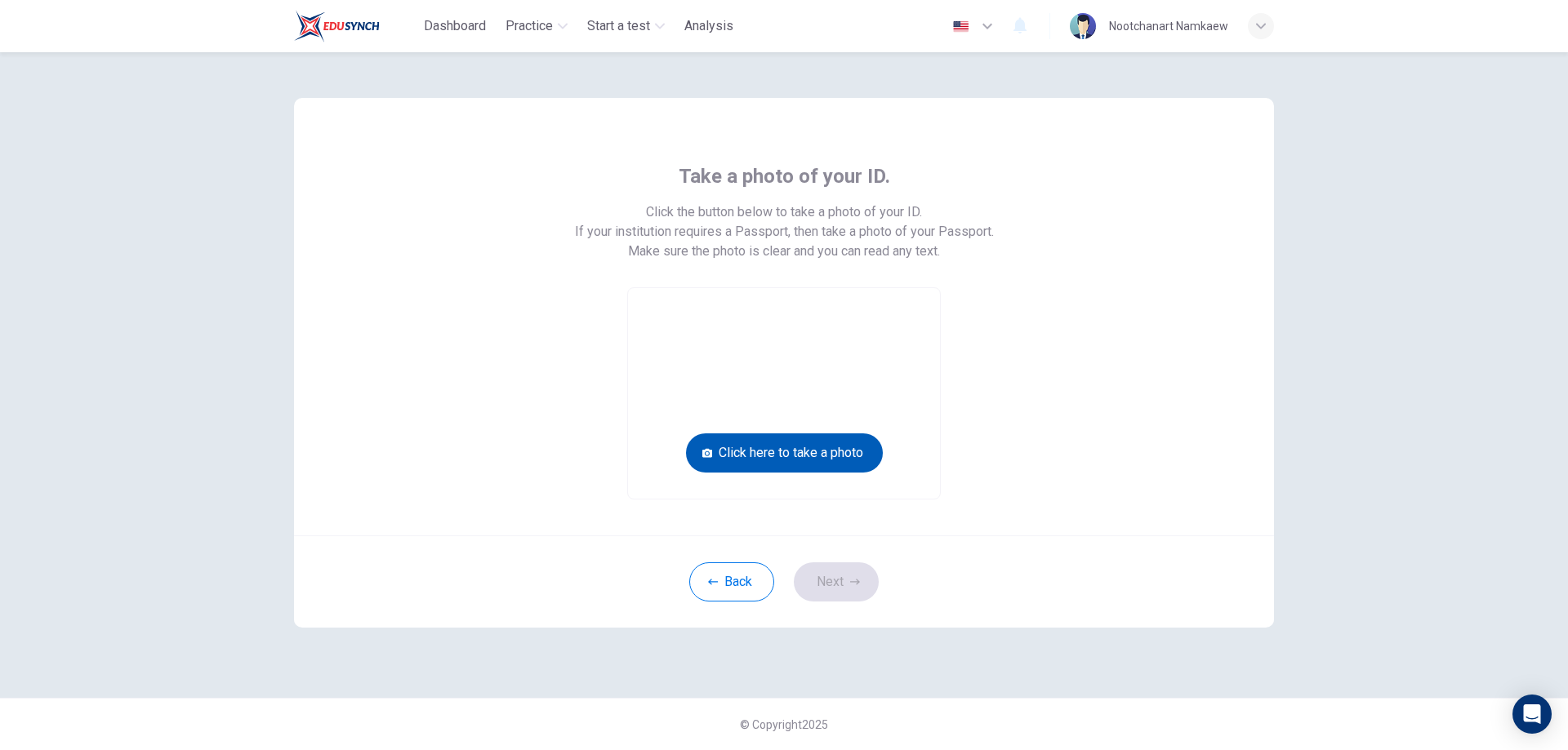
click at [796, 450] on button "Click here to take a photo" at bounding box center [784, 453] width 197 height 39
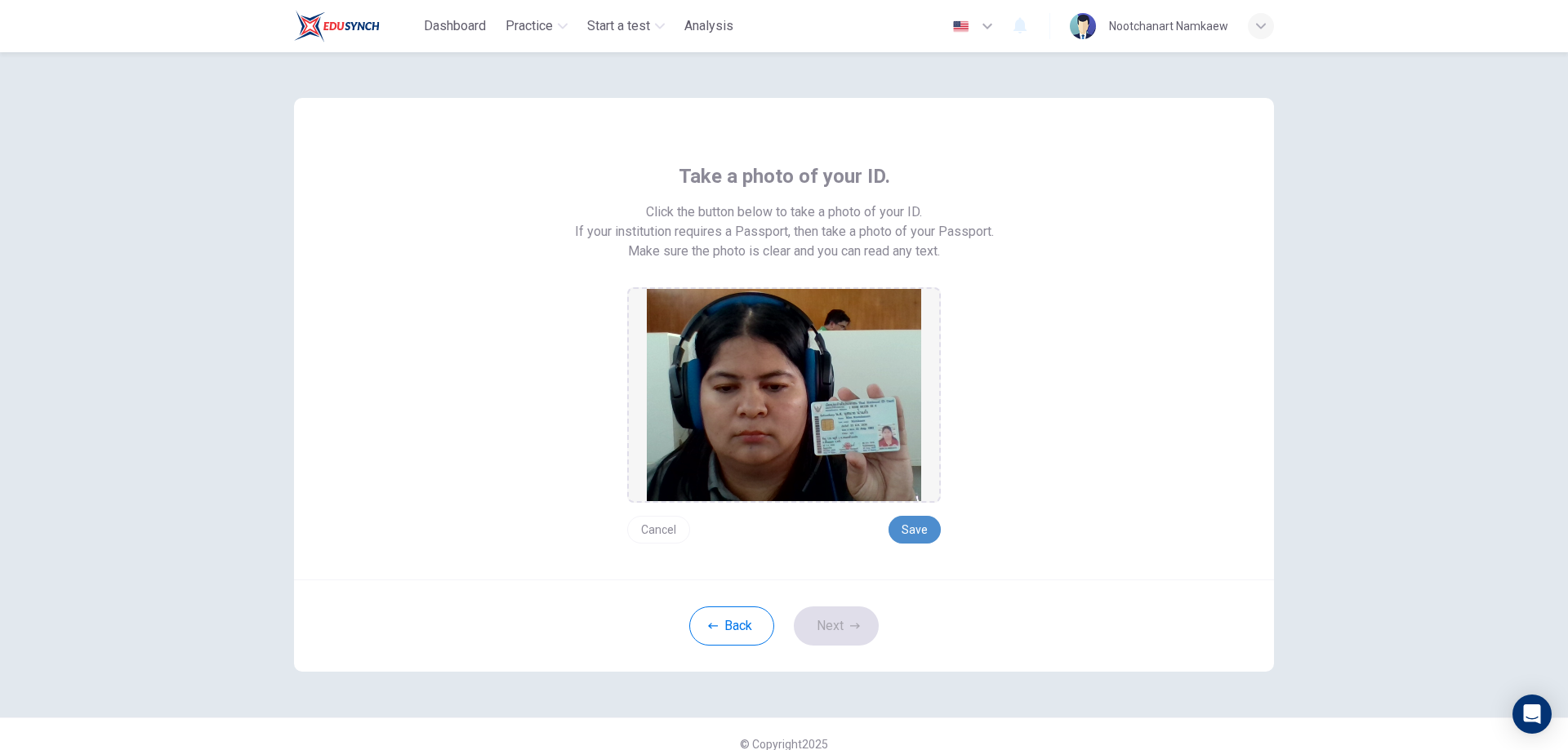
click at [913, 517] on button "Save" at bounding box center [915, 530] width 53 height 28
click at [817, 617] on button "Next" at bounding box center [836, 626] width 85 height 39
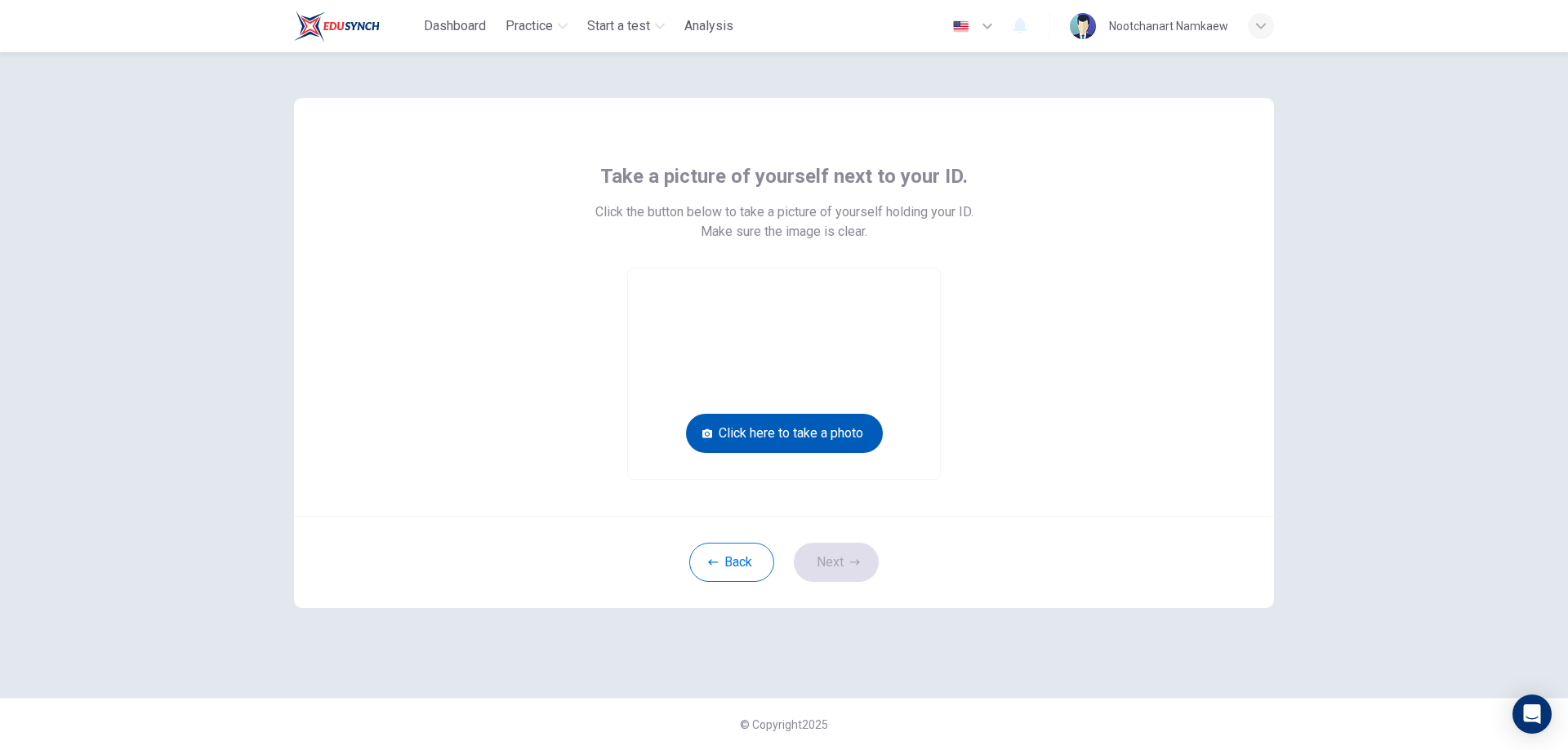
click at [830, 427] on button "Click here to take a photo" at bounding box center [784, 433] width 197 height 39
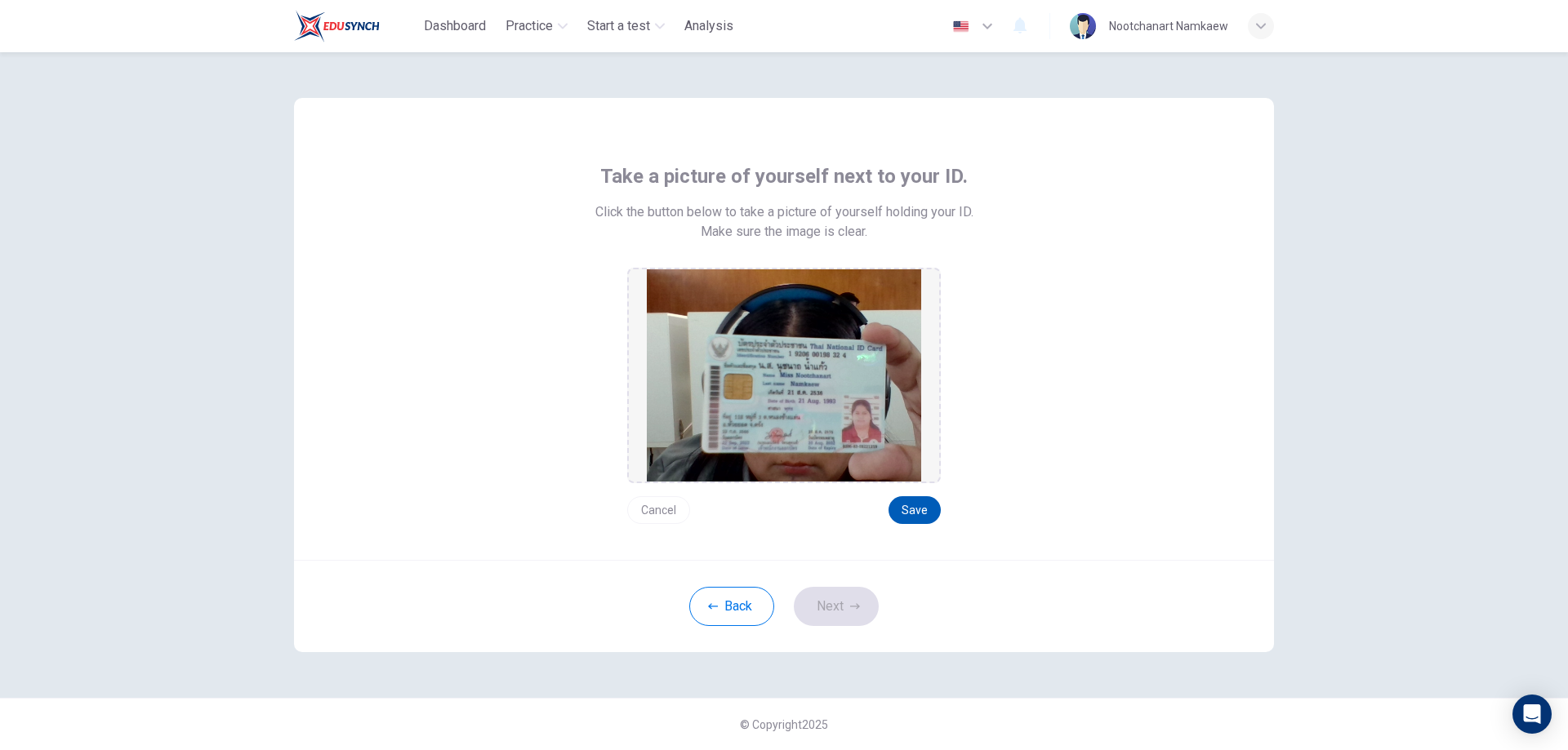
click at [919, 508] on button "Save" at bounding box center [915, 511] width 53 height 28
click at [846, 603] on button "Next" at bounding box center [836, 607] width 85 height 39
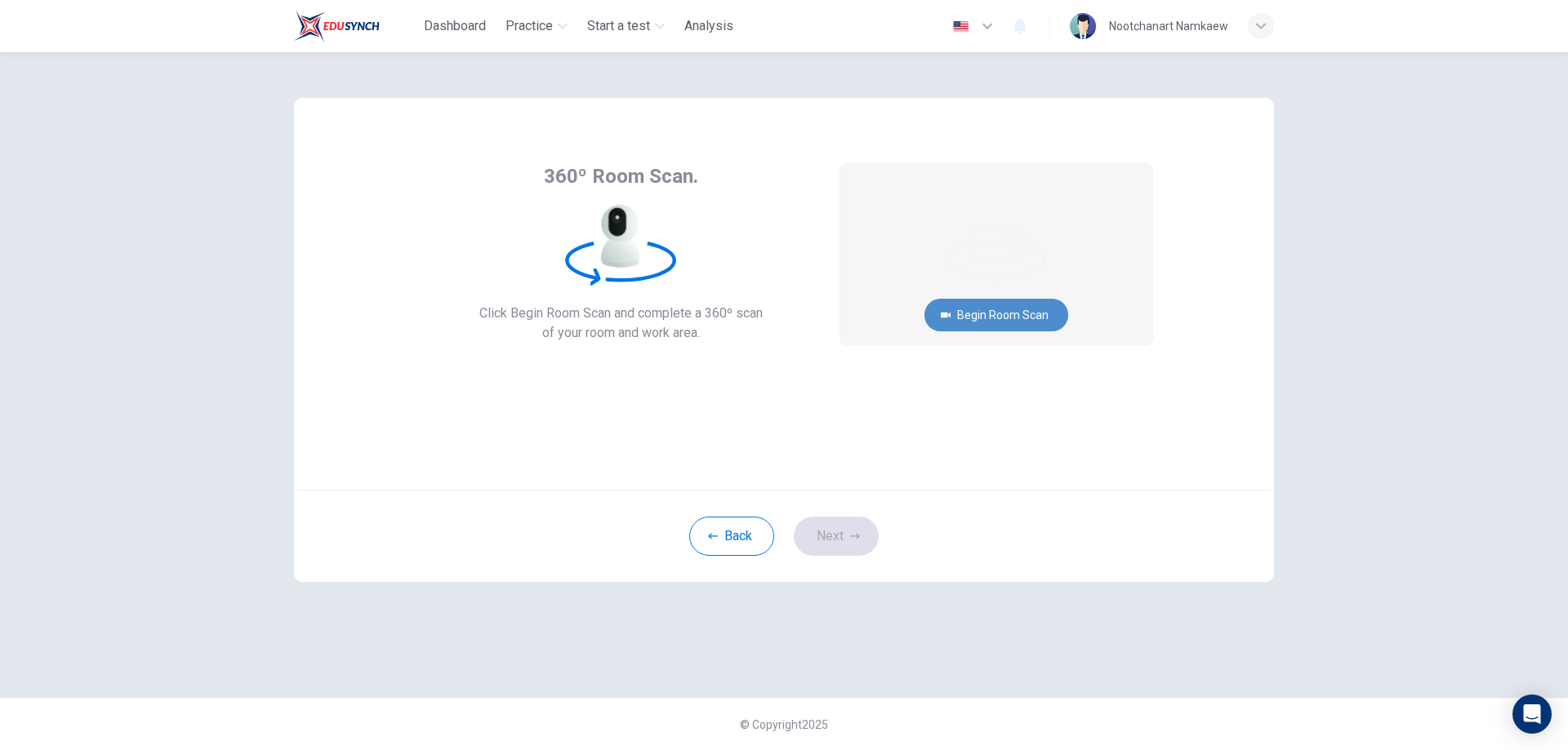
click at [1009, 301] on button "Begin Room Scan" at bounding box center [997, 315] width 144 height 32
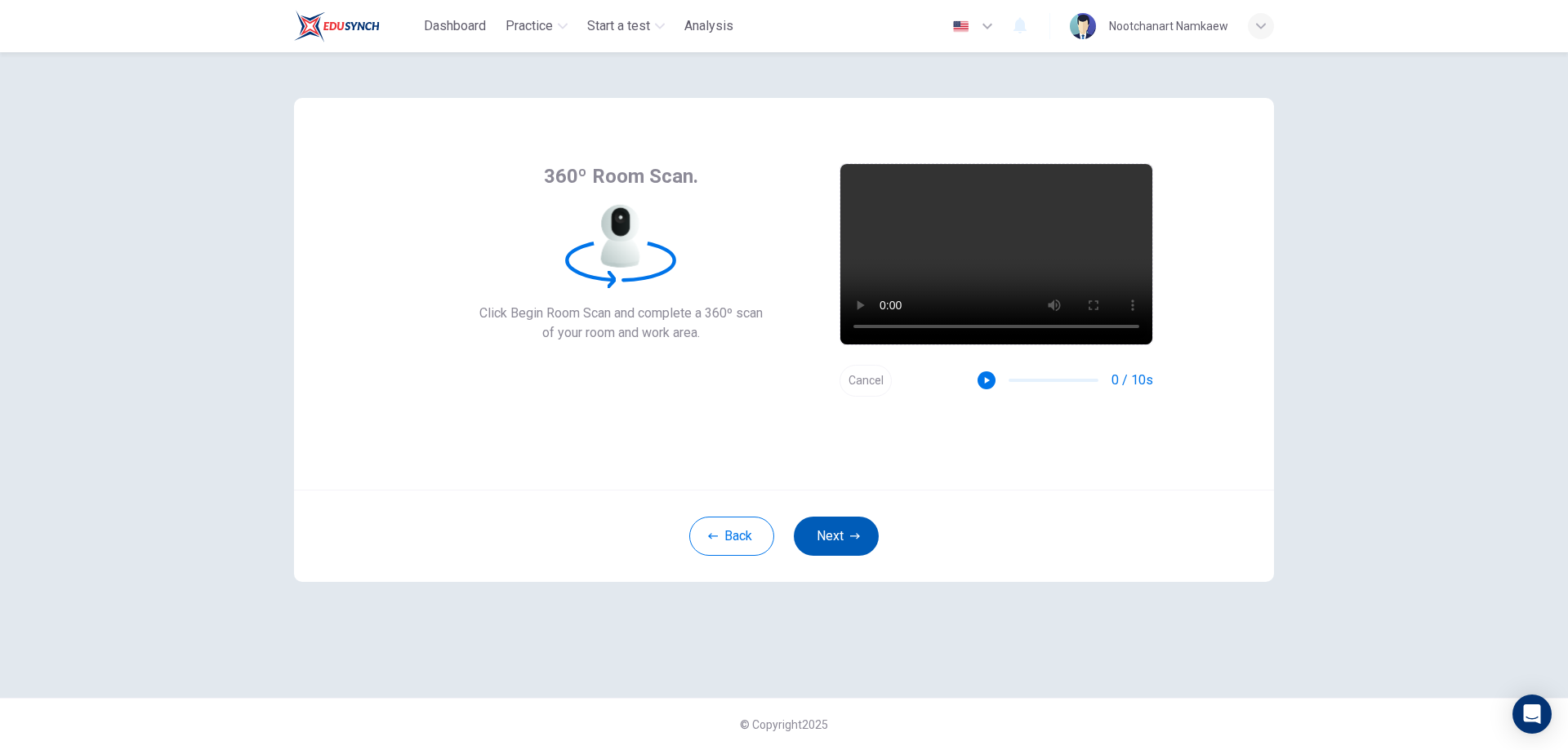
click at [833, 525] on button "Next" at bounding box center [836, 537] width 85 height 39
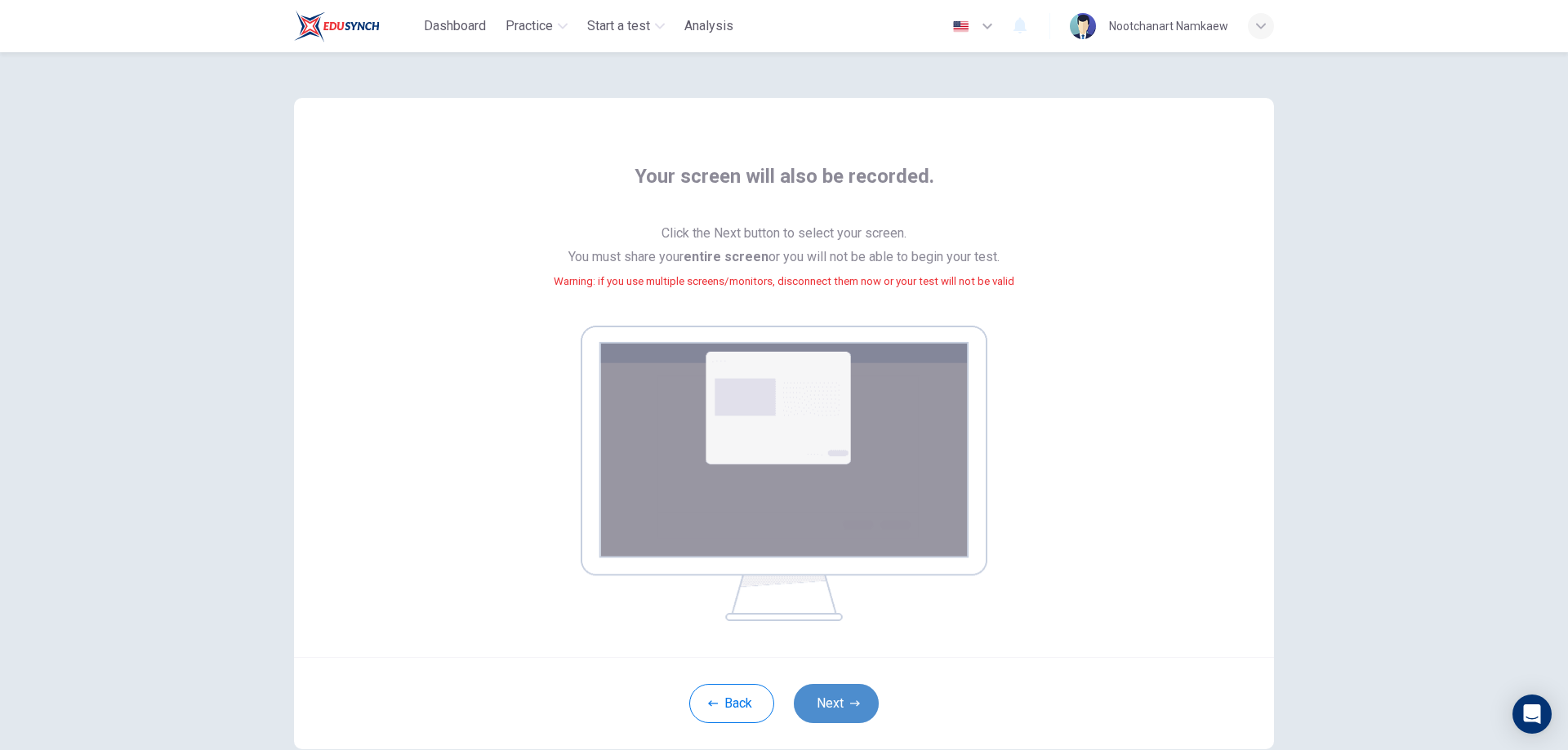
click at [821, 687] on button "Next" at bounding box center [836, 704] width 85 height 39
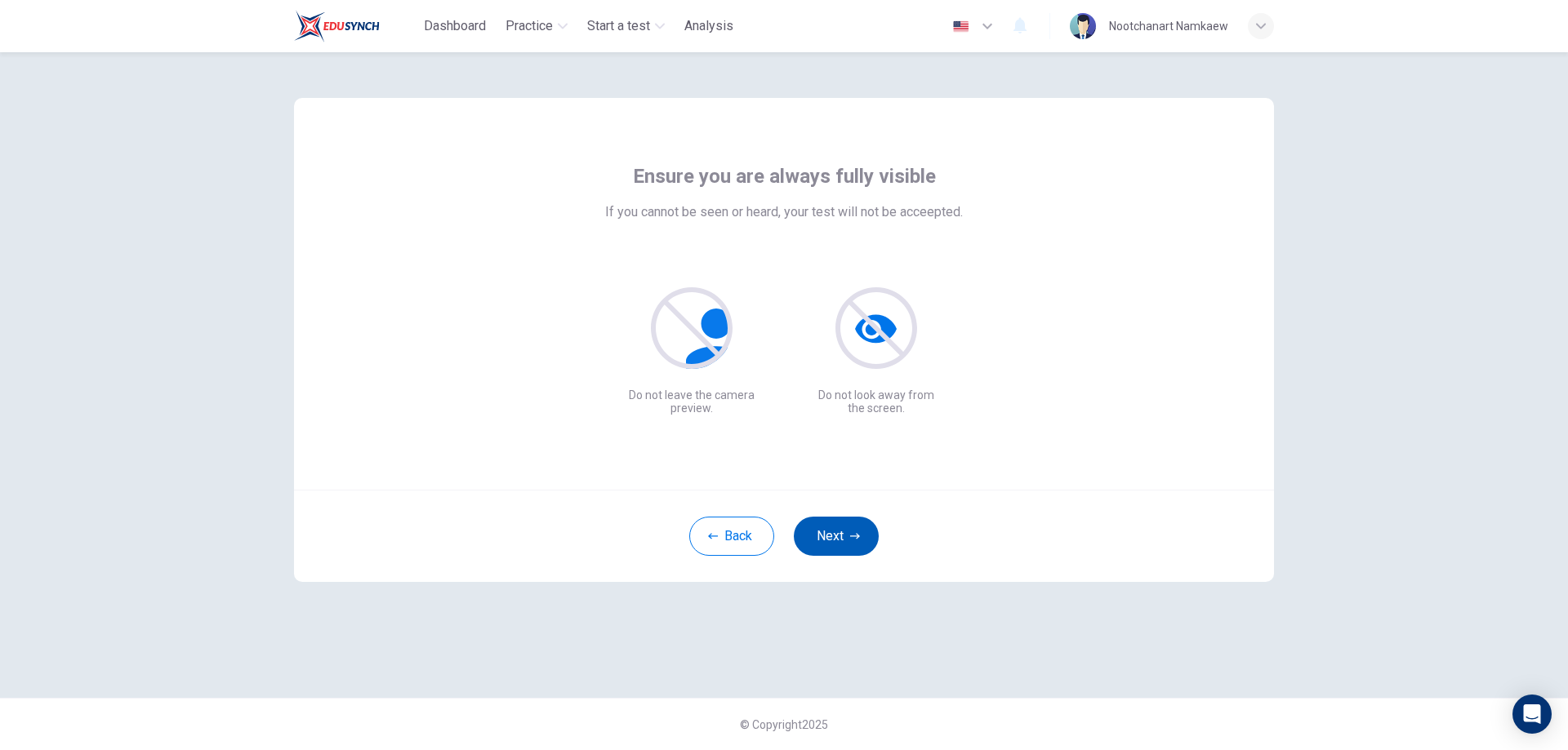
click at [842, 523] on button "Next" at bounding box center [836, 537] width 85 height 39
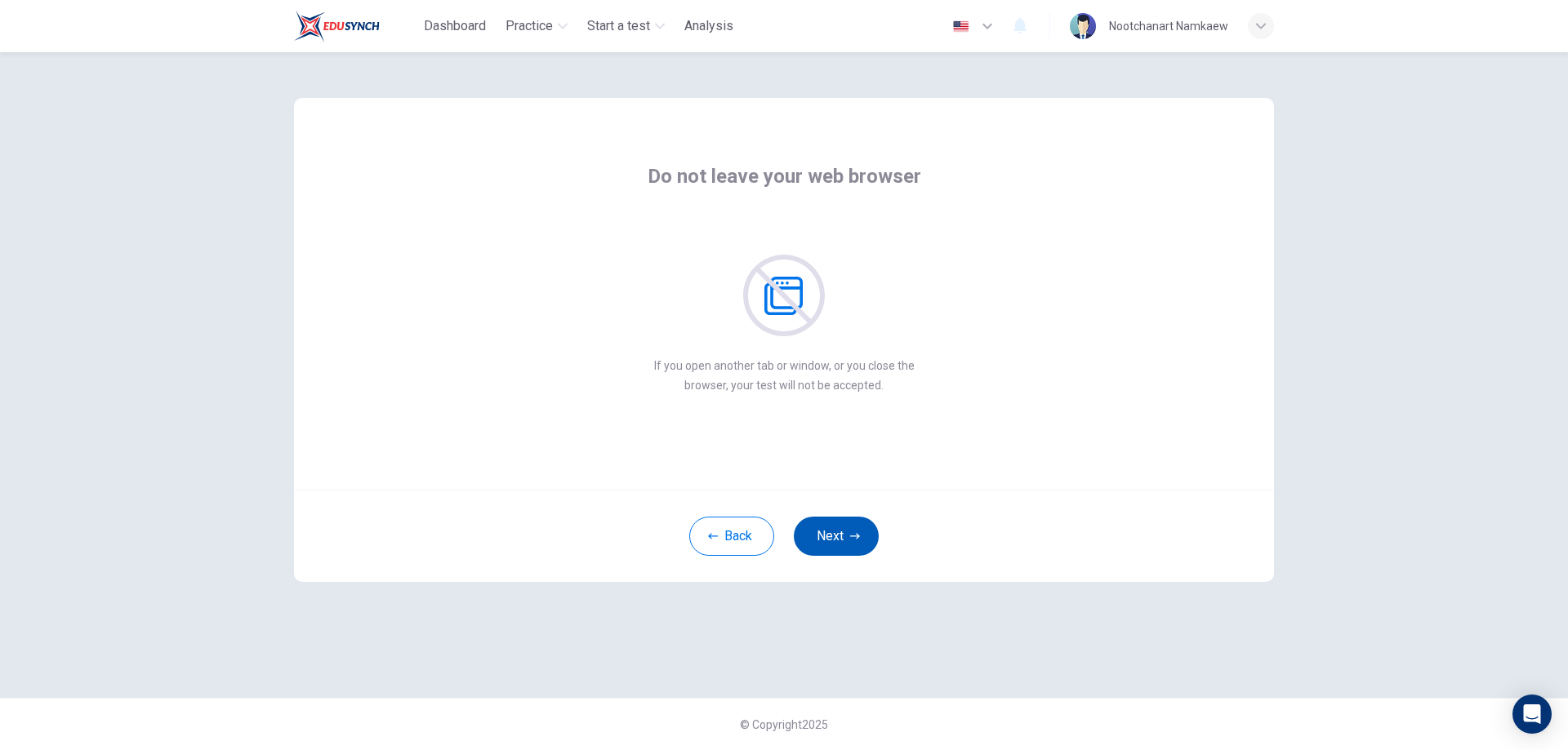
click at [837, 542] on button "Next" at bounding box center [836, 537] width 85 height 39
click at [837, 532] on button "Next" at bounding box center [836, 537] width 85 height 39
click at [842, 532] on button "Next" at bounding box center [836, 537] width 85 height 39
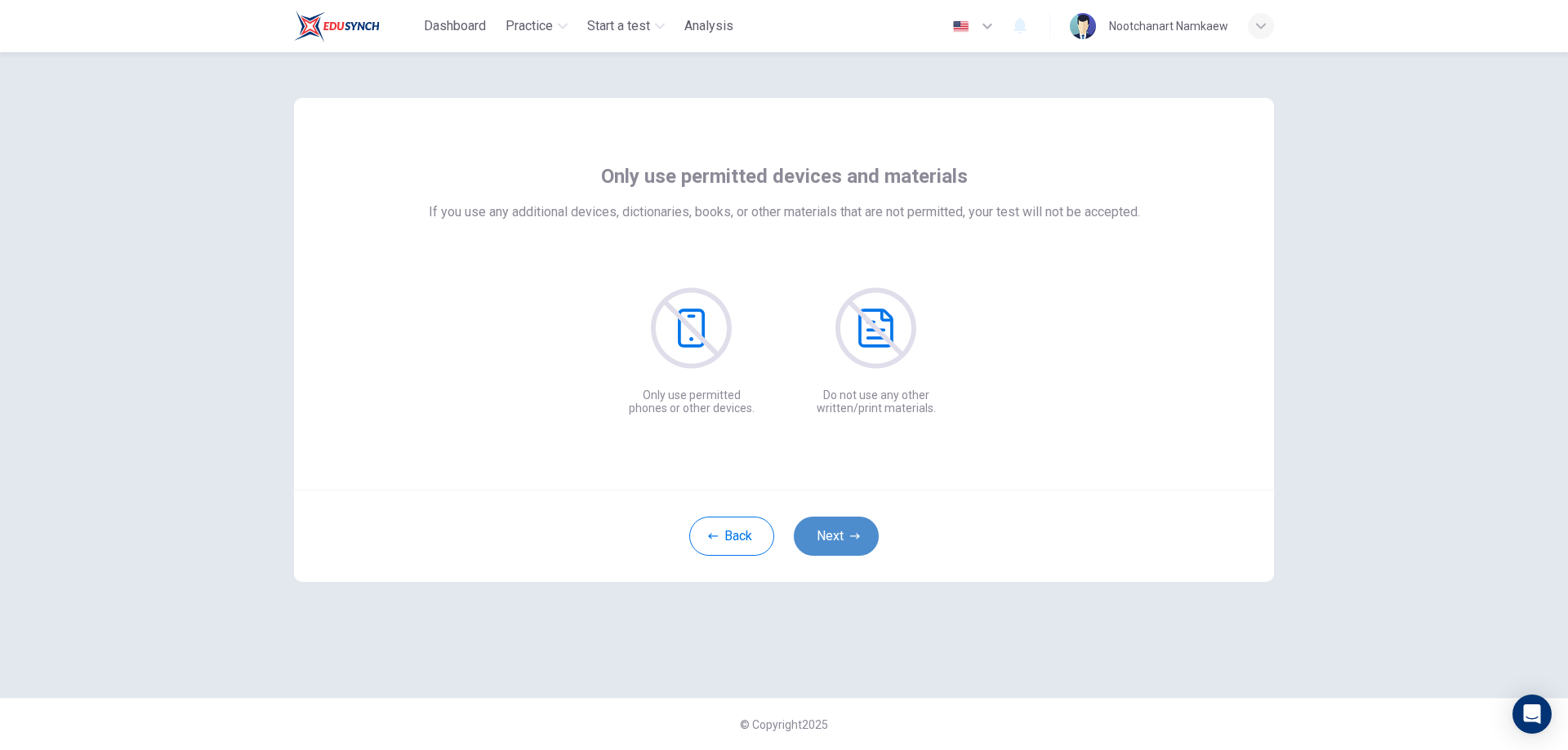
click at [844, 540] on button "Next" at bounding box center [836, 537] width 85 height 39
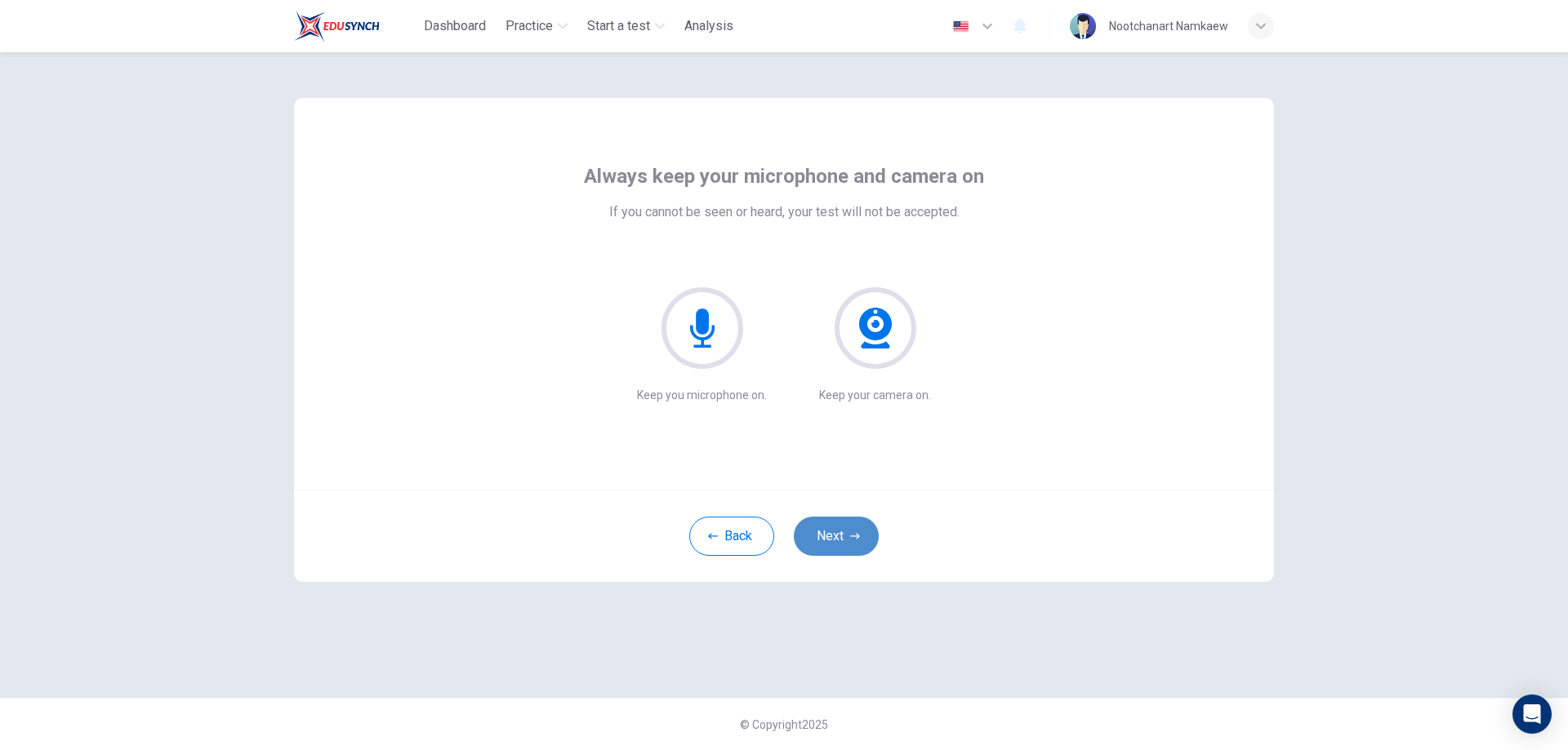
click at [844, 540] on button "Next" at bounding box center [836, 537] width 85 height 39
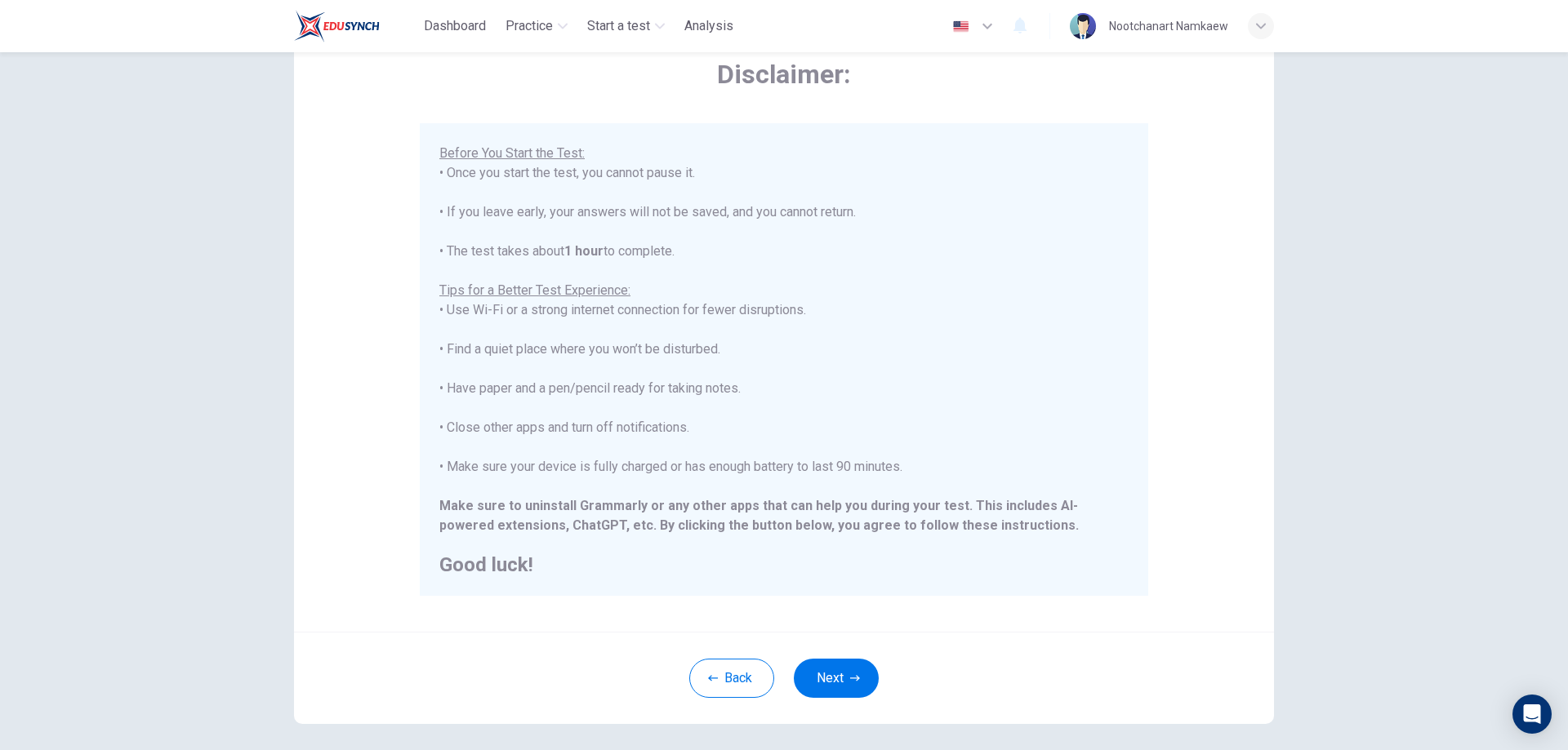
scroll to position [158, 0]
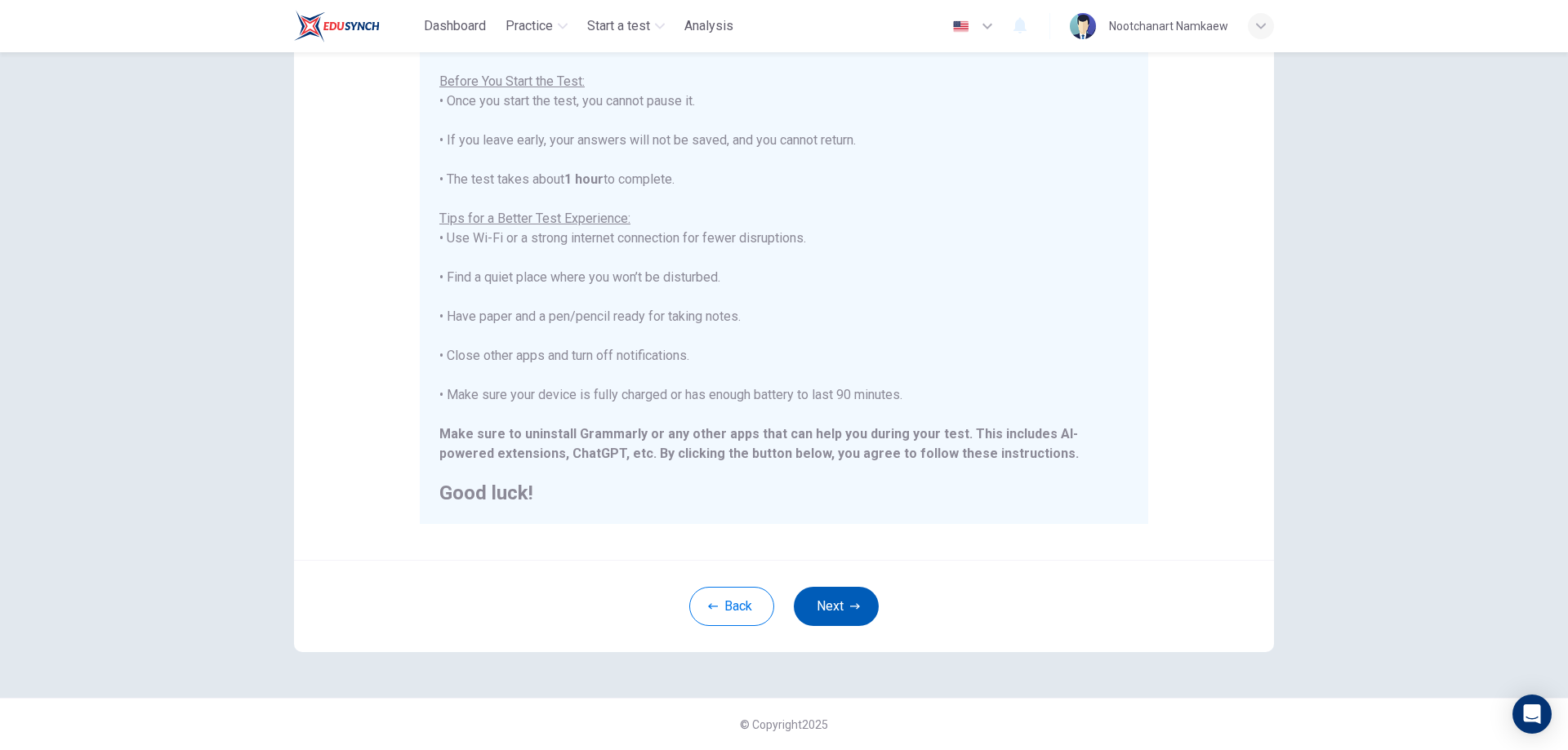
click at [850, 605] on icon "button" at bounding box center [855, 607] width 10 height 10
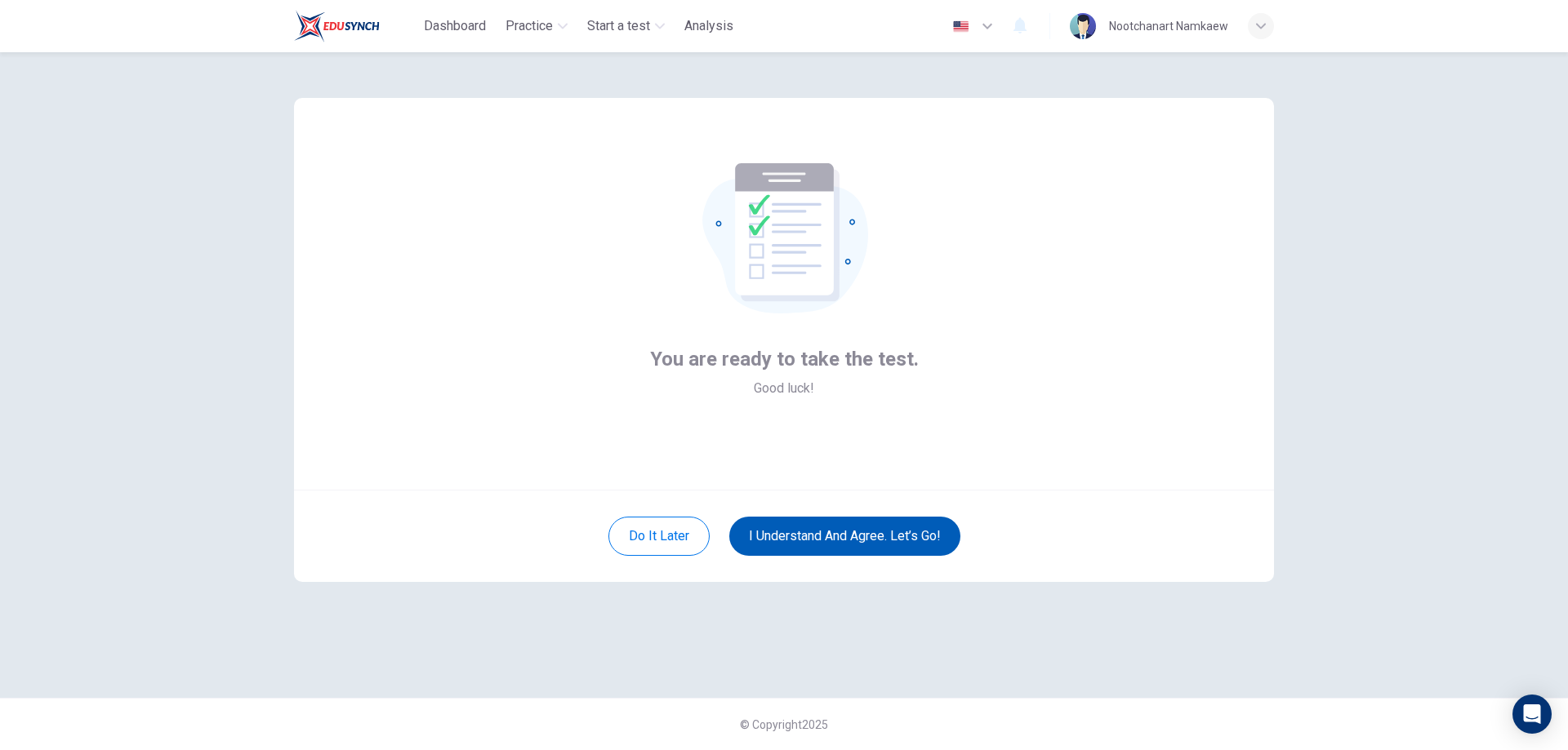
scroll to position [0, 0]
click at [857, 536] on button "I understand and agree. Let’s go!" at bounding box center [845, 537] width 231 height 39
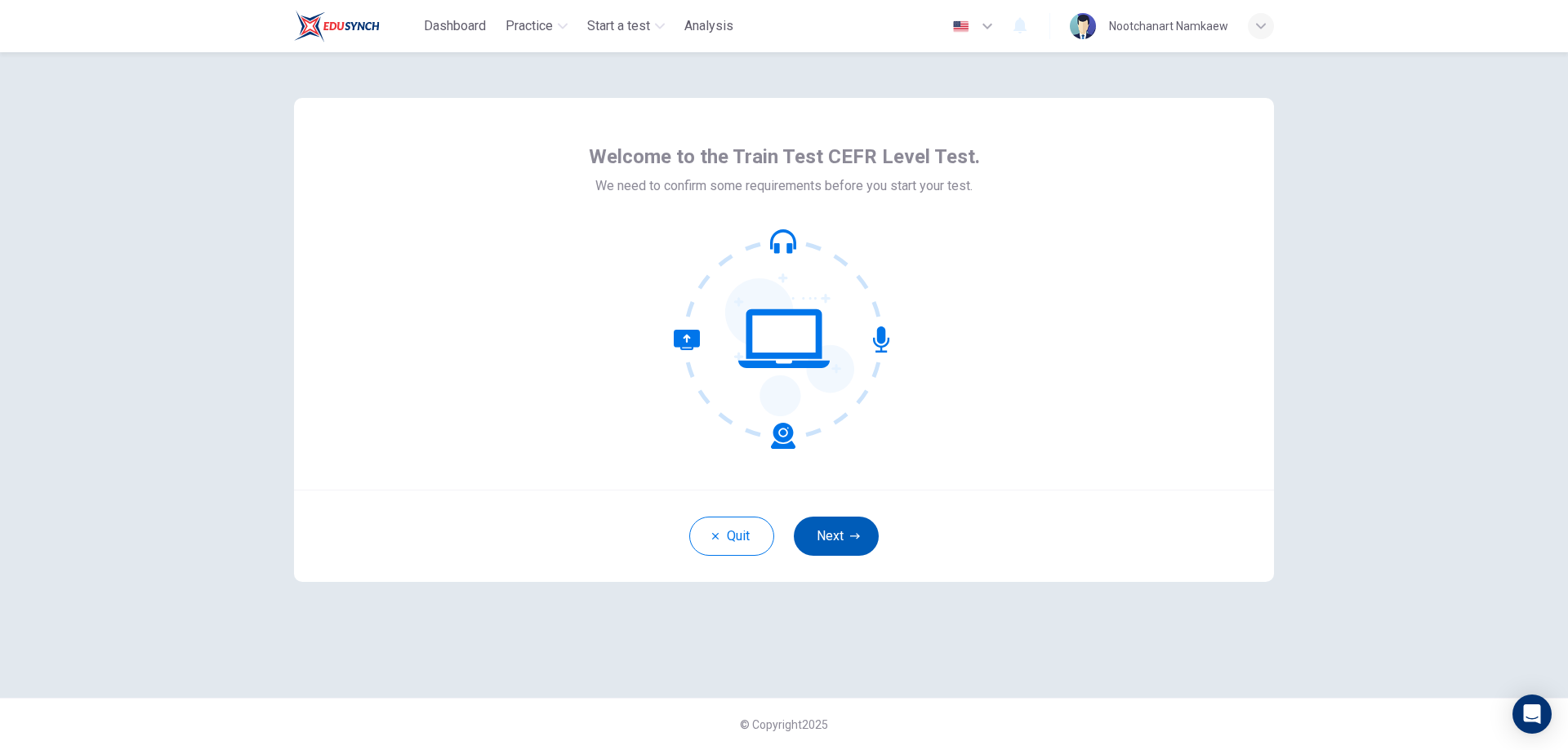
click at [833, 533] on button "Next" at bounding box center [836, 537] width 85 height 39
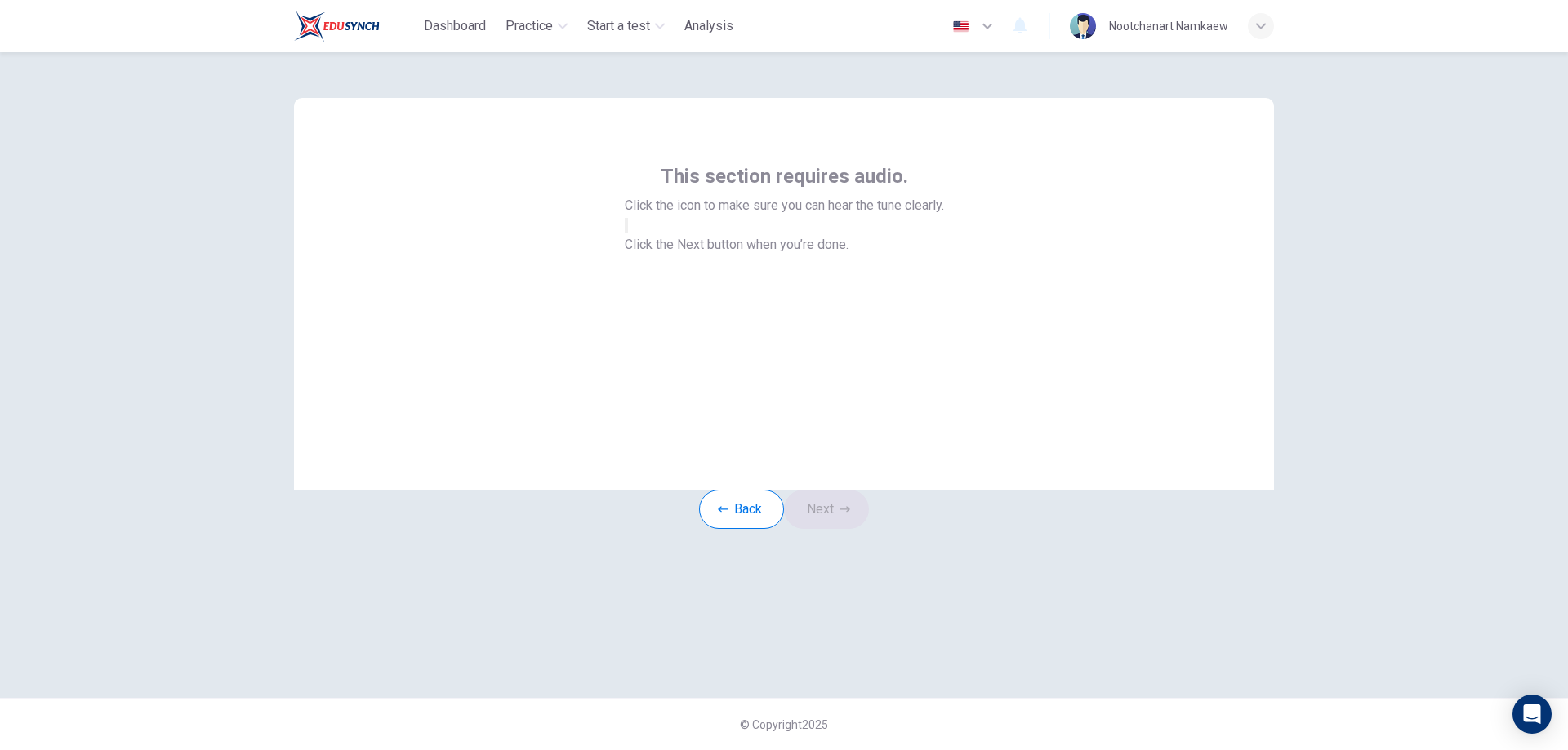
click at [628, 234] on button "button" at bounding box center [626, 225] width 4 height 16
click at [820, 529] on button "Next" at bounding box center [827, 509] width 85 height 39
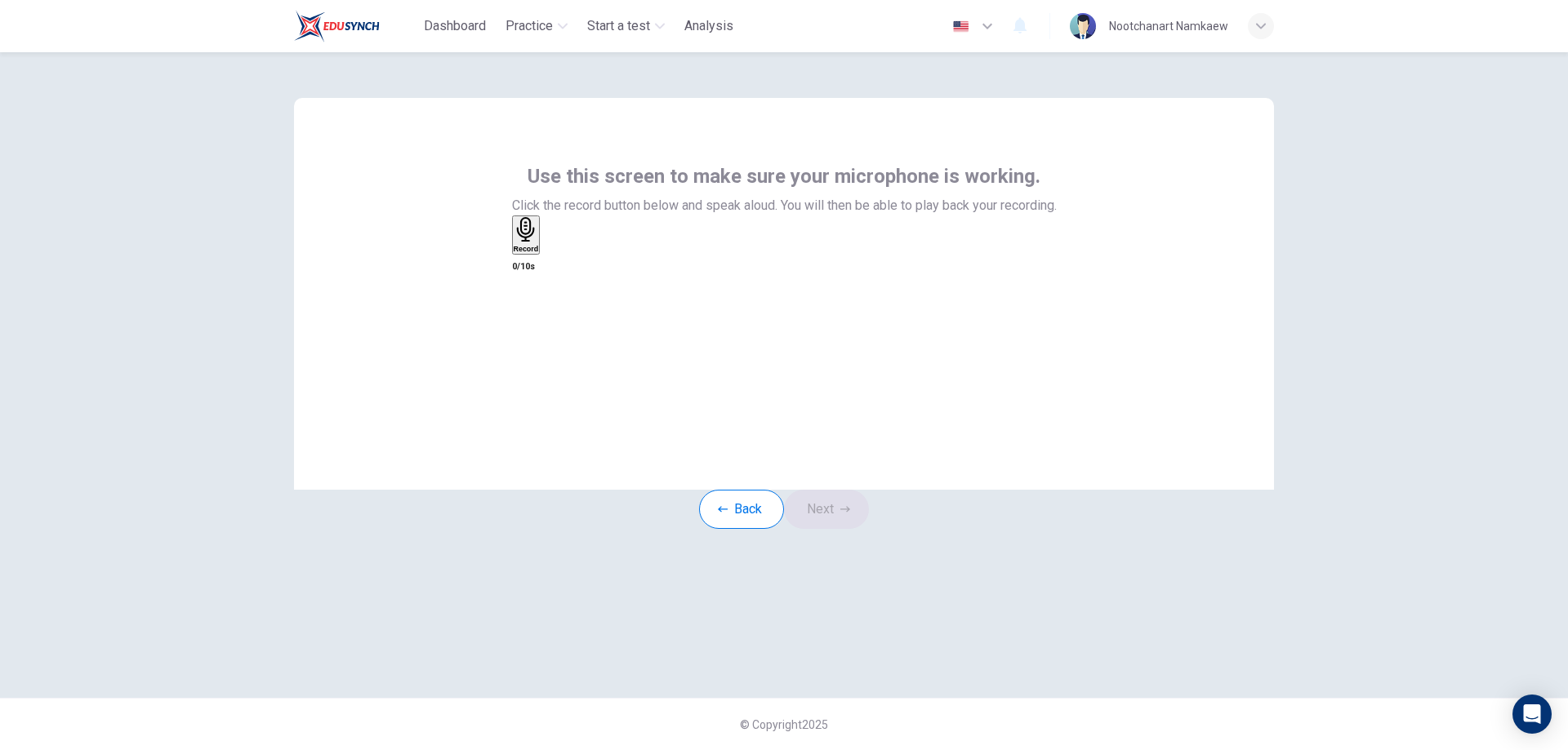
click at [540, 253] on h6 "Record" at bounding box center [526, 248] width 25 height 8
click at [530, 341] on h6 "Stop" at bounding box center [522, 345] width 17 height 8
click at [821, 529] on button "Next" at bounding box center [827, 509] width 85 height 39
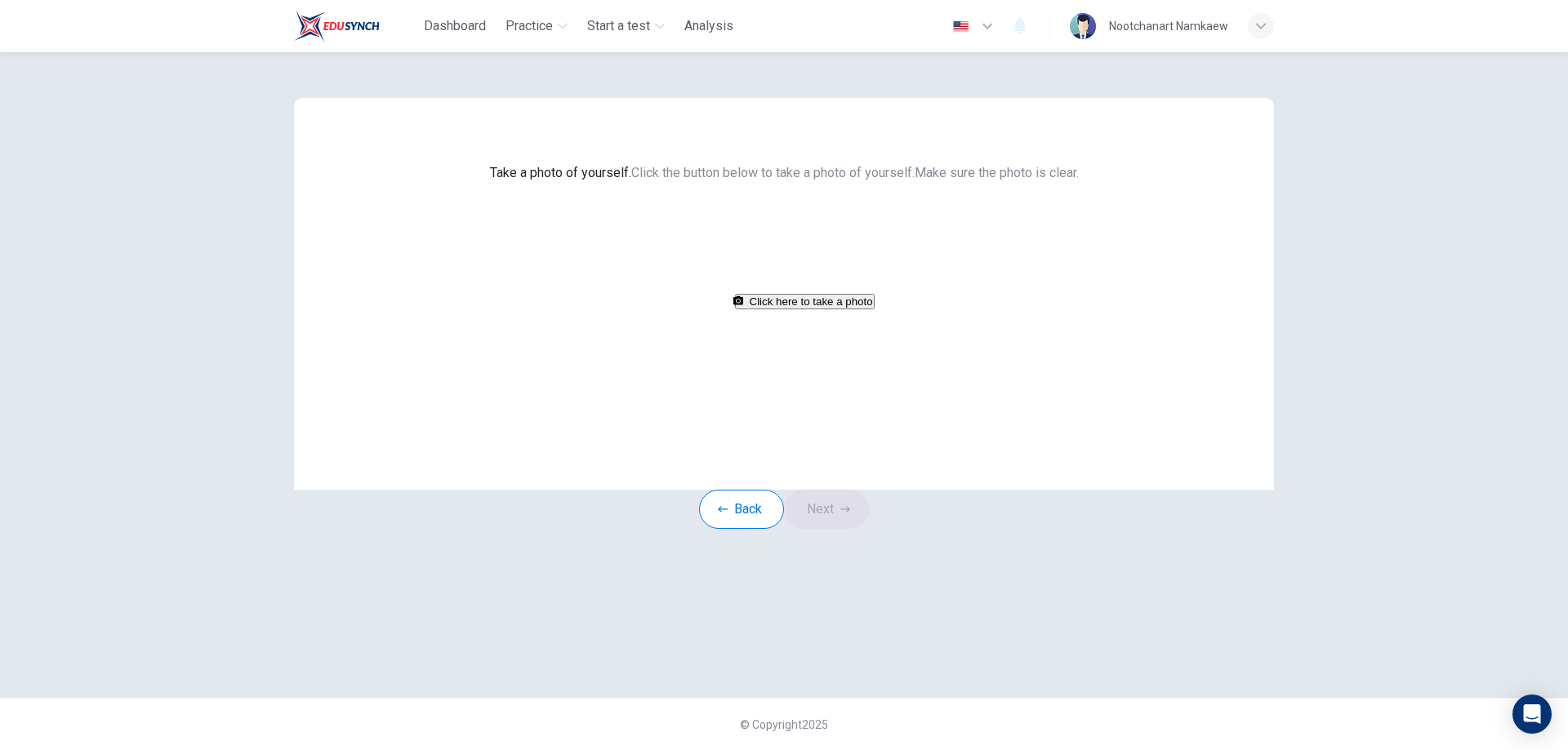
click at [826, 309] on button "Click here to take a photo" at bounding box center [805, 301] width 140 height 16
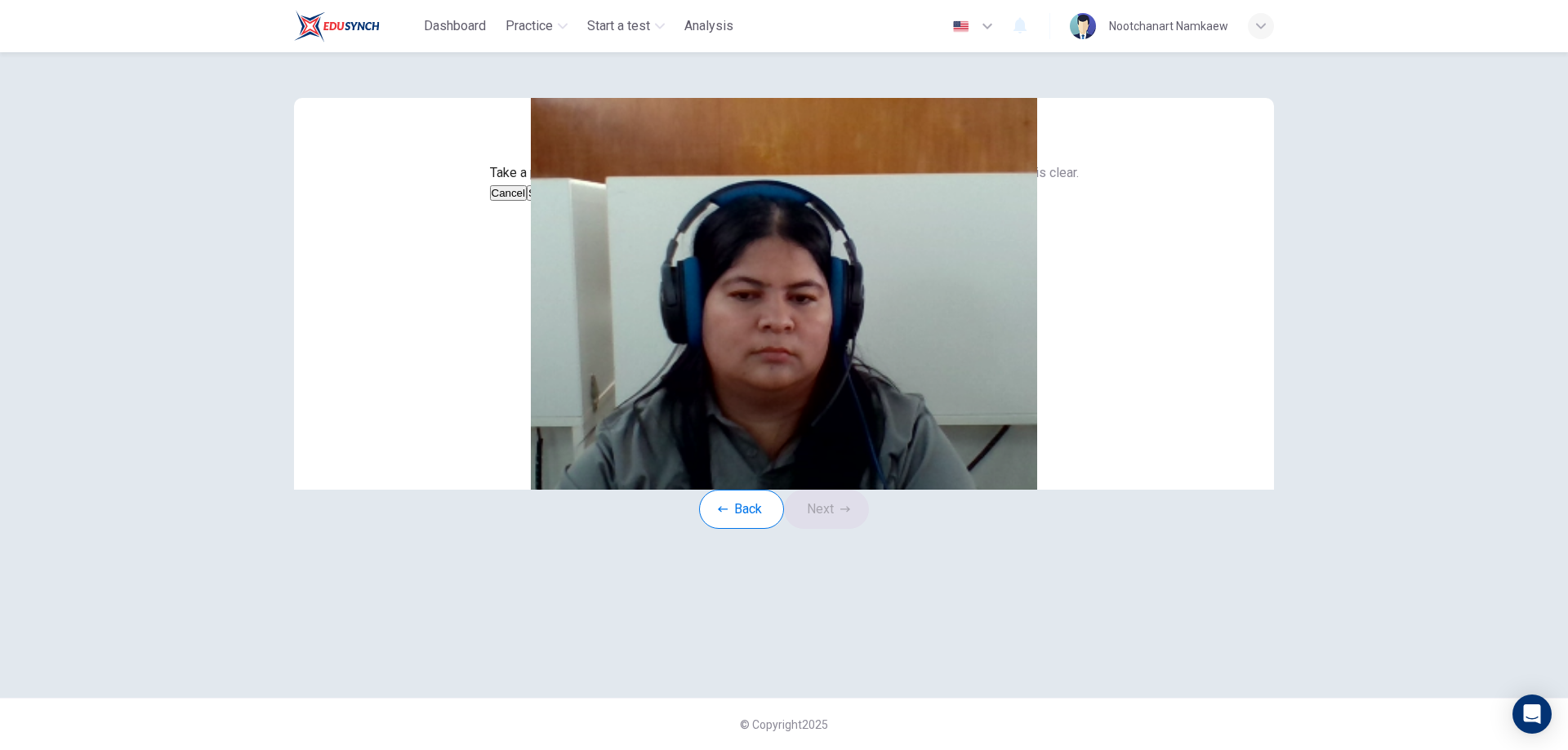
click at [528, 200] on button "Cancel" at bounding box center [508, 193] width 38 height 16
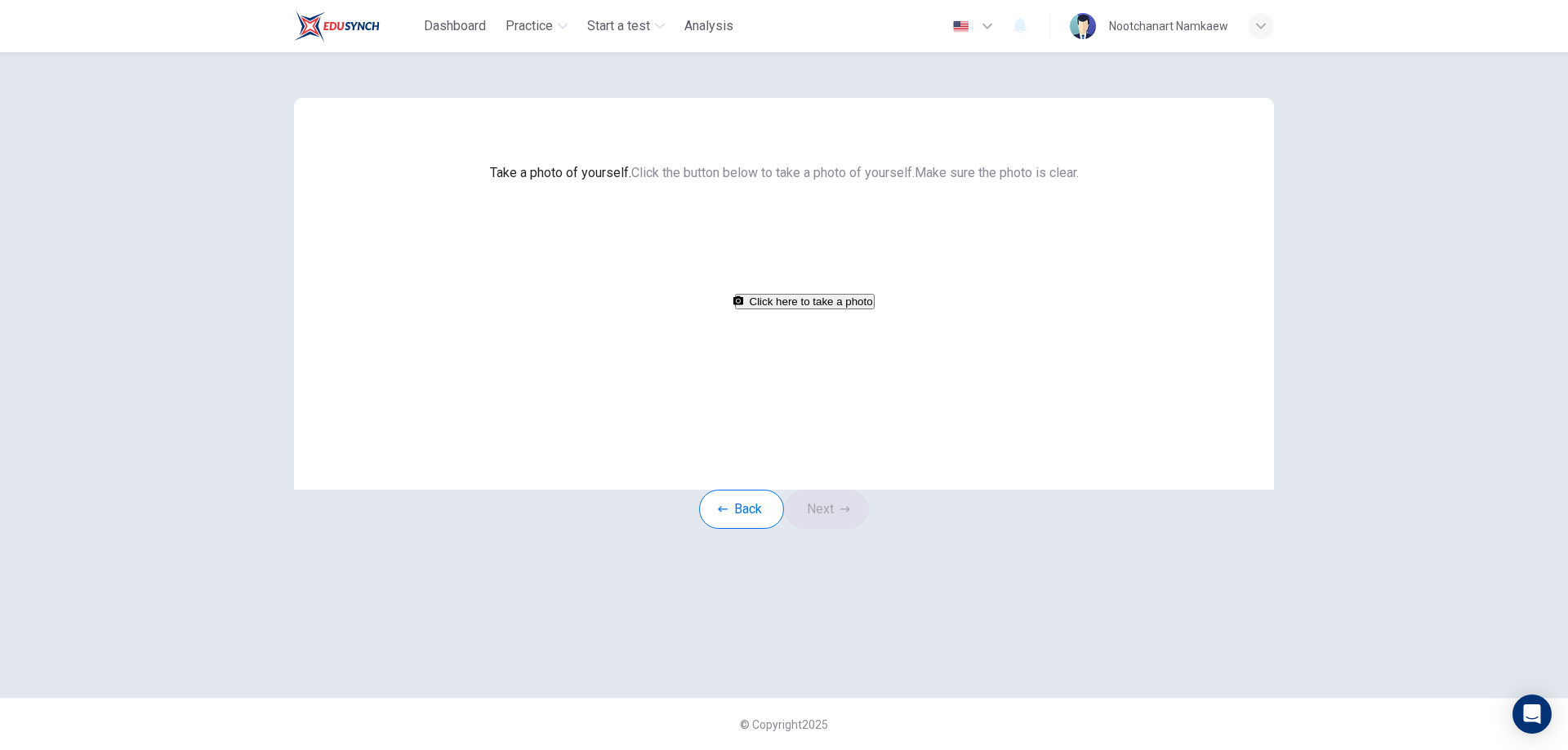
click at [786, 309] on button "Click here to take a photo" at bounding box center [805, 301] width 140 height 16
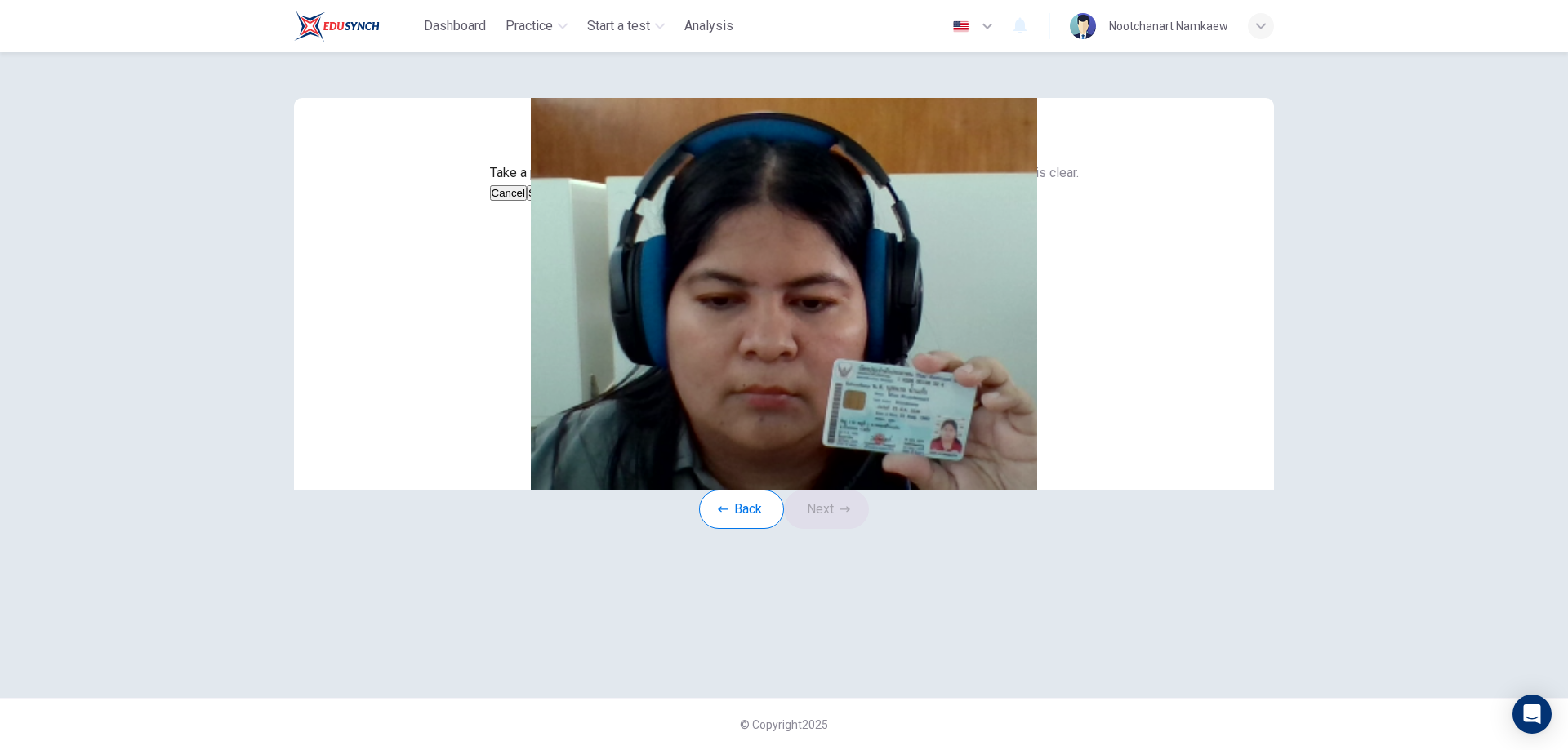
click at [554, 200] on button "Save" at bounding box center [541, 193] width 28 height 16
click at [834, 529] on button "Next" at bounding box center [827, 509] width 85 height 39
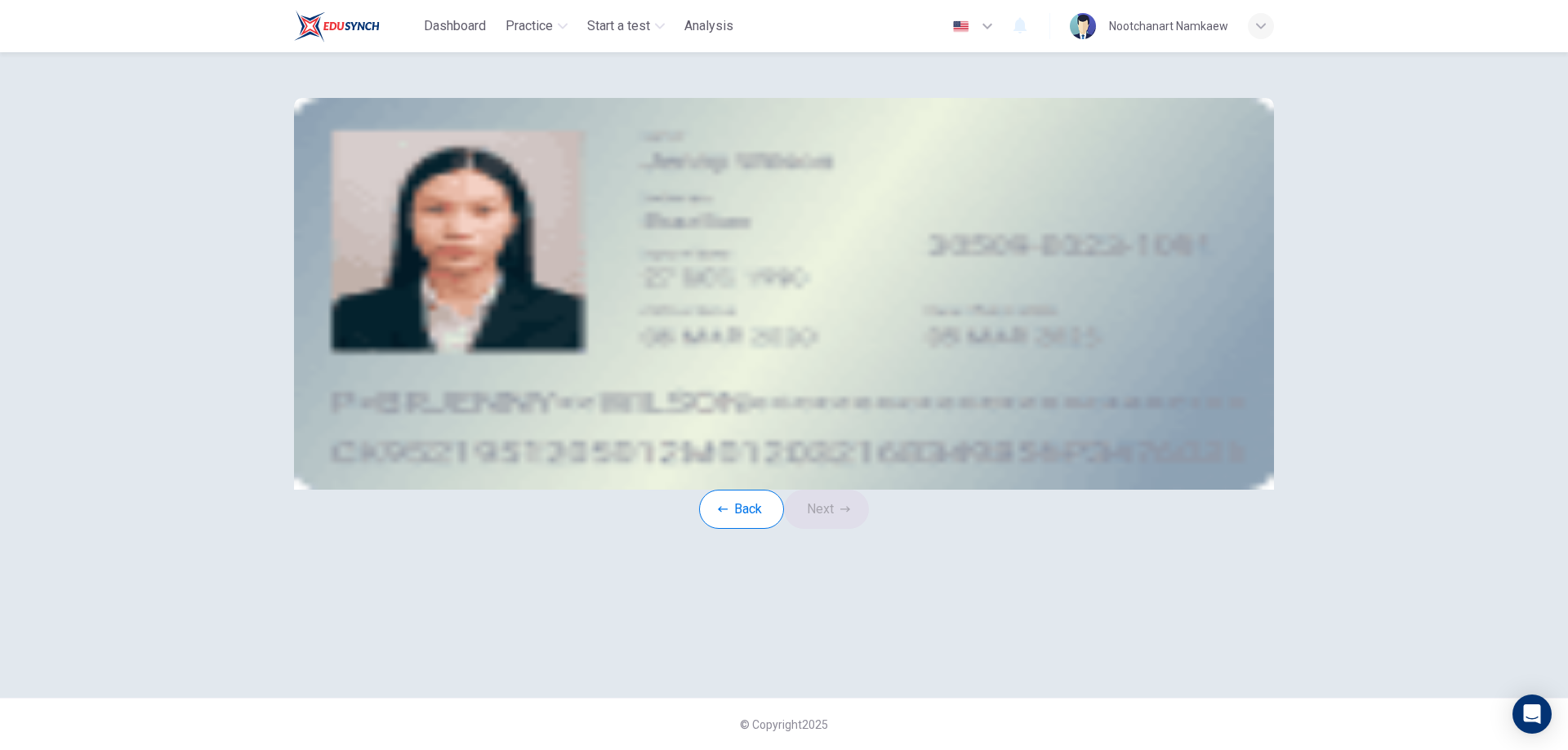
click at [881, 242] on div "Take a photo" at bounding box center [784, 231] width 738 height 19
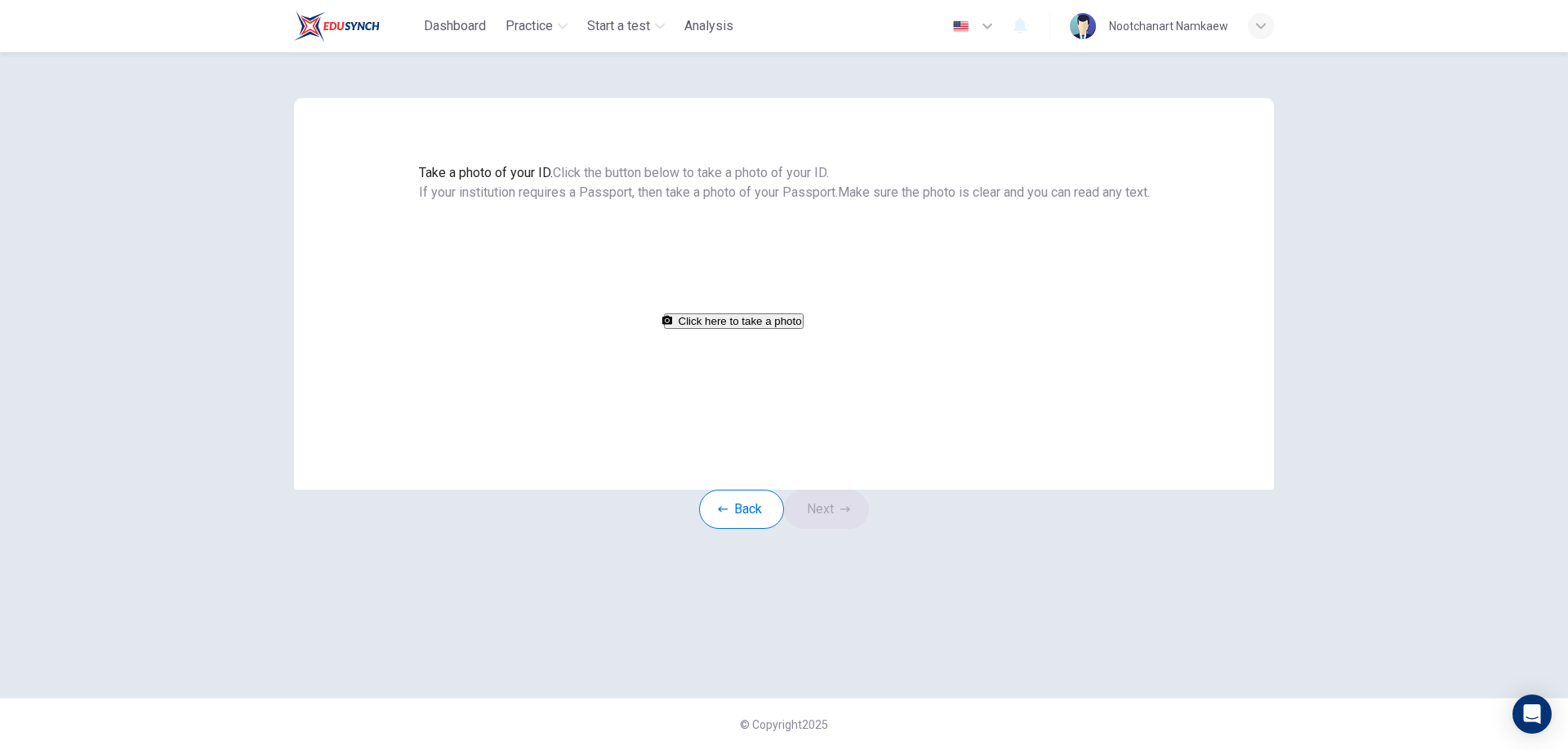
click at [804, 329] on button "Click here to take a photo" at bounding box center [734, 321] width 140 height 16
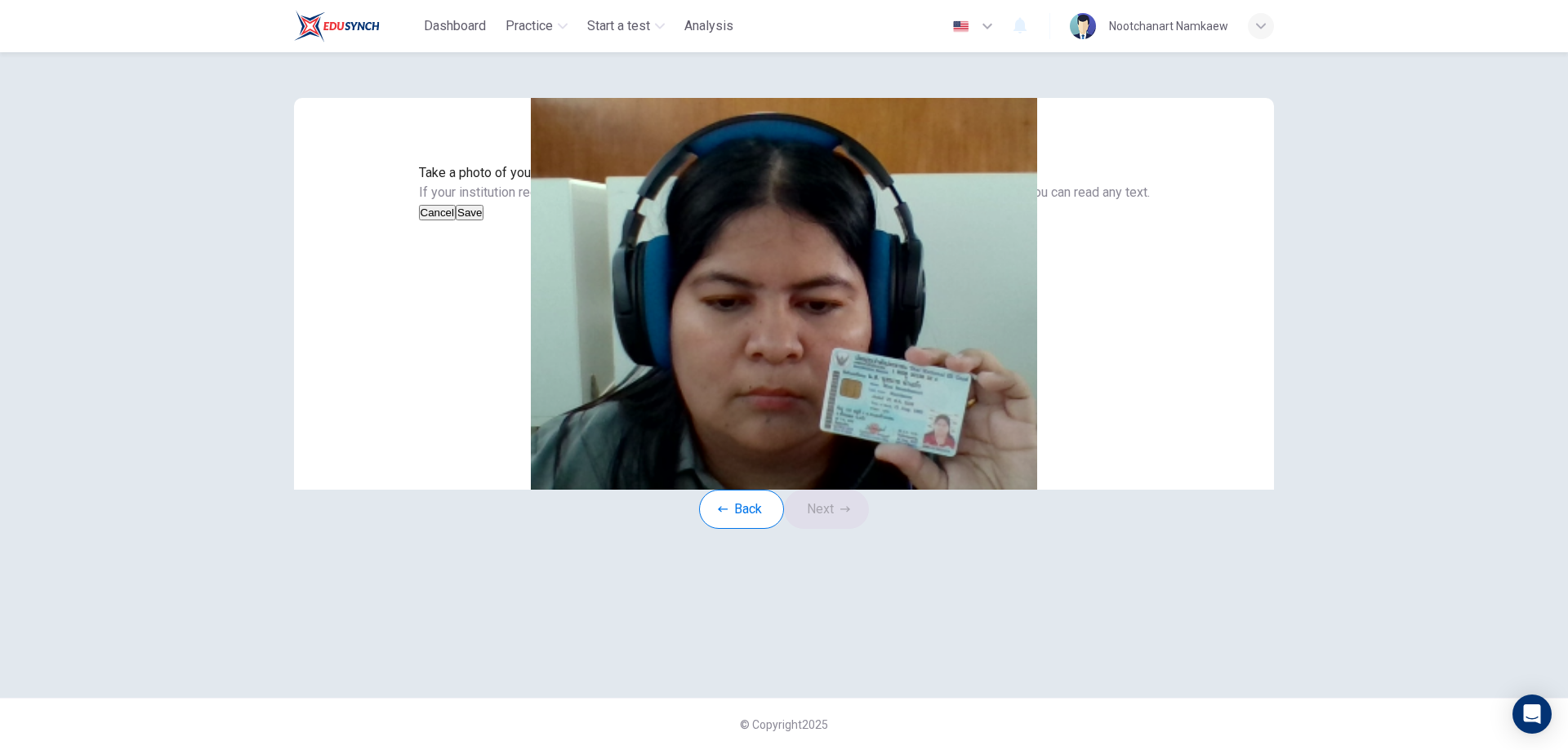
click at [483, 221] on button "Save" at bounding box center [469, 212] width 28 height 16
click at [831, 529] on button "Next" at bounding box center [827, 509] width 85 height 39
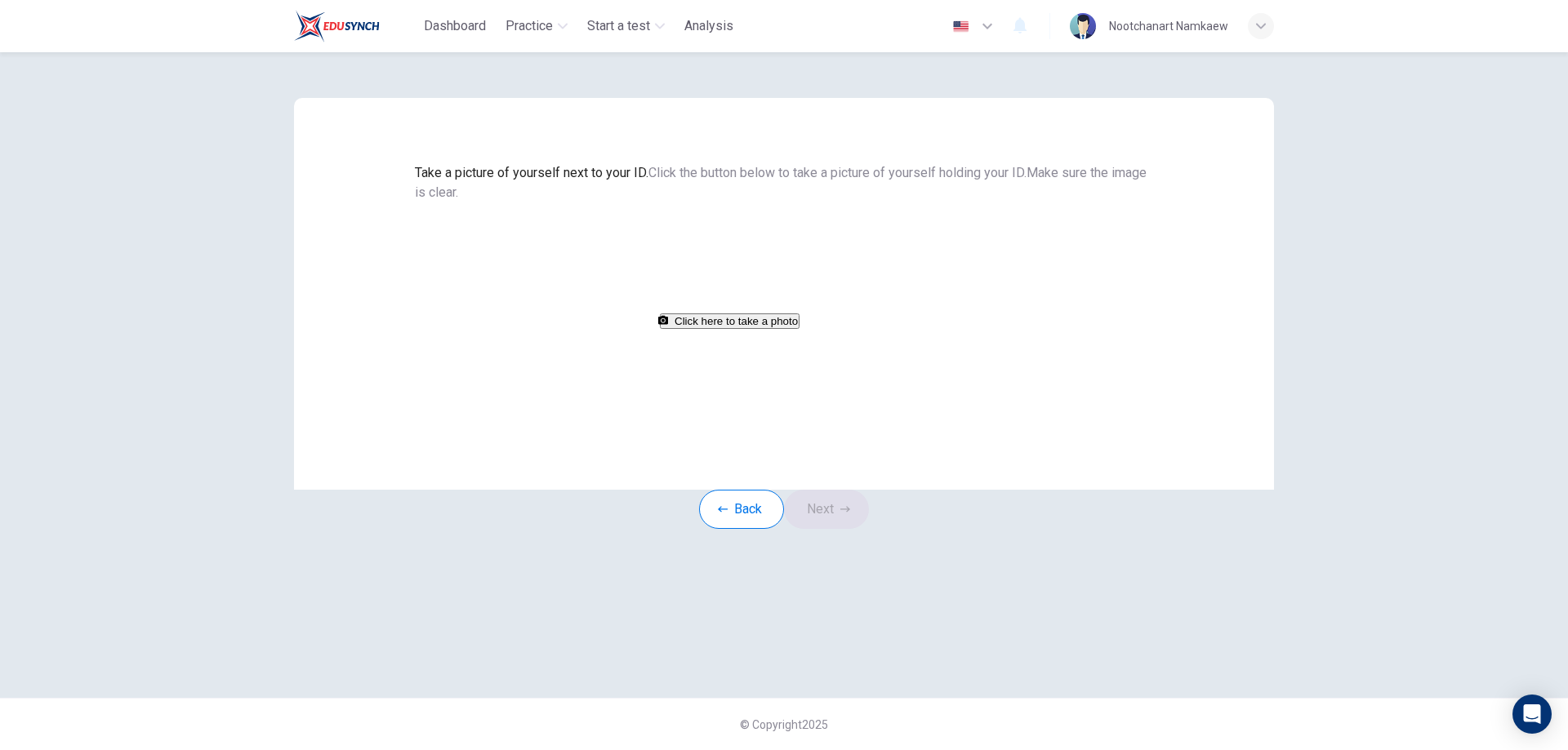
click at [800, 329] on button "Click here to take a photo" at bounding box center [729, 321] width 140 height 16
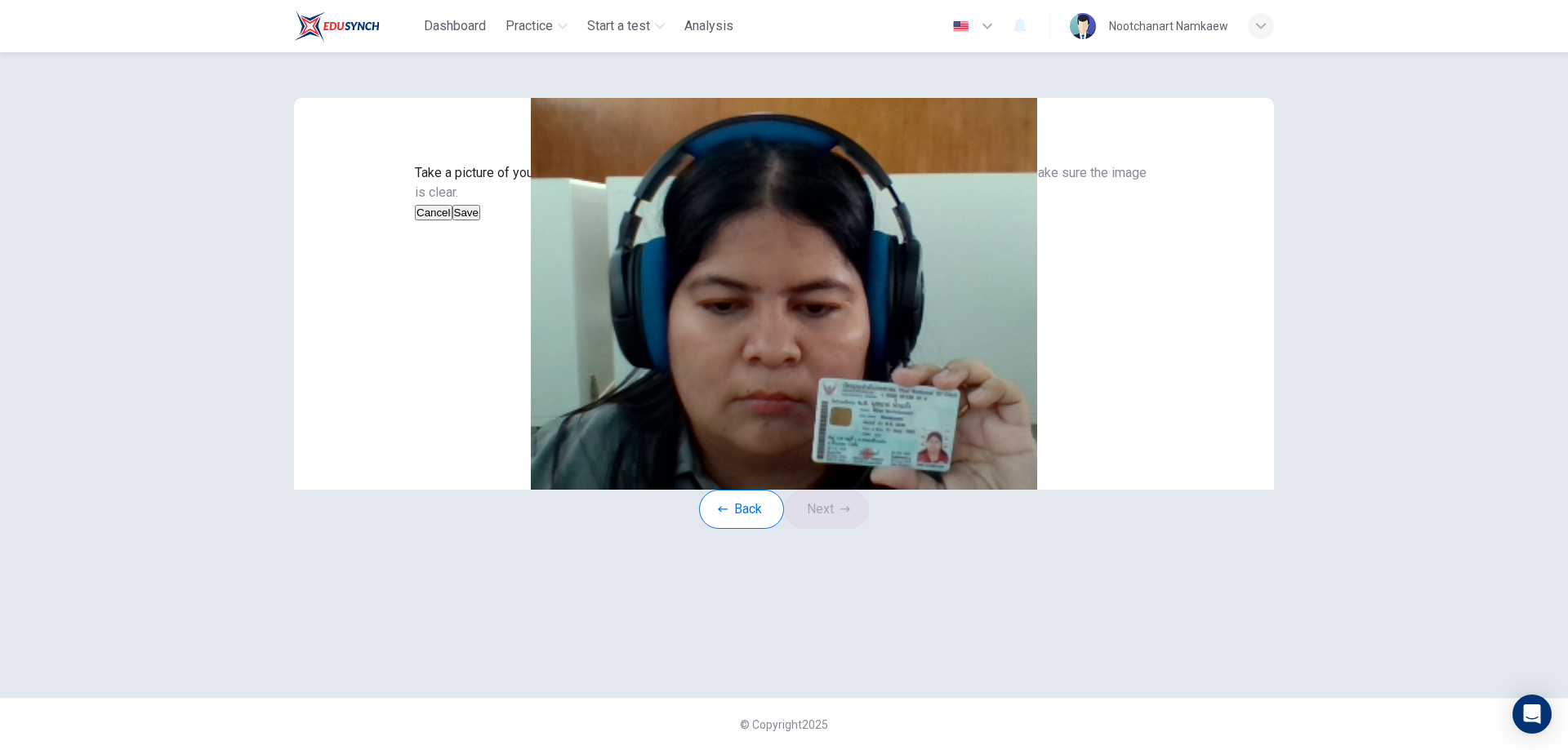
click at [480, 221] on button "Save" at bounding box center [467, 212] width 28 height 16
click at [820, 529] on button "Next" at bounding box center [827, 509] width 85 height 39
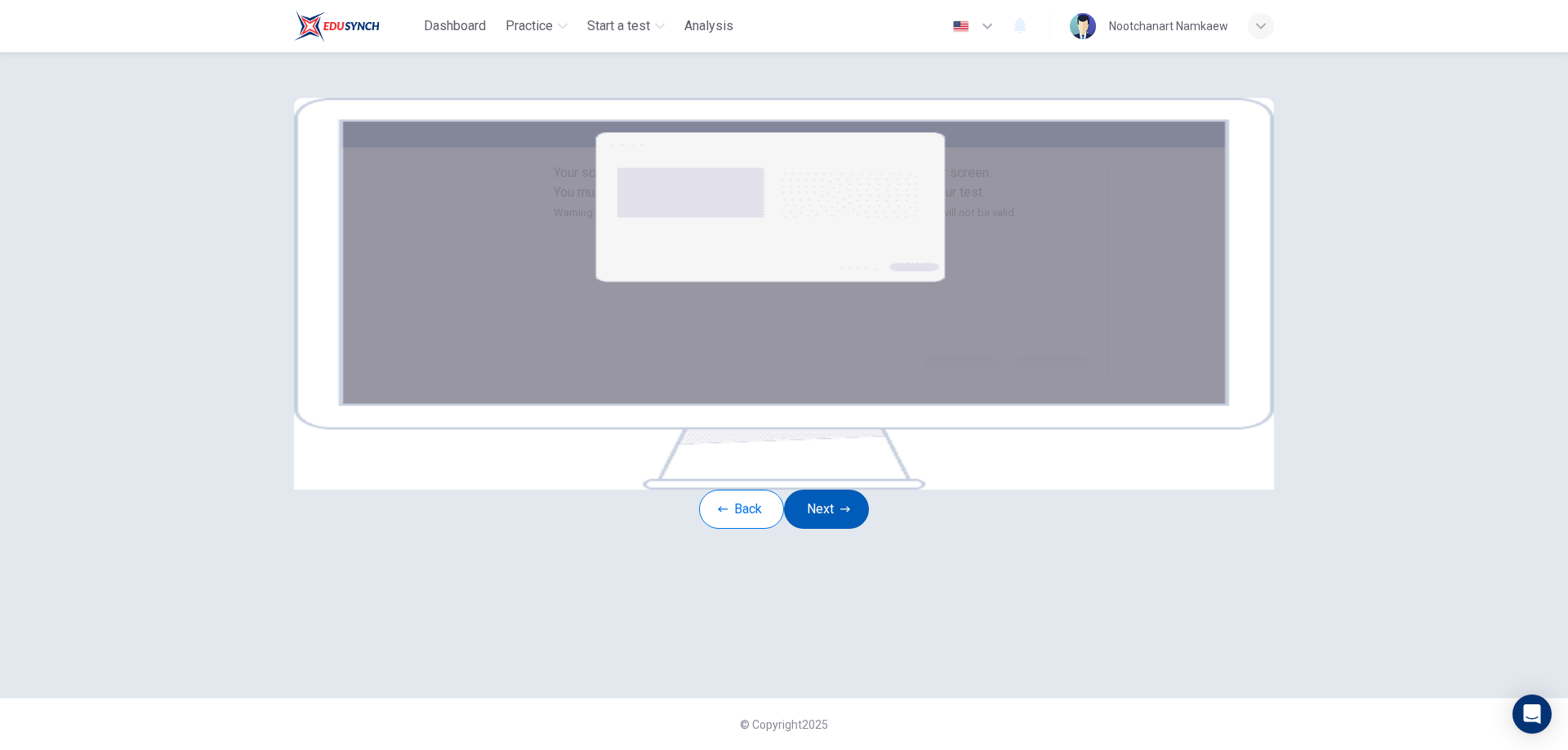
click at [833, 529] on button "Next" at bounding box center [827, 509] width 85 height 39
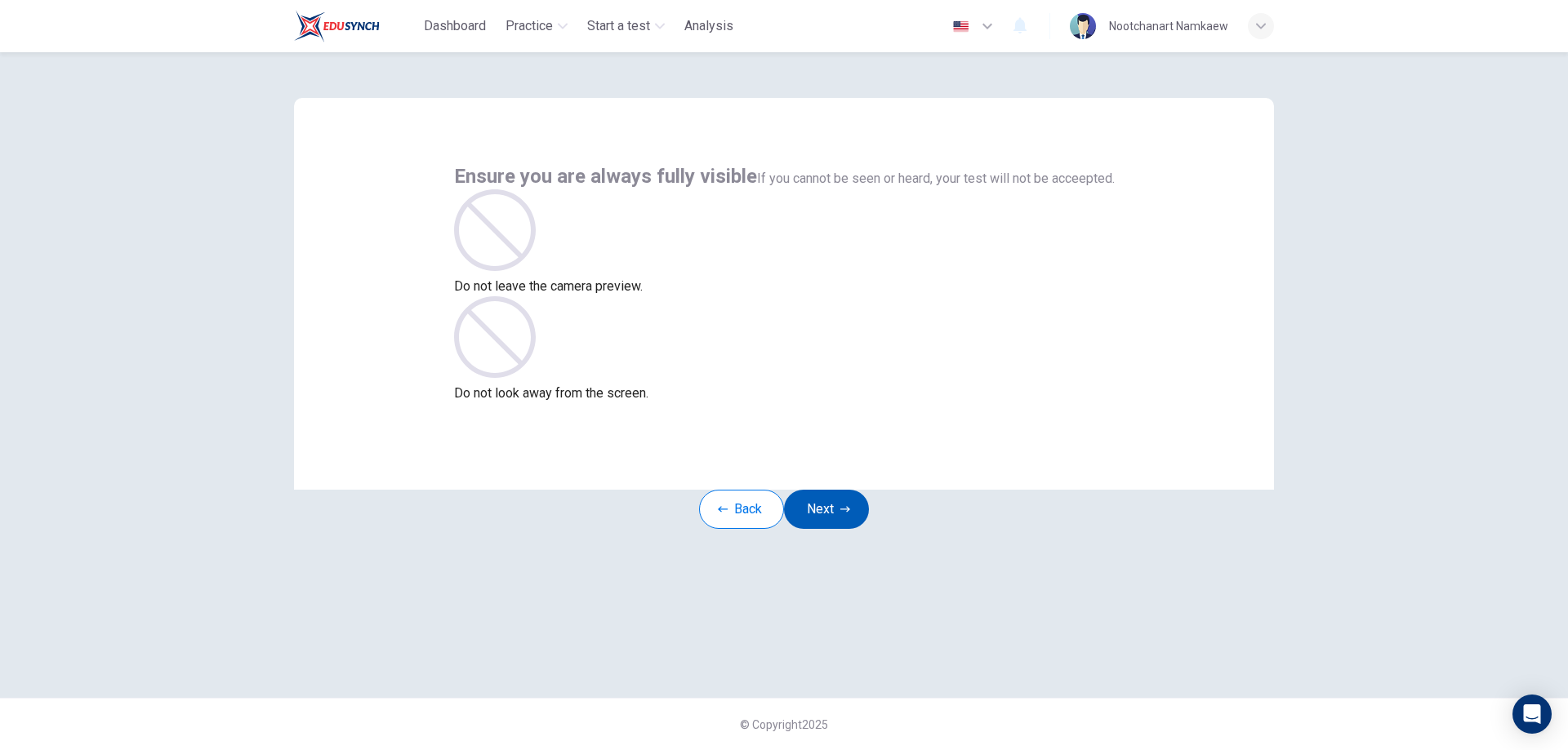
click at [841, 529] on button "Next" at bounding box center [827, 509] width 85 height 39
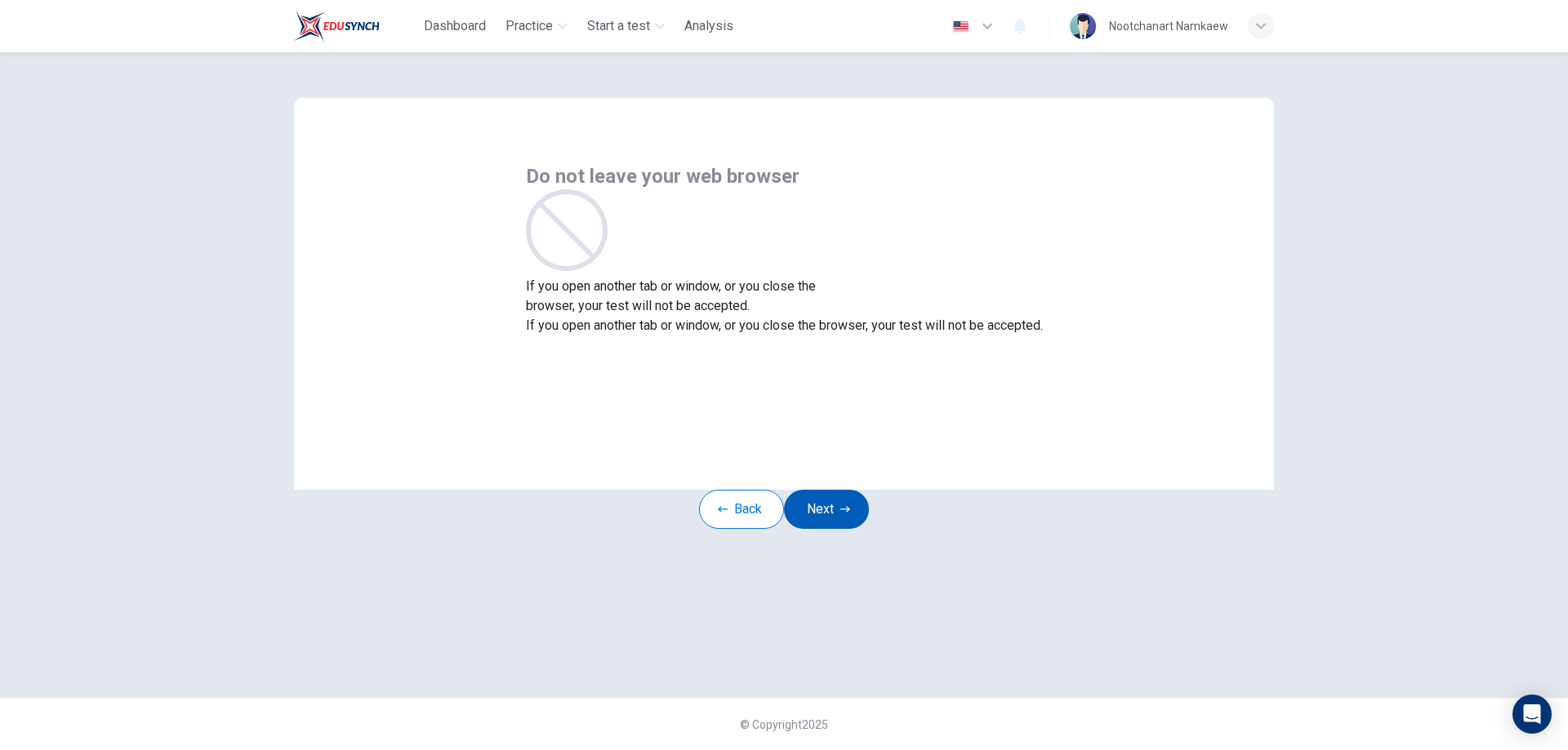
click at [841, 529] on button "Next" at bounding box center [827, 509] width 85 height 39
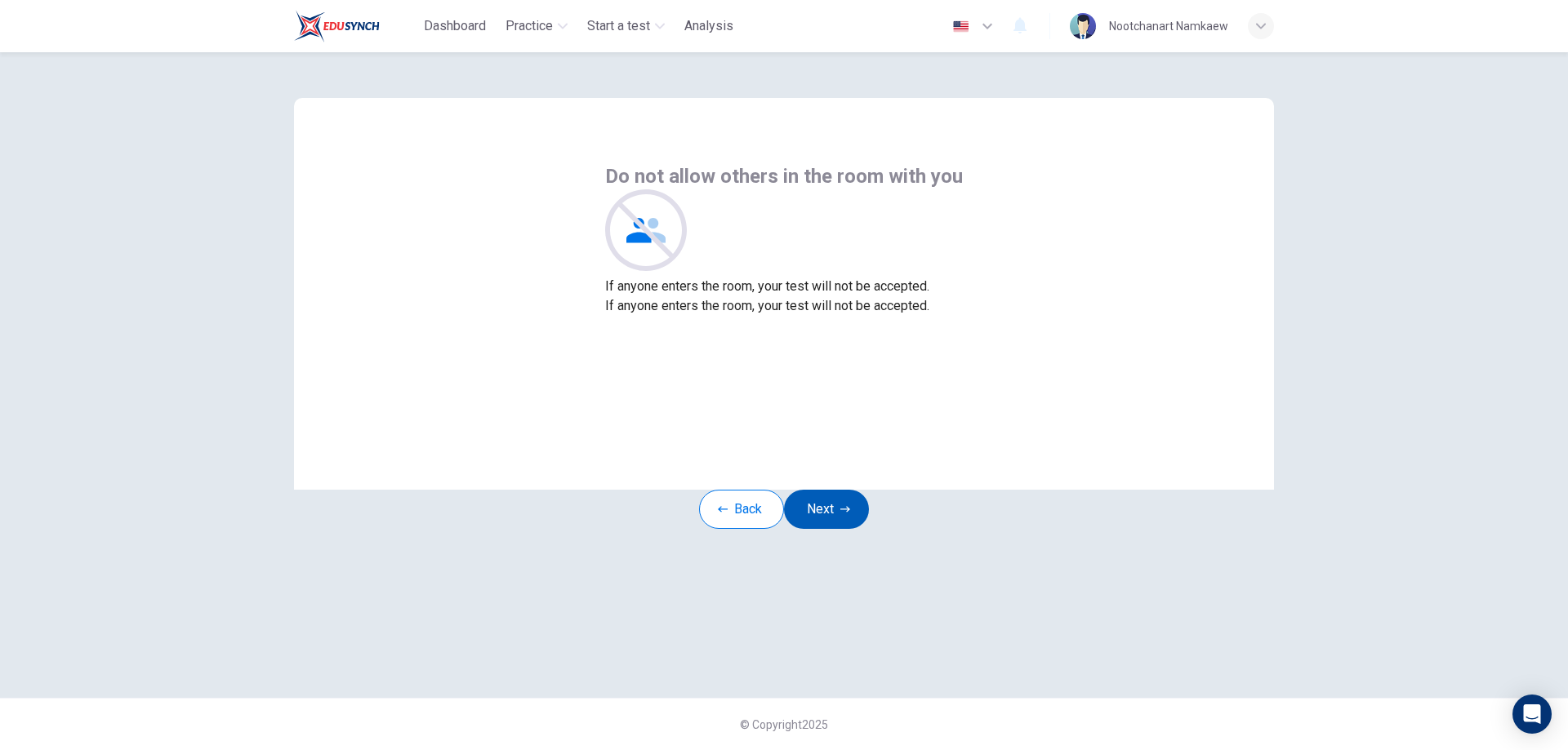
click at [841, 529] on button "Next" at bounding box center [827, 509] width 85 height 39
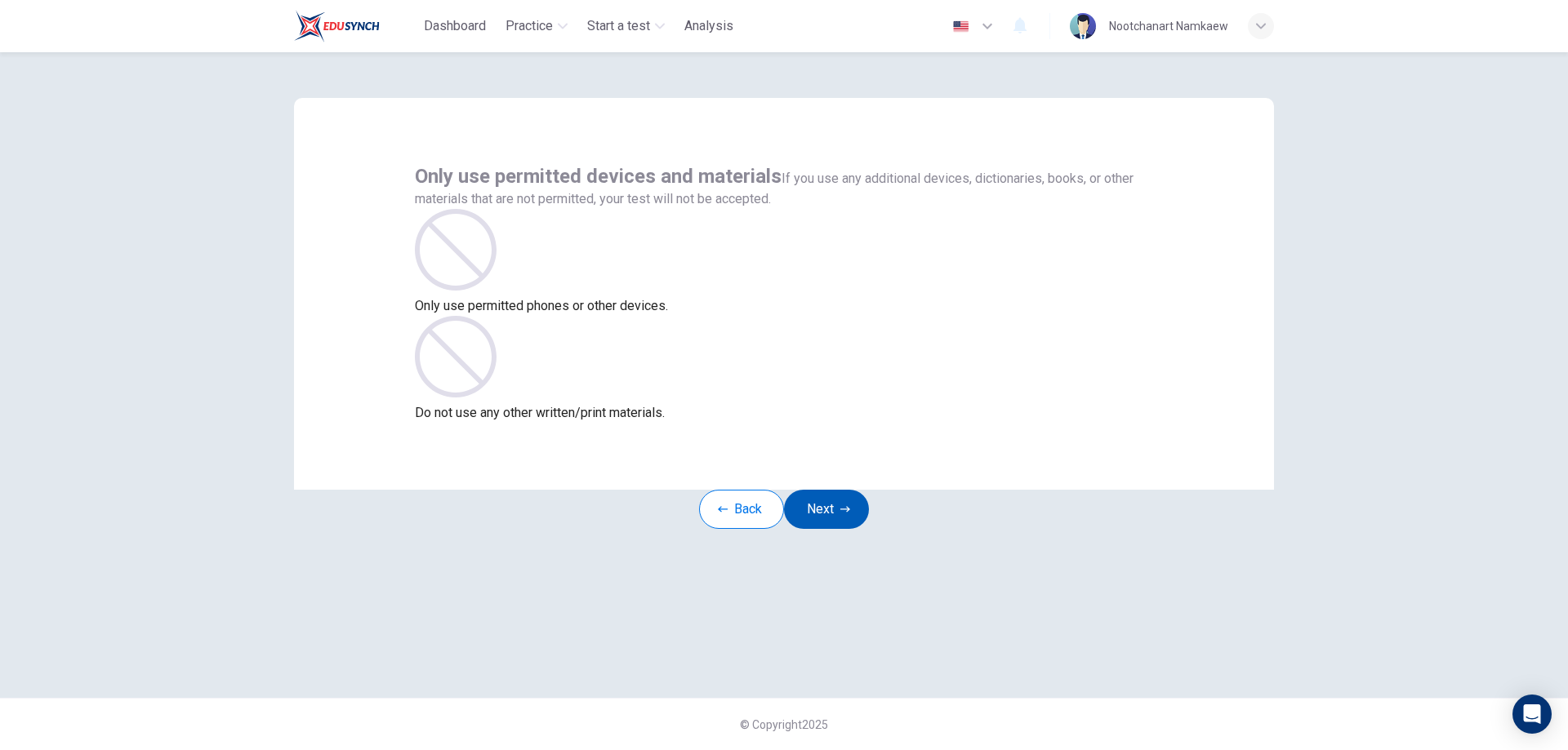
click at [841, 529] on button "Next" at bounding box center [827, 509] width 85 height 39
click at [848, 529] on button "Next" at bounding box center [827, 509] width 85 height 39
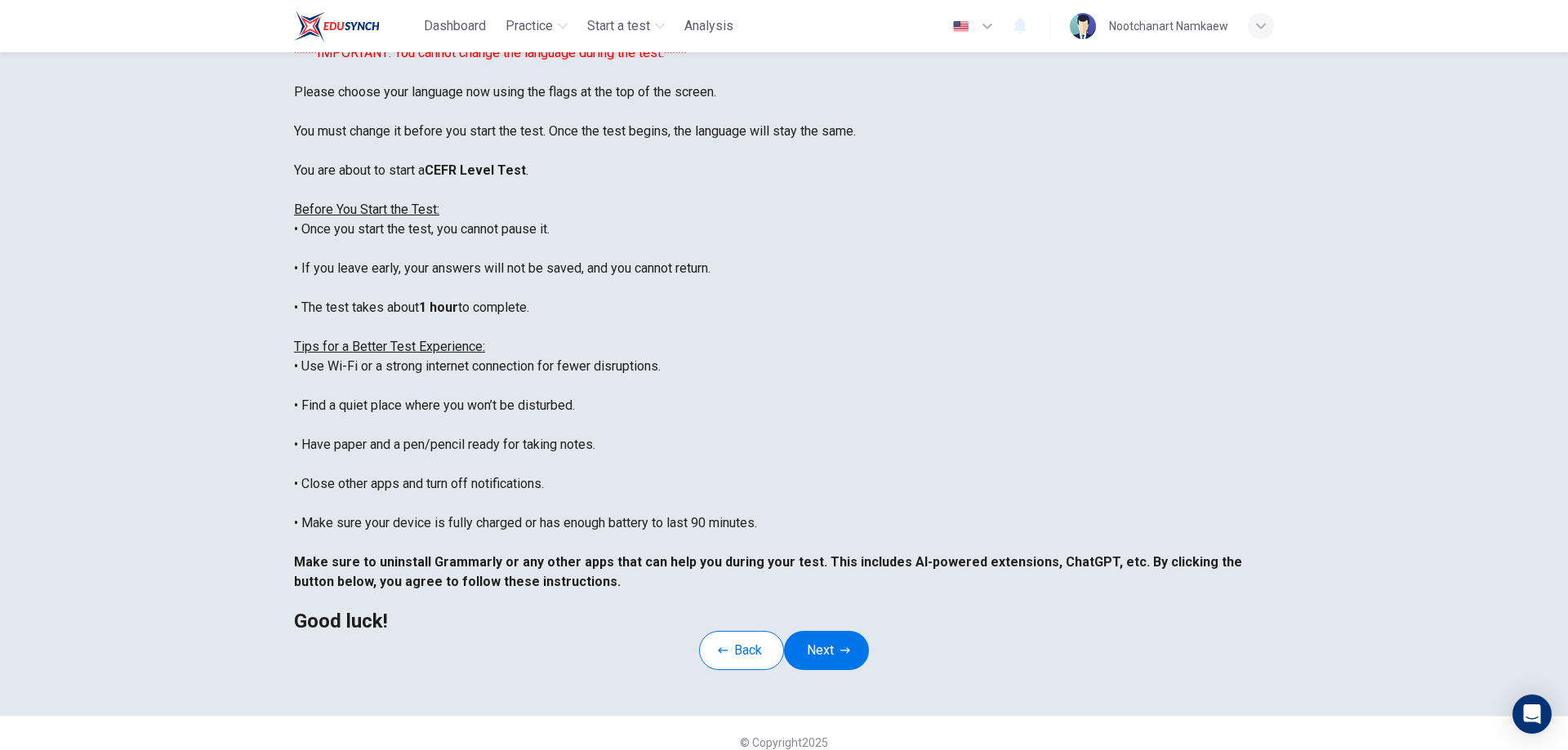
scroll to position [158, 0]
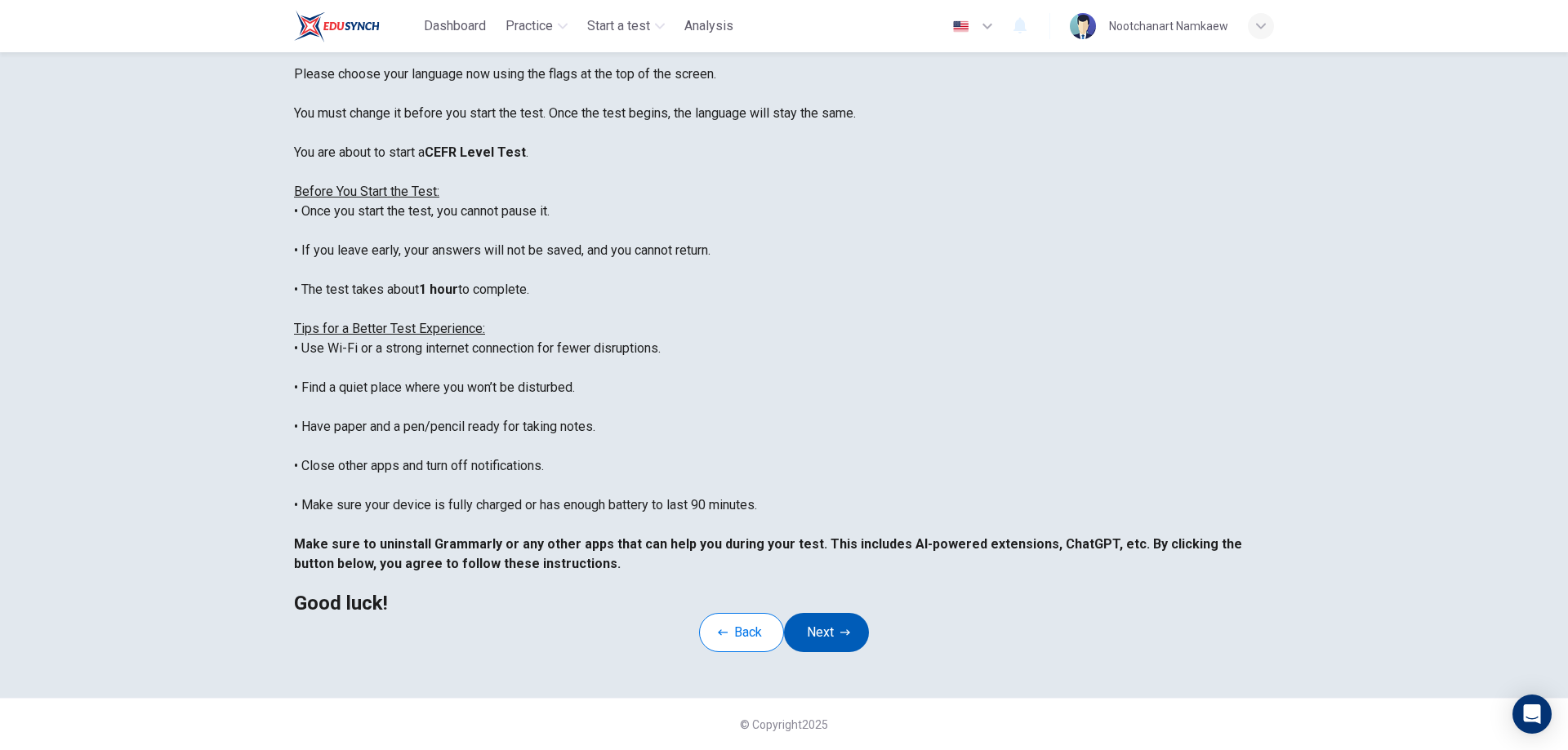
click at [850, 628] on icon "button" at bounding box center [845, 633] width 10 height 10
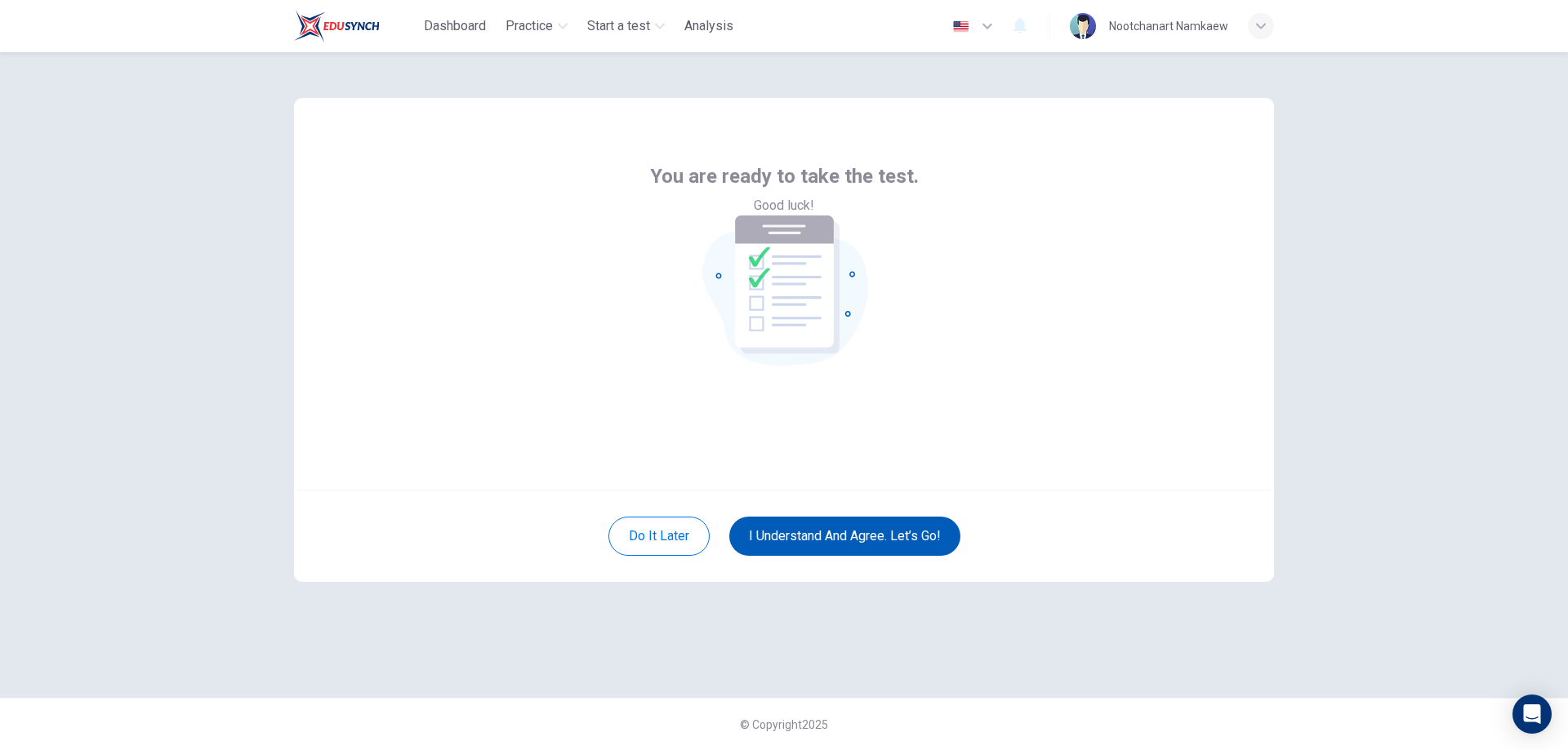
click at [845, 538] on button "I understand and agree. Let’s go!" at bounding box center [845, 537] width 231 height 39
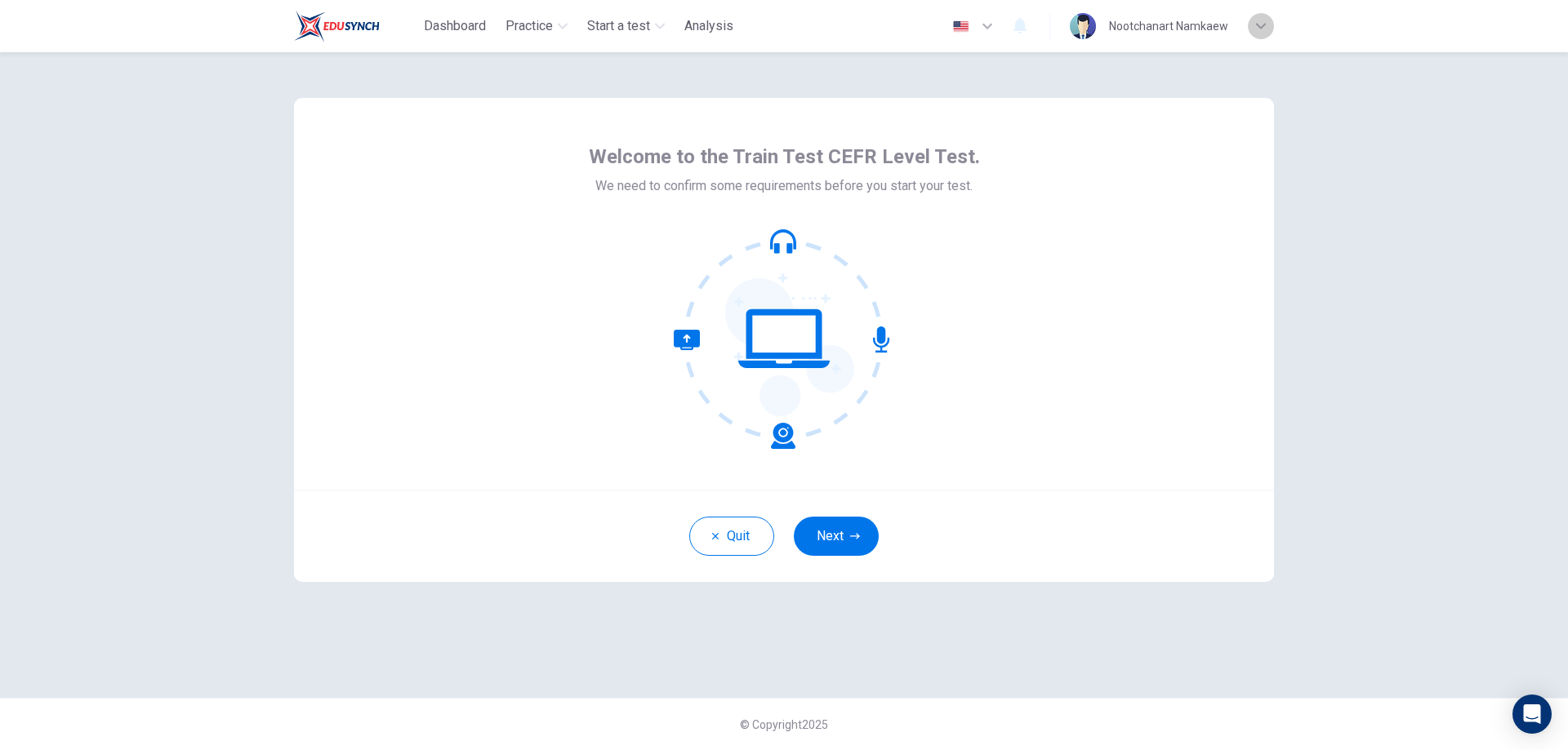
click at [1267, 27] on div "button" at bounding box center [1261, 26] width 26 height 26
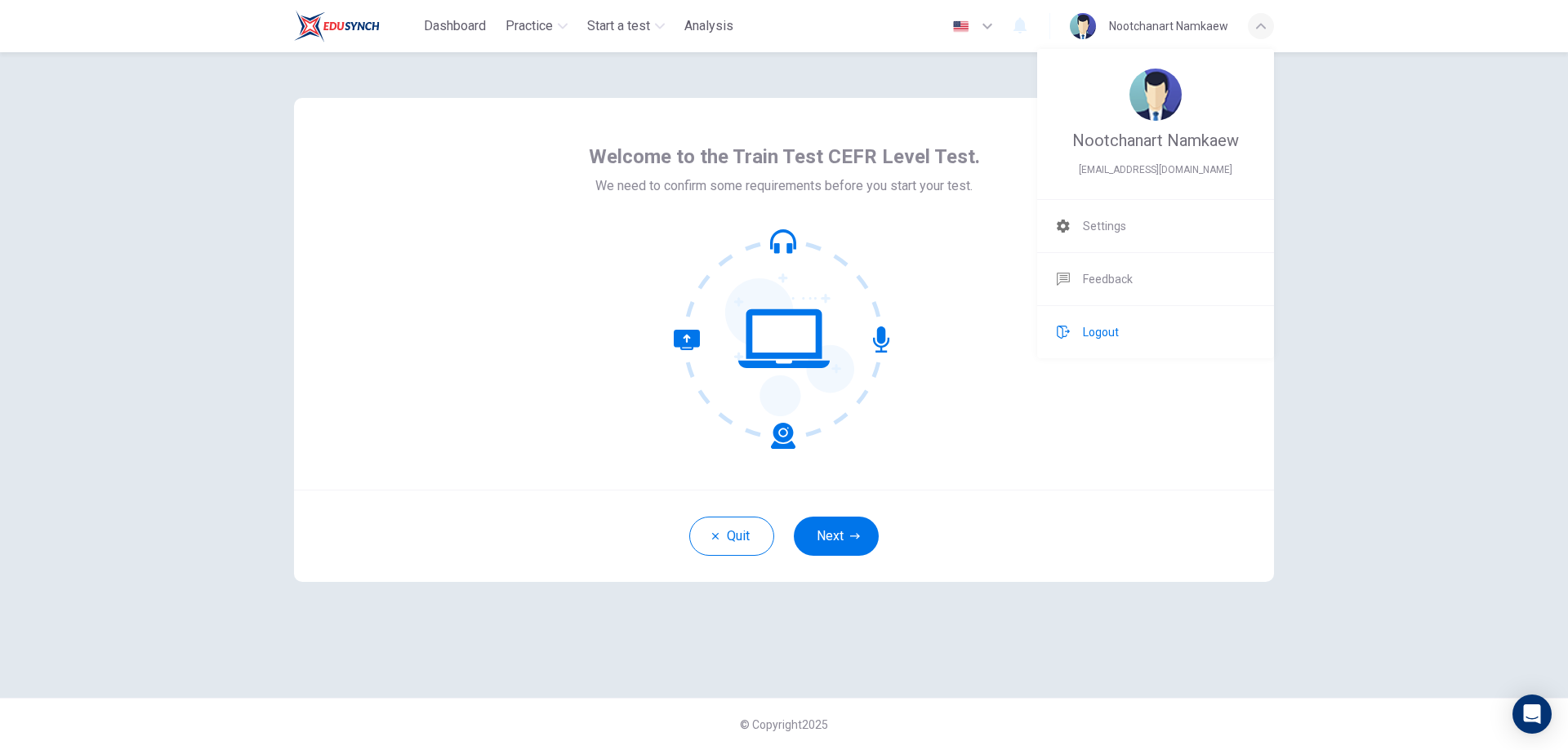
click at [1160, 323] on li "Logout" at bounding box center [1156, 333] width 237 height 53
